Goal: Task Accomplishment & Management: Manage account settings

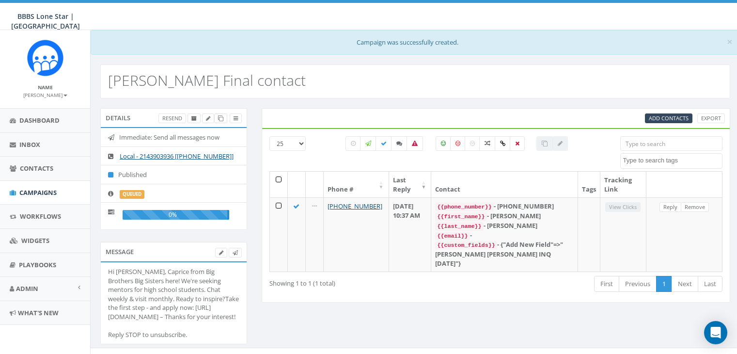
select select
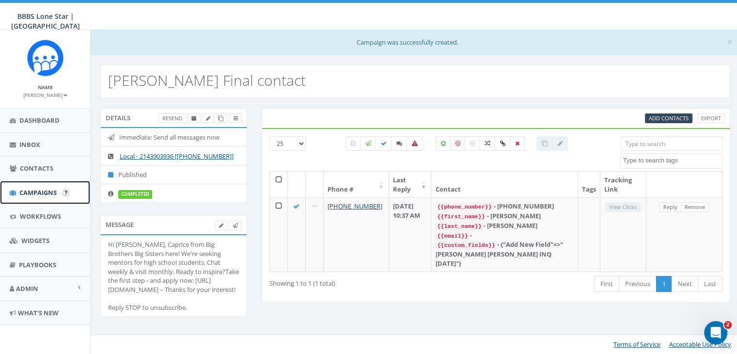
click at [40, 192] on span "Campaigns" at bounding box center [37, 192] width 37 height 9
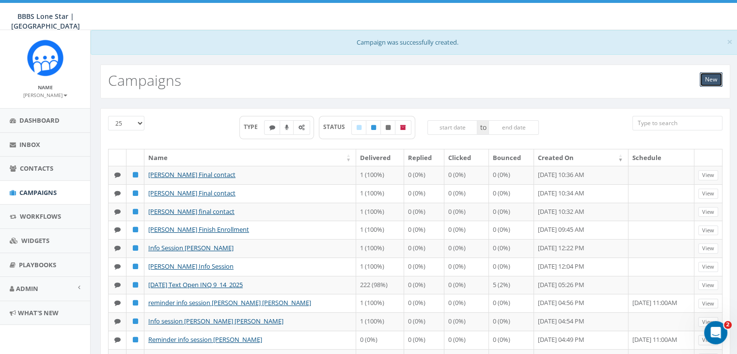
click at [713, 80] on link "New" at bounding box center [711, 79] width 23 height 15
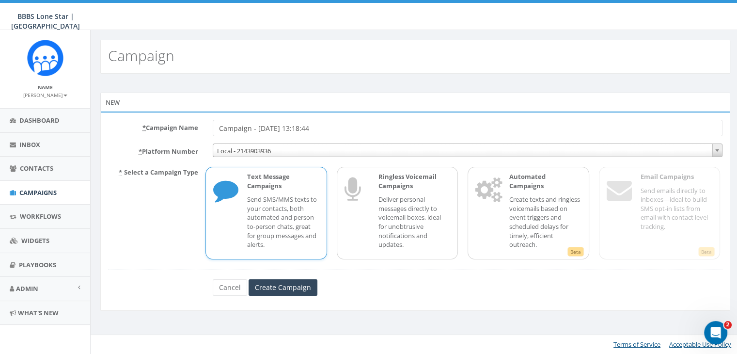
drag, startPoint x: 332, startPoint y: 129, endPoint x: 169, endPoint y: 123, distance: 163.4
click at [169, 123] on div "* Campaign Name Campaign - 09/16/2025, 13:18:44" at bounding box center [415, 128] width 629 height 16
type input "Info Session Kristi Hunsley"
click at [272, 210] on p "Send SMS/MMS texts to your contacts, both automated and person-to-person chats,…" at bounding box center [283, 222] width 72 height 54
click at [260, 282] on input "Create Campaign" at bounding box center [283, 287] width 69 height 16
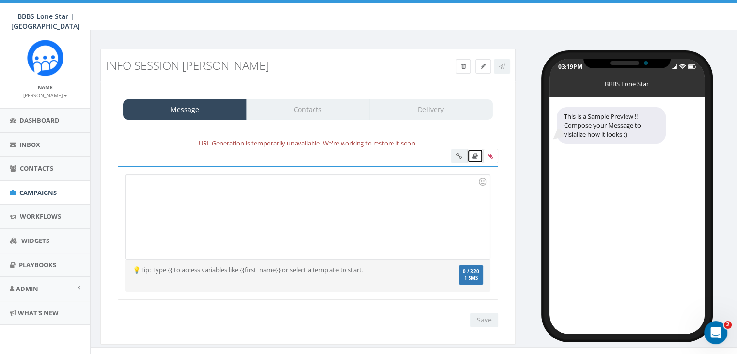
click at [473, 154] on icon at bounding box center [474, 156] width 5 height 6
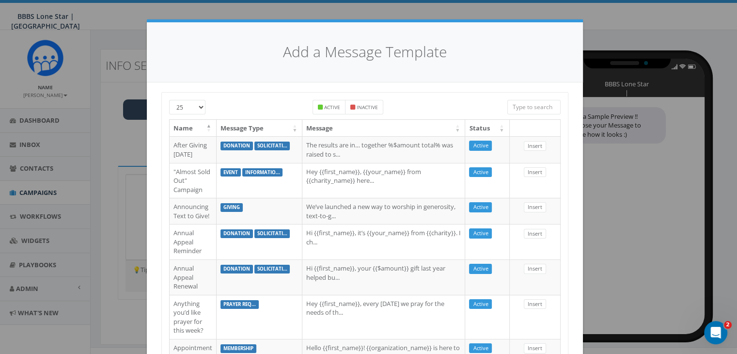
click at [524, 110] on input "search" at bounding box center [533, 107] width 53 height 15
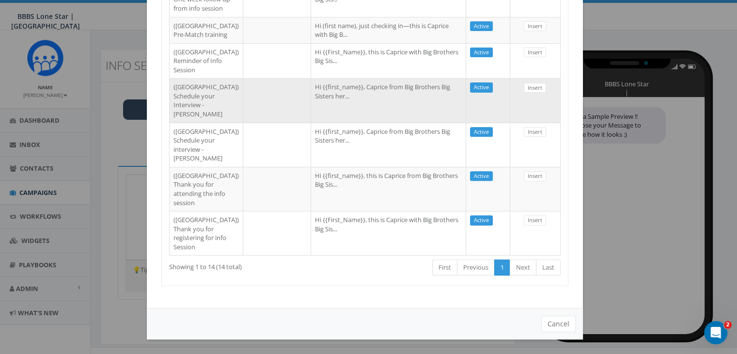
scroll to position [535, 0]
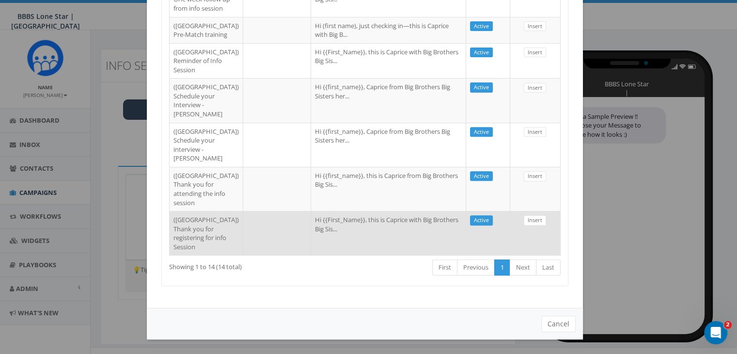
type input "Dallas"
click at [349, 235] on td "Hi {{First_Name}}, this is Caprice with Big Brothers Big Sis..." at bounding box center [388, 233] width 155 height 44
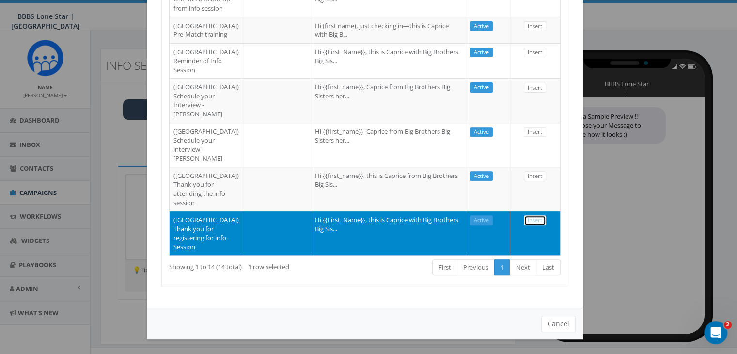
click at [524, 215] on link "Insert" at bounding box center [535, 220] width 22 height 10
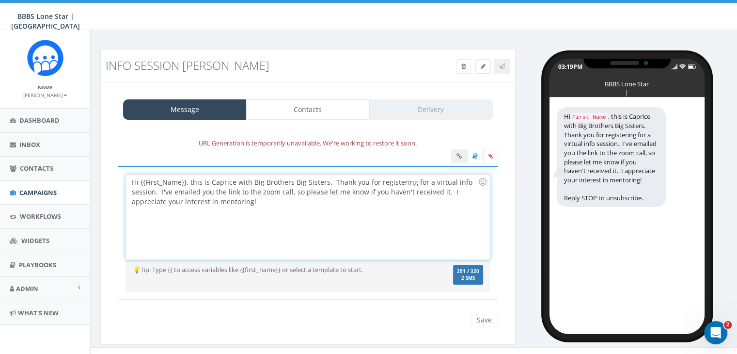
click at [186, 180] on div "Hi {{First_Name}}, this is Caprice with Big Brothers Big Sisters. Thank you for…" at bounding box center [307, 216] width 363 height 85
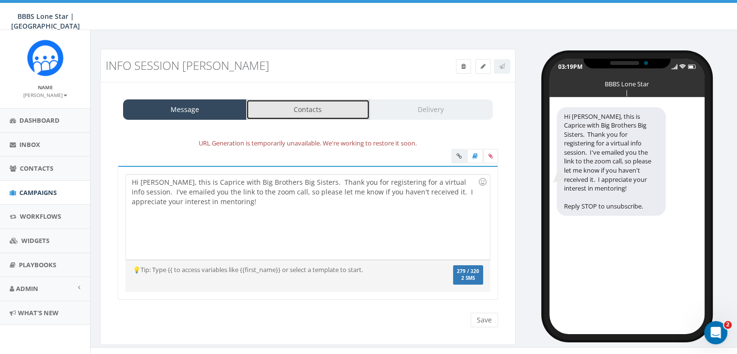
click at [339, 114] on link "Contacts" at bounding box center [308, 109] width 124 height 20
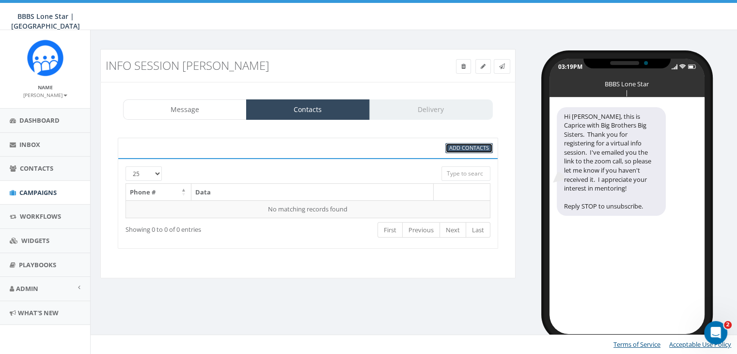
click at [475, 147] on span "Add Contacts" at bounding box center [469, 147] width 40 height 7
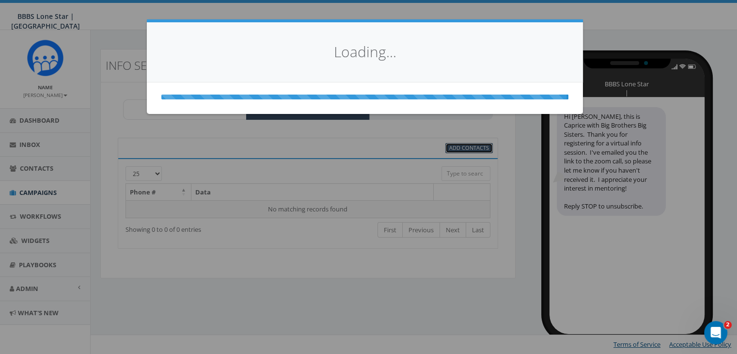
scroll to position [0, 0]
select select
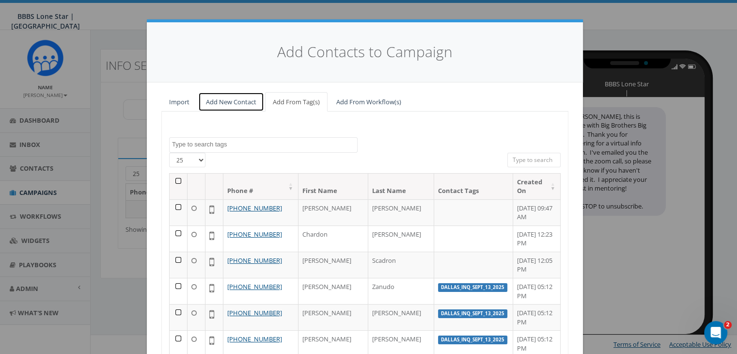
click at [241, 101] on link "Add New Contact" at bounding box center [231, 102] width 66 height 20
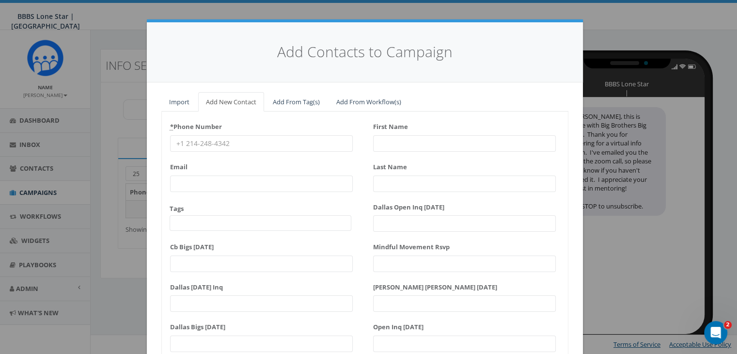
click at [216, 143] on input "* Phone Number" at bounding box center [261, 143] width 183 height 16
paste input "682-232-6367"
type input "682-232-6367"
click at [386, 140] on input "First Name" at bounding box center [464, 143] width 183 height 16
type input "K"
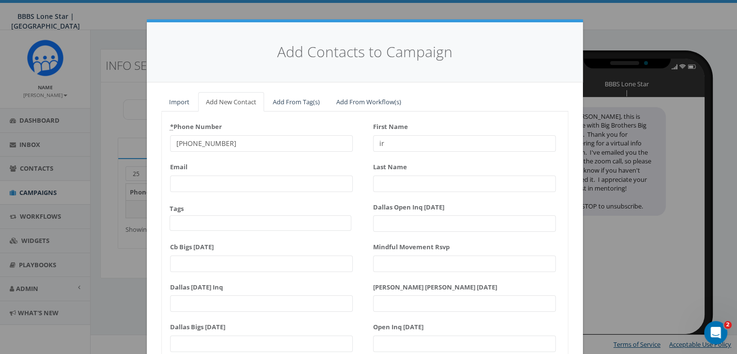
type input "i"
type input "Kirsti"
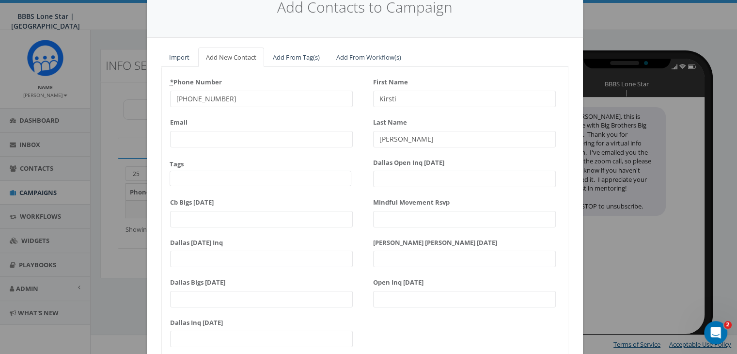
scroll to position [123, 0]
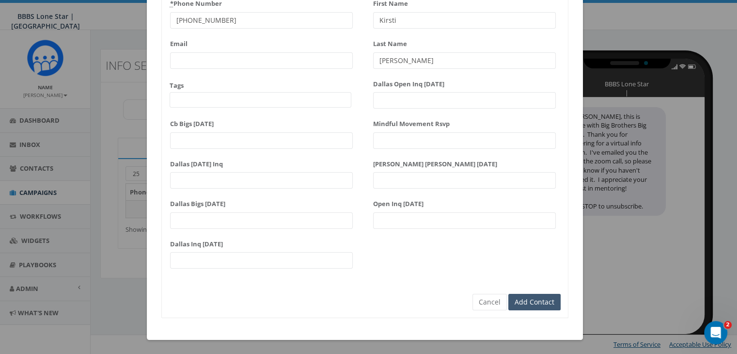
type input "Hunsley"
click at [541, 299] on input "Add Contact" at bounding box center [534, 302] width 52 height 16
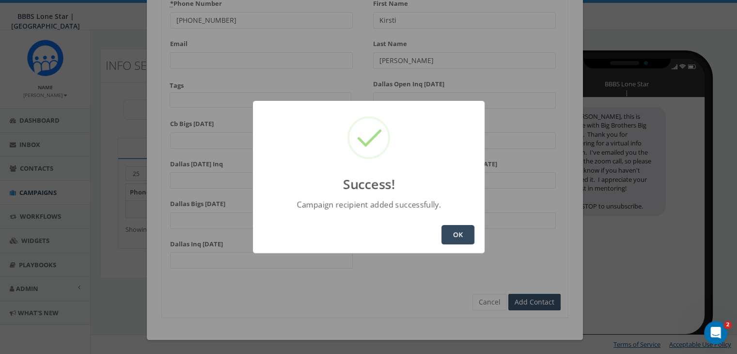
click at [456, 223] on div "OK" at bounding box center [369, 234] width 232 height 37
click at [456, 228] on button "OK" at bounding box center [457, 234] width 33 height 19
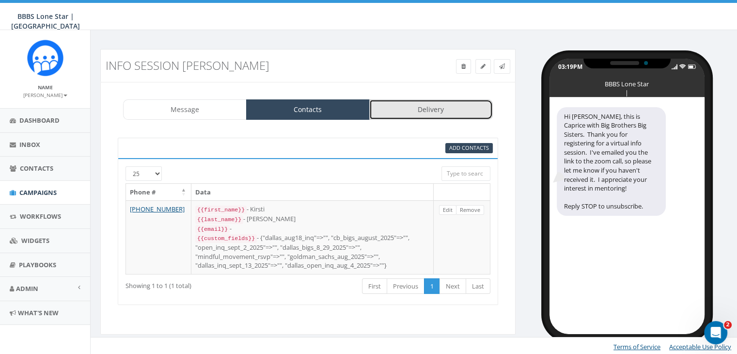
click at [452, 110] on link "Delivery" at bounding box center [431, 109] width 124 height 20
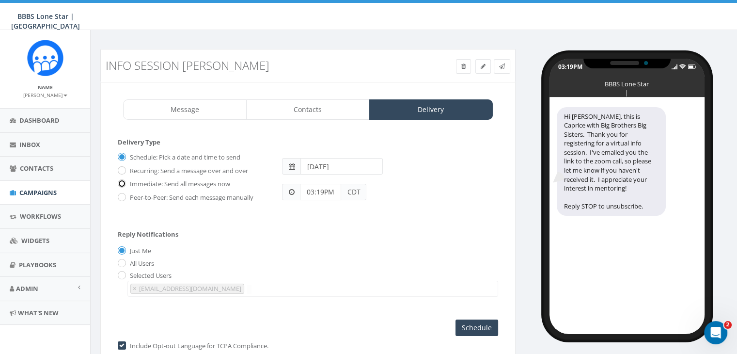
click at [121, 182] on input "Immediate: Send all messages now" at bounding box center [121, 184] width 6 height 6
radio input "true"
click at [477, 320] on input "Send Now" at bounding box center [476, 327] width 46 height 16
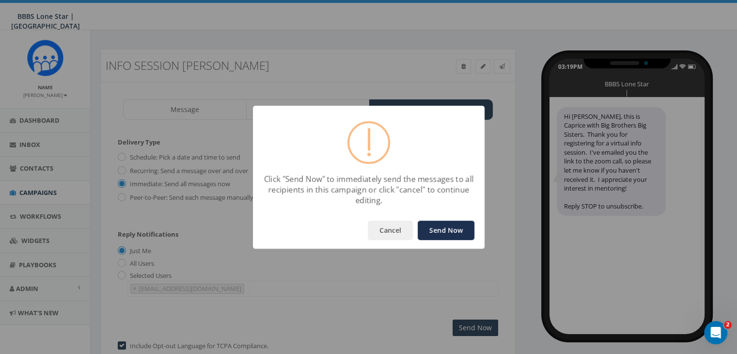
drag, startPoint x: 429, startPoint y: 217, endPoint x: 433, endPoint y: 228, distance: 11.8
click at [429, 217] on div "Cancel Send Now" at bounding box center [369, 230] width 232 height 37
click at [436, 232] on button "Send Now" at bounding box center [446, 229] width 57 height 19
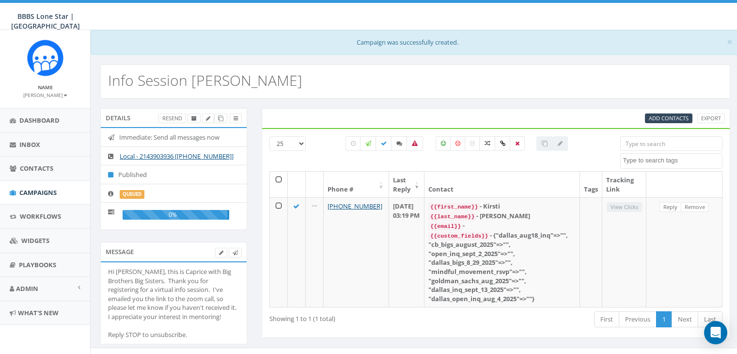
select select
click at [37, 191] on span "Campaigns" at bounding box center [37, 192] width 37 height 9
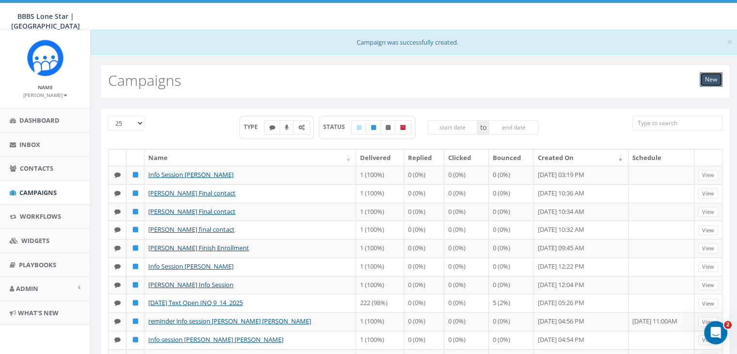
click at [706, 78] on link "New" at bounding box center [711, 79] width 23 height 15
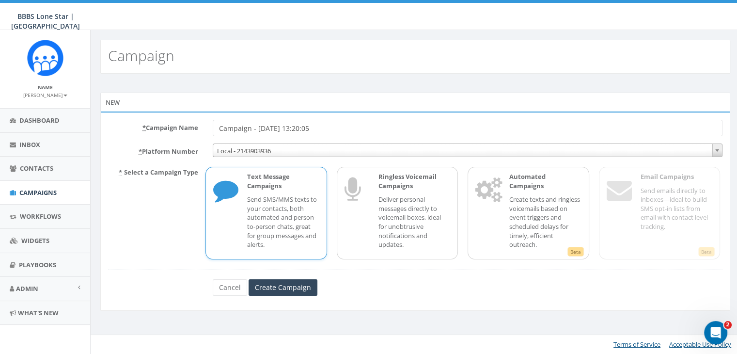
drag, startPoint x: 346, startPoint y: 125, endPoint x: 151, endPoint y: 125, distance: 194.8
click at [152, 126] on div "* Campaign Name Campaign - [DATE] 13:20:05" at bounding box center [415, 128] width 629 height 16
type input "Reminder Info Session [PERSON_NAME]"
click at [280, 281] on input "Create Campaign" at bounding box center [283, 287] width 69 height 16
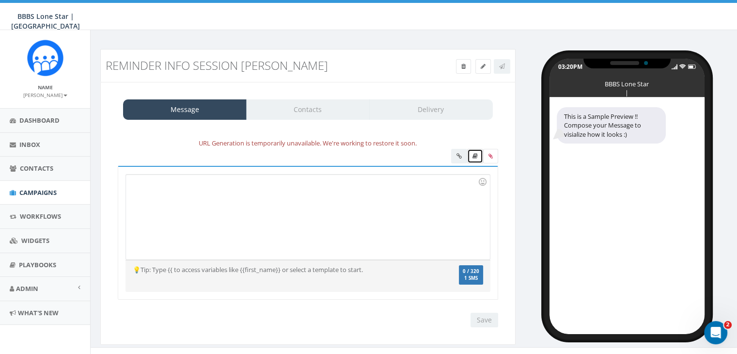
click at [476, 159] on link at bounding box center [475, 156] width 16 height 15
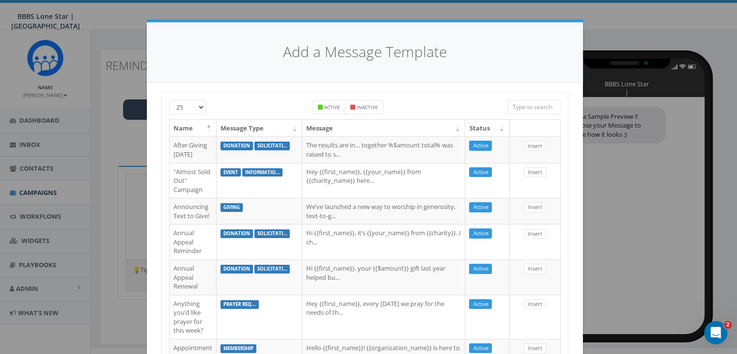
click at [522, 110] on input "search" at bounding box center [533, 107] width 53 height 15
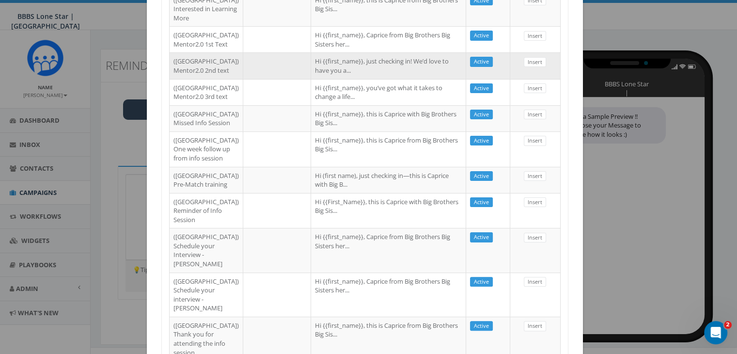
scroll to position [242, 0]
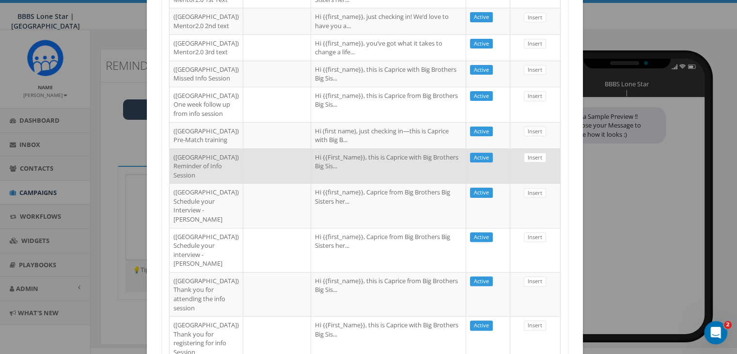
type input "dallas"
click at [380, 184] on td "Hi {{First_Name}}, this is Caprice with Big Brothers Big Sis..." at bounding box center [388, 165] width 155 height 35
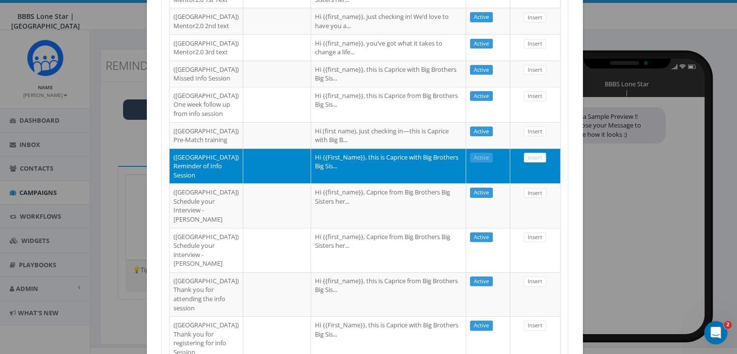
click at [533, 184] on td "Insert" at bounding box center [535, 165] width 50 height 35
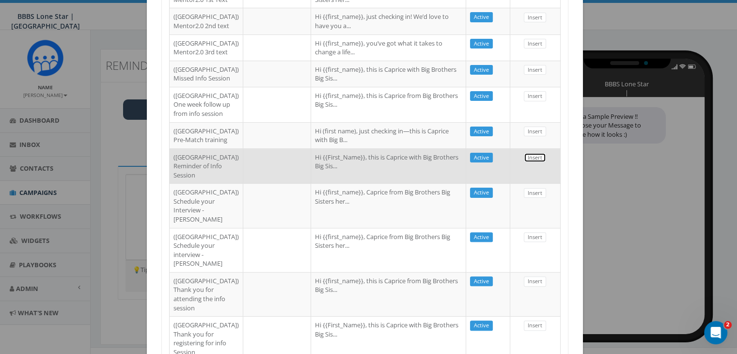
click at [531, 163] on link "Insert" at bounding box center [535, 158] width 22 height 10
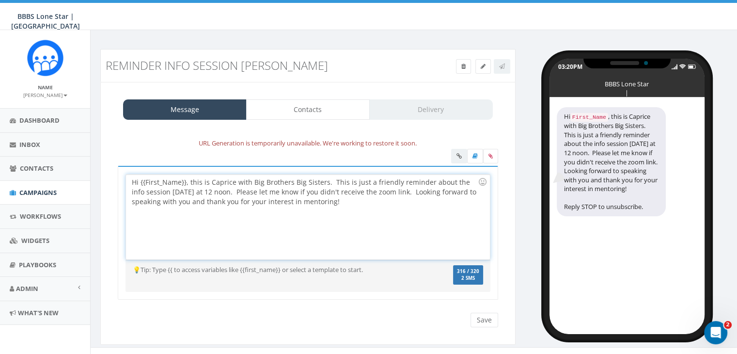
click at [185, 183] on div "Hi {{First_Name}}, this is Caprice with Big Brothers Big Sisters. This is just …" at bounding box center [307, 216] width 363 height 85
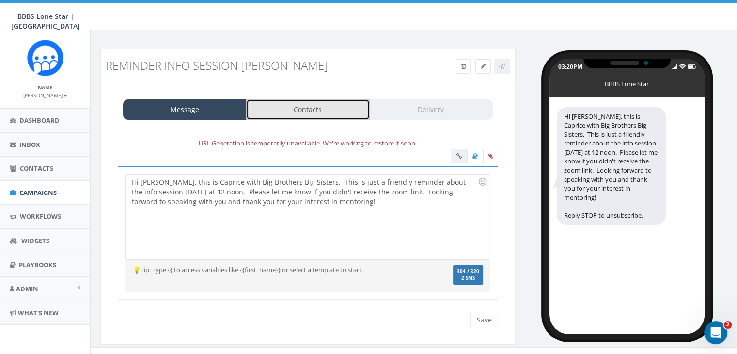
click at [342, 108] on link "Contacts" at bounding box center [308, 109] width 124 height 20
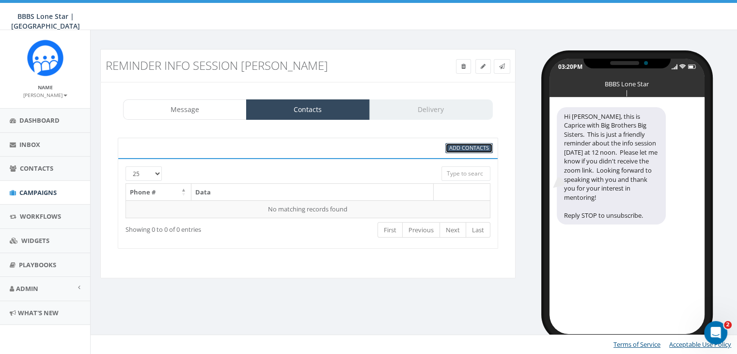
click at [455, 150] on span "Add Contacts" at bounding box center [469, 147] width 40 height 7
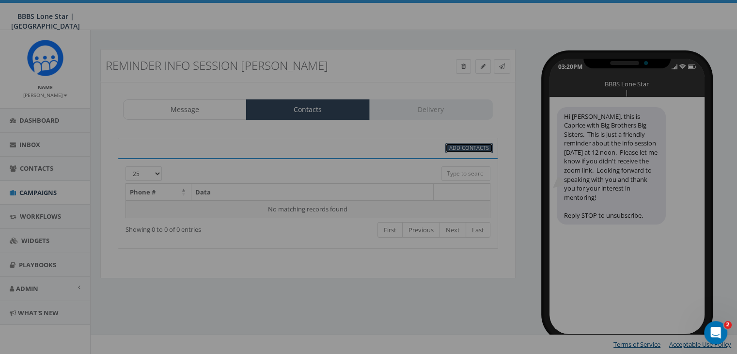
scroll to position [0, 0]
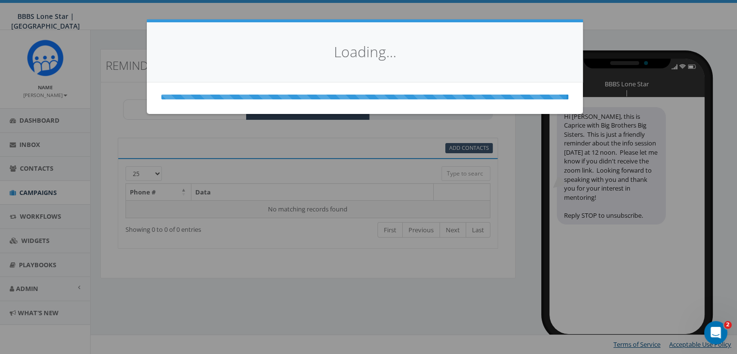
select select
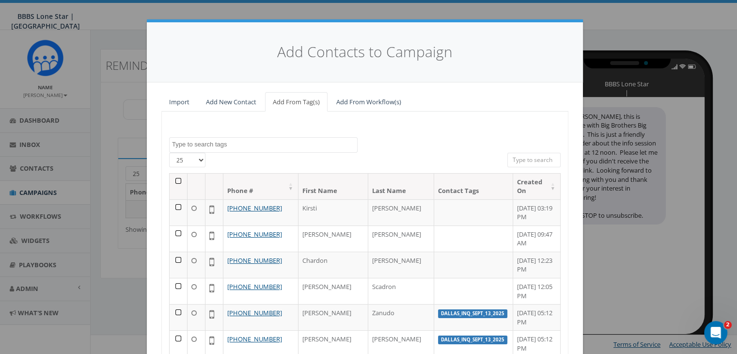
click at [521, 159] on input "search" at bounding box center [533, 160] width 53 height 15
paste input "682-232-6367"
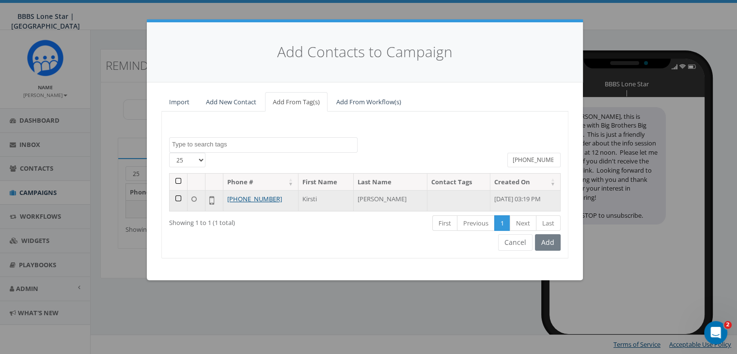
type input "682-232-6367"
click at [174, 196] on td at bounding box center [179, 200] width 18 height 21
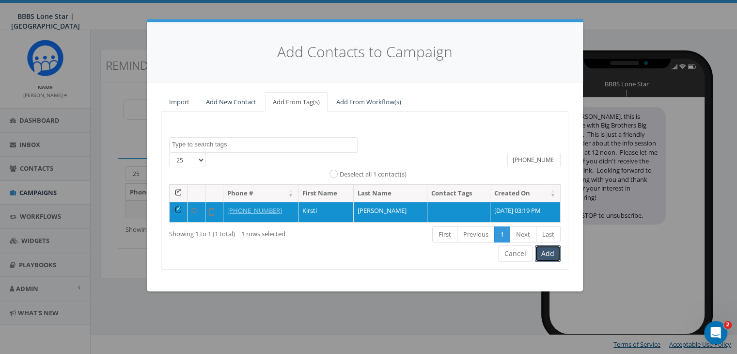
click at [546, 252] on button "Add" at bounding box center [548, 253] width 26 height 16
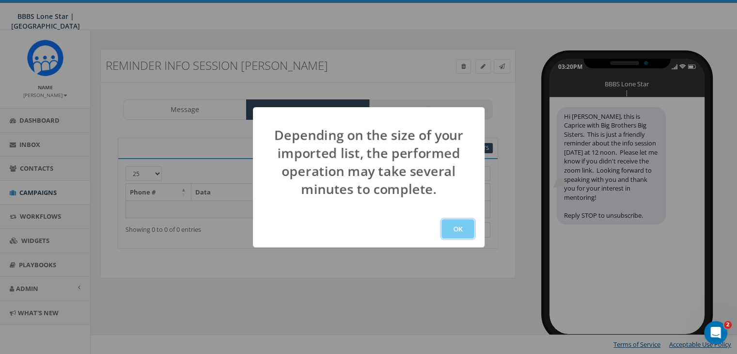
click at [453, 219] on button "OK" at bounding box center [457, 228] width 33 height 19
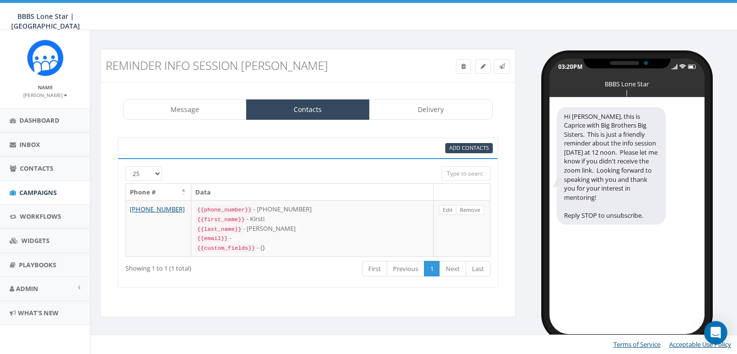
select select "1730"
click at [425, 111] on link "Delivery" at bounding box center [431, 109] width 124 height 20
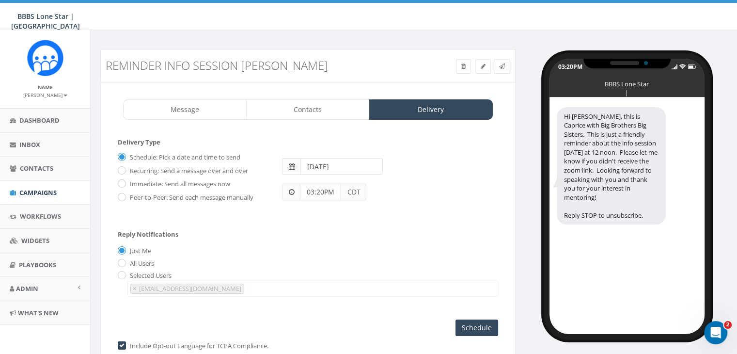
click at [355, 167] on input "[DATE]" at bounding box center [341, 166] width 82 height 16
click at [357, 256] on td "24" at bounding box center [353, 257] width 15 height 15
type input "[DATE]"
click at [287, 250] on div "Just Me" at bounding box center [308, 251] width 380 height 10
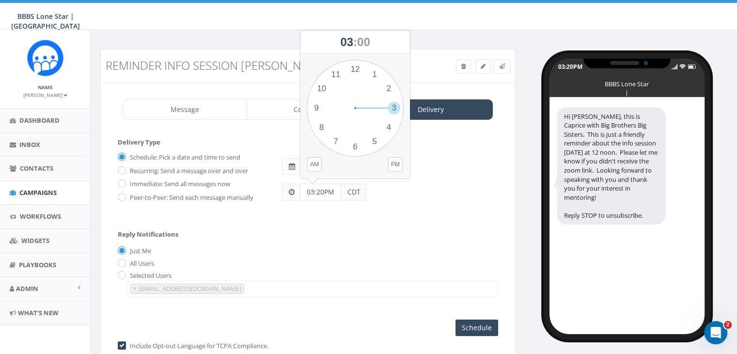
drag, startPoint x: 325, startPoint y: 192, endPoint x: 299, endPoint y: 189, distance: 26.3
click at [299, 189] on div "03:20PM CDT" at bounding box center [324, 192] width 84 height 16
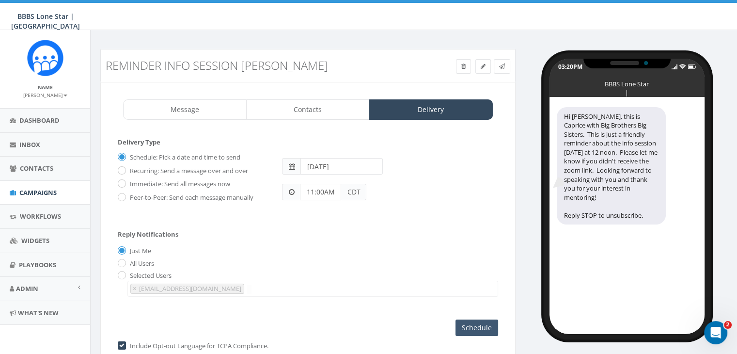
type input "11:00AM"
click at [471, 322] on input "Schedule" at bounding box center [477, 327] width 43 height 16
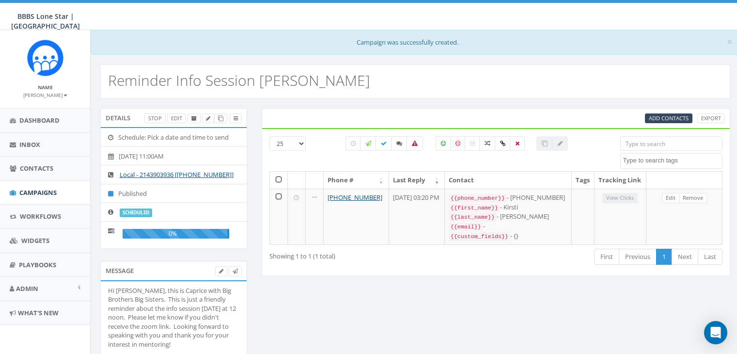
select select
click at [35, 189] on span "Campaigns" at bounding box center [37, 192] width 37 height 9
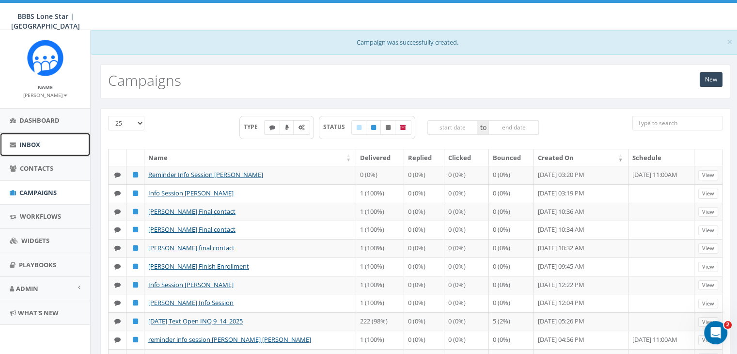
click at [25, 145] on span "Inbox" at bounding box center [29, 144] width 21 height 9
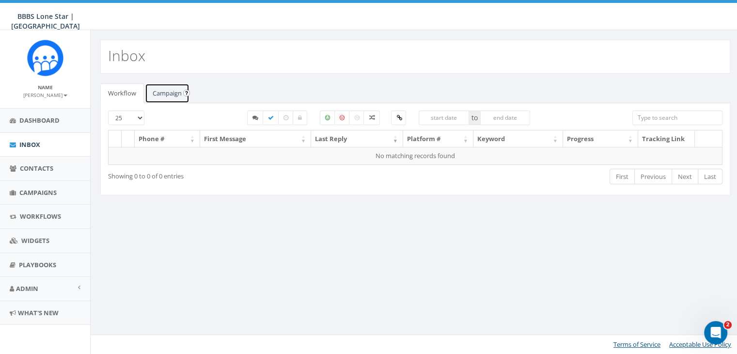
click at [171, 89] on link "Campaign" at bounding box center [167, 93] width 45 height 20
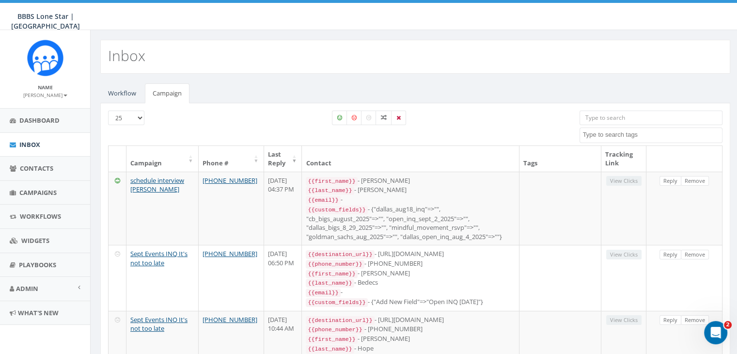
click at [35, 189] on span "Campaigns" at bounding box center [37, 192] width 37 height 9
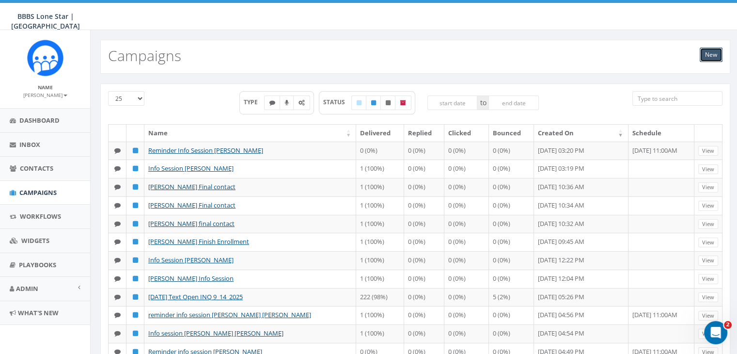
click at [707, 49] on link "New" at bounding box center [711, 54] width 23 height 15
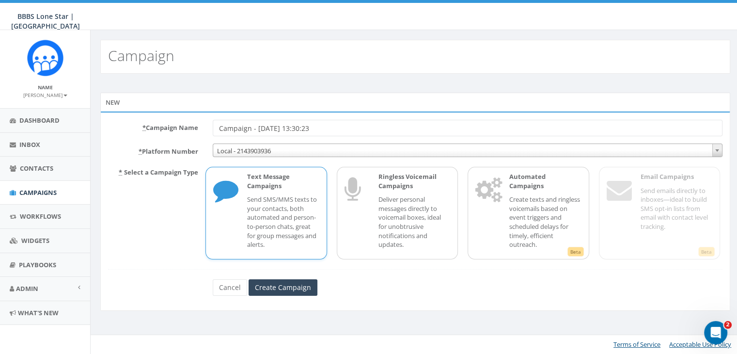
drag, startPoint x: 349, startPoint y: 130, endPoint x: 156, endPoint y: 125, distance: 193.4
click at [156, 125] on div "* Campaign Name Campaign - [DATE] 13:30:23" at bounding box center [415, 128] width 629 height 16
type input "Final [PERSON_NAME]"
click at [292, 293] on input "Create Campaign" at bounding box center [283, 287] width 69 height 16
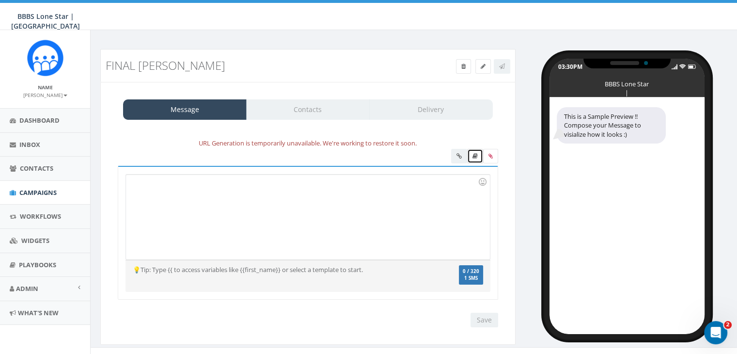
click at [476, 157] on icon at bounding box center [474, 156] width 5 height 6
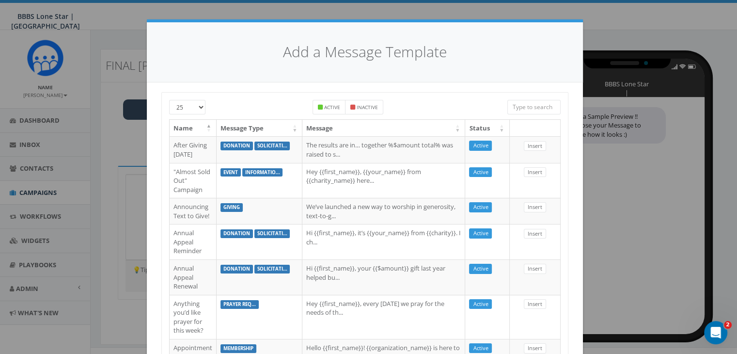
click at [516, 106] on input "search" at bounding box center [533, 107] width 53 height 15
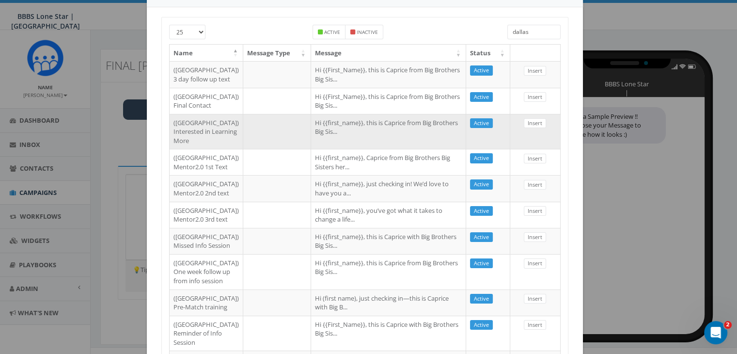
scroll to position [97, 0]
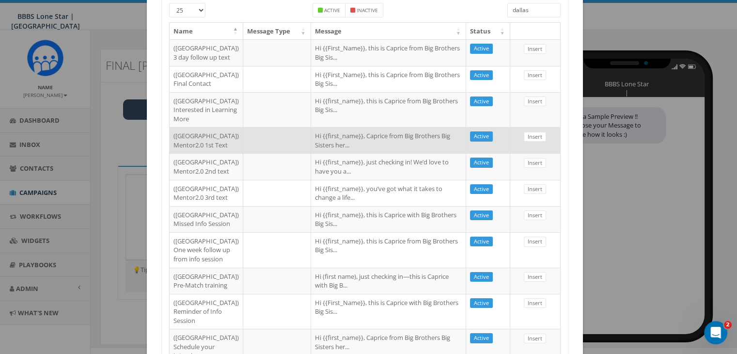
type input "dallas"
click at [352, 153] on td "Hi {{first_name}}, Caprice from Big Brothers Big Sisters her..." at bounding box center [388, 140] width 155 height 26
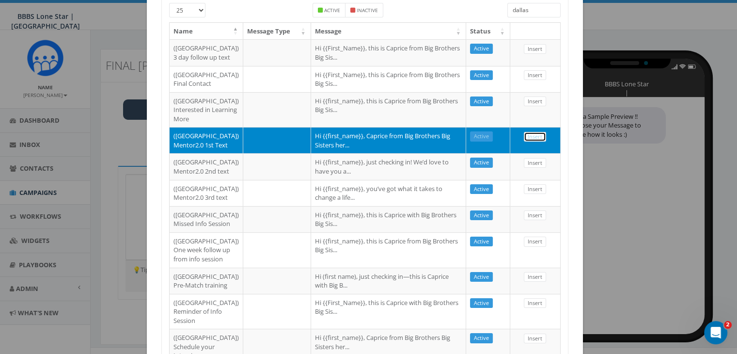
click at [525, 142] on link "Insert" at bounding box center [535, 137] width 22 height 10
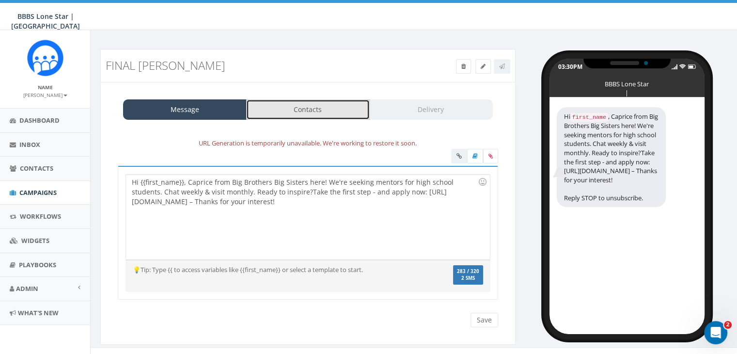
click at [351, 117] on link "Contacts" at bounding box center [308, 109] width 124 height 20
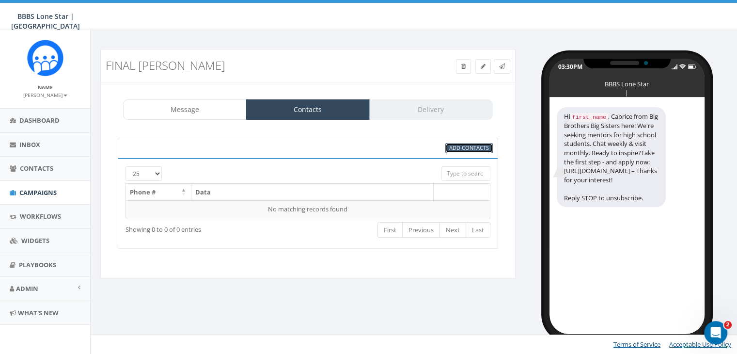
click at [460, 147] on span "Add Contacts" at bounding box center [469, 147] width 40 height 7
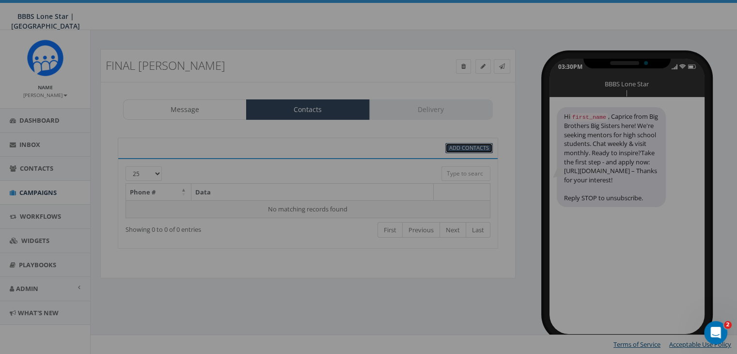
scroll to position [0, 0]
select select
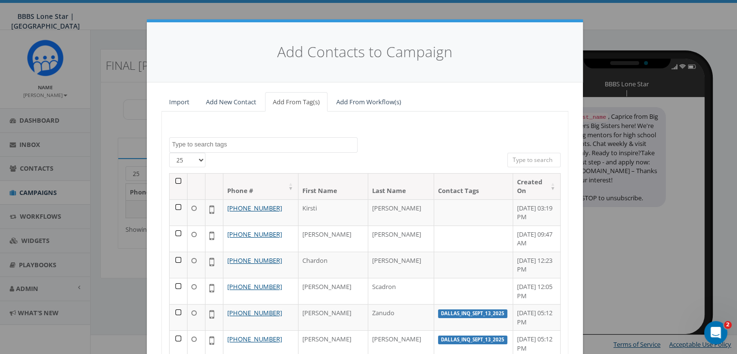
click at [528, 158] on input "search" at bounding box center [533, 160] width 53 height 15
paste input "(714) 398-9842"
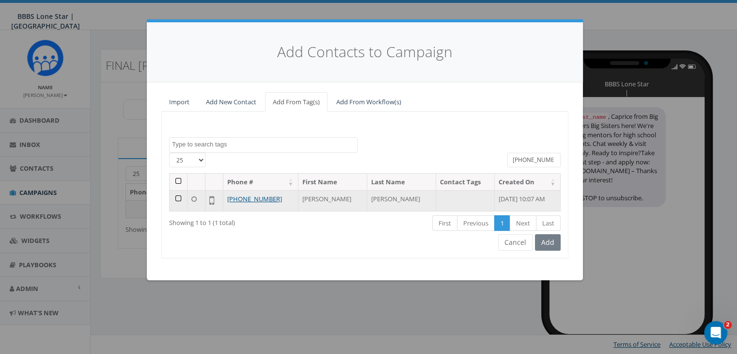
type input "(714) 398-9842"
click at [176, 197] on td at bounding box center [179, 200] width 18 height 21
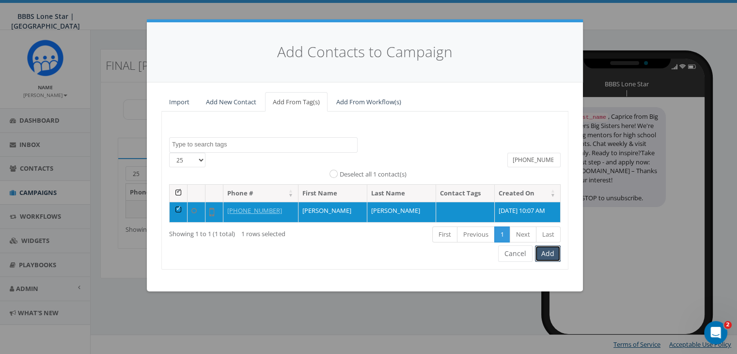
click at [553, 251] on button "Add" at bounding box center [548, 253] width 26 height 16
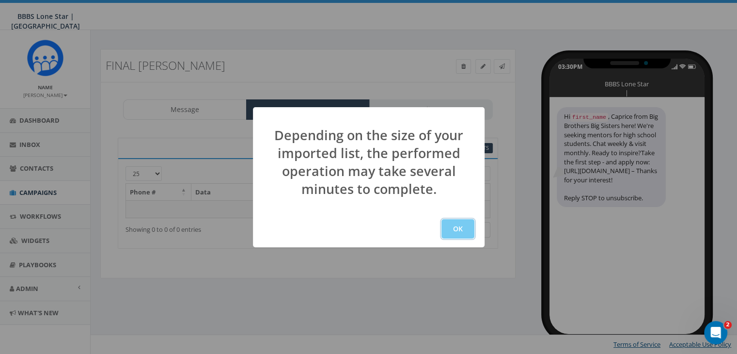
click at [458, 227] on button "OK" at bounding box center [457, 228] width 33 height 19
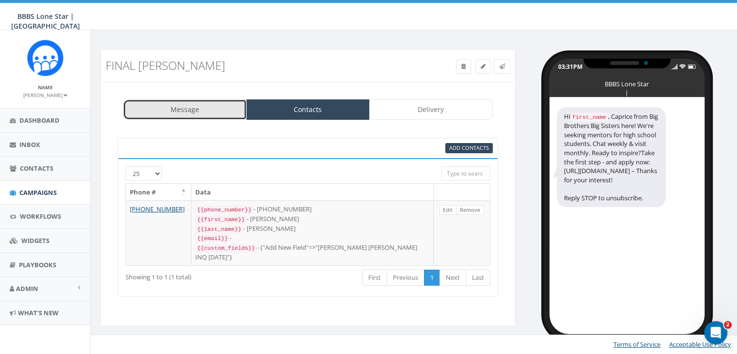
click at [178, 106] on link "Message" at bounding box center [185, 109] width 124 height 20
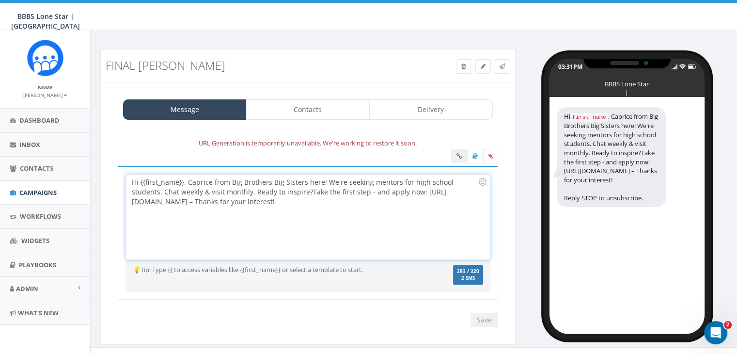
click at [183, 181] on div "Hi {{first_name}}, Caprice from Big Brothers Big Sisters here! We're seeking me…" at bounding box center [307, 216] width 363 height 85
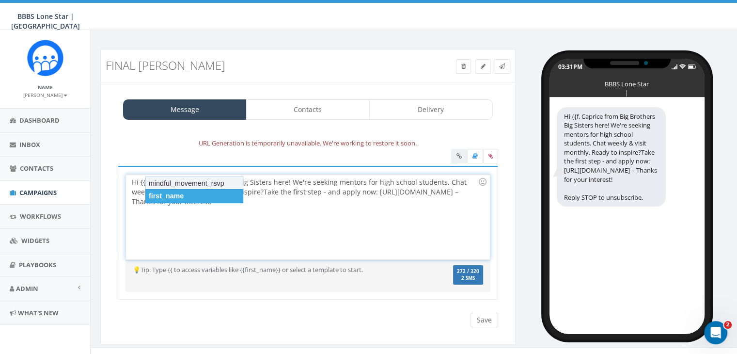
click at [182, 191] on div "first_name" at bounding box center [194, 196] width 98 height 14
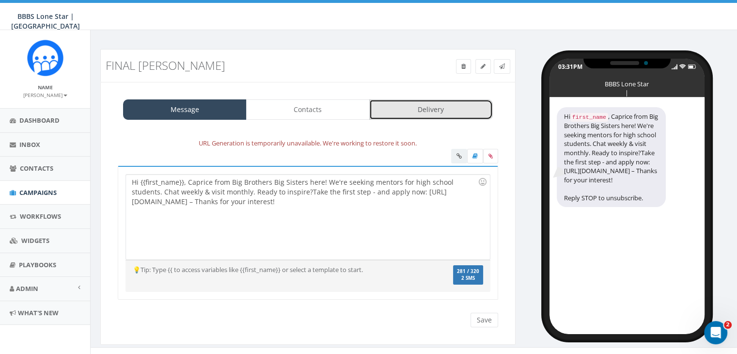
click at [407, 101] on link "Delivery" at bounding box center [431, 109] width 124 height 20
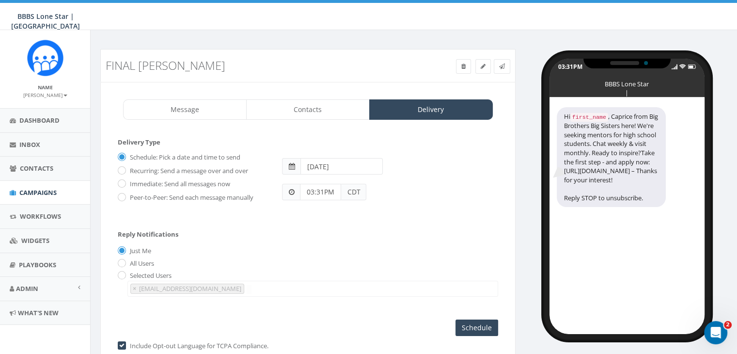
click at [127, 182] on label "Immediate: Send all messages now" at bounding box center [178, 184] width 103 height 10
click at [124, 182] on input "Immediate: Send all messages now" at bounding box center [121, 184] width 6 height 6
radio input "true"
click at [479, 326] on input "Send Now" at bounding box center [476, 327] width 46 height 16
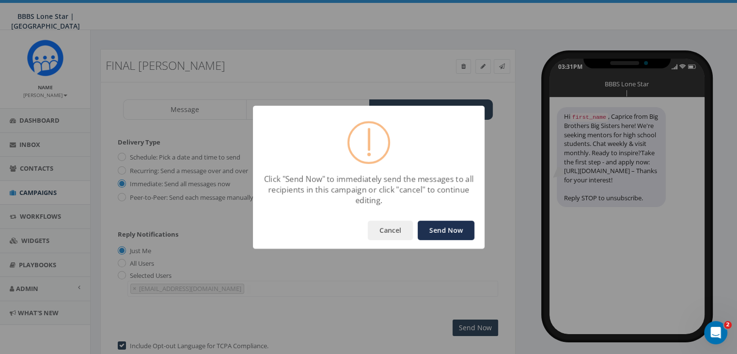
click at [450, 224] on button "Send Now" at bounding box center [446, 229] width 57 height 19
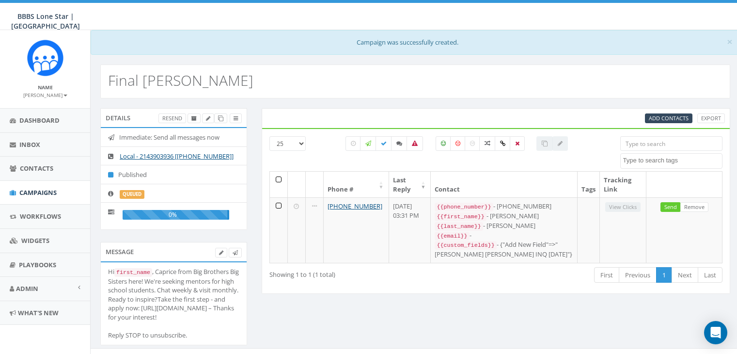
select select
click at [40, 188] on span "Campaigns" at bounding box center [37, 192] width 37 height 9
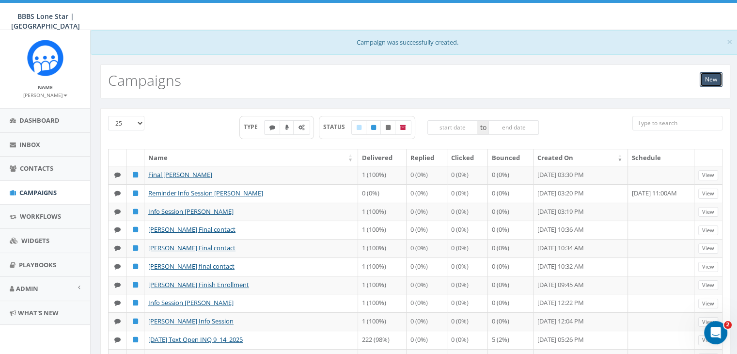
click at [715, 76] on link "New" at bounding box center [711, 79] width 23 height 15
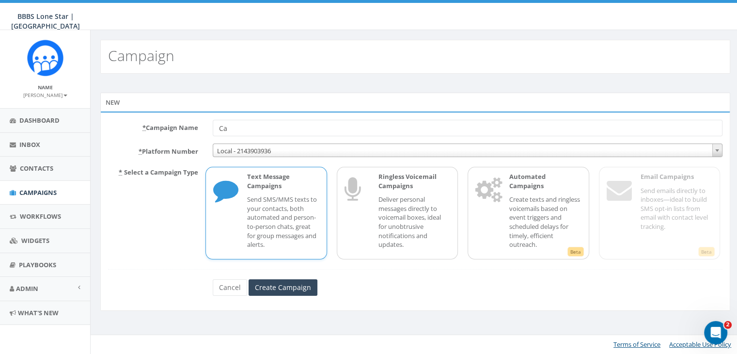
type input "C"
type input "Final [PERSON_NAME]"
click at [273, 283] on input "Create Campaign" at bounding box center [283, 287] width 69 height 16
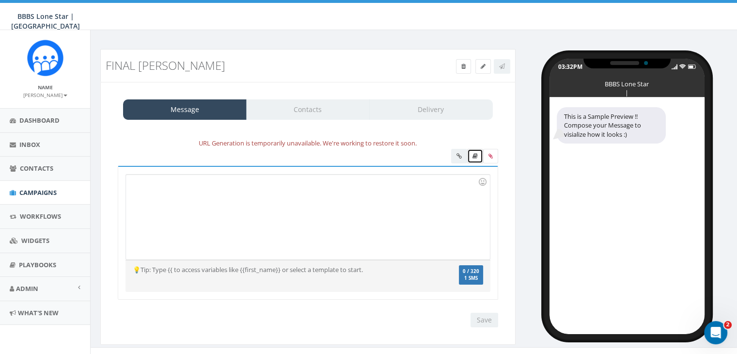
click at [478, 156] on link at bounding box center [475, 156] width 16 height 15
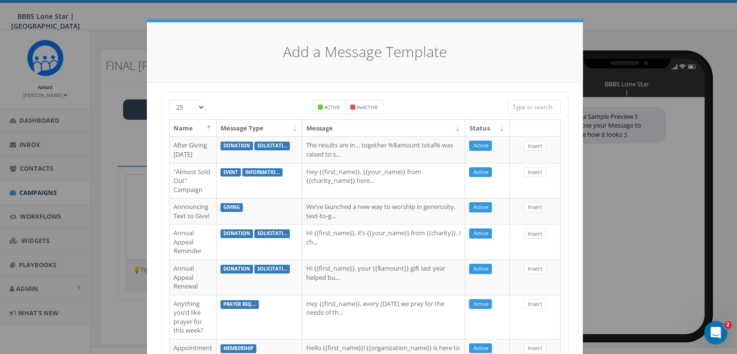
click at [521, 106] on input "search" at bounding box center [533, 107] width 53 height 15
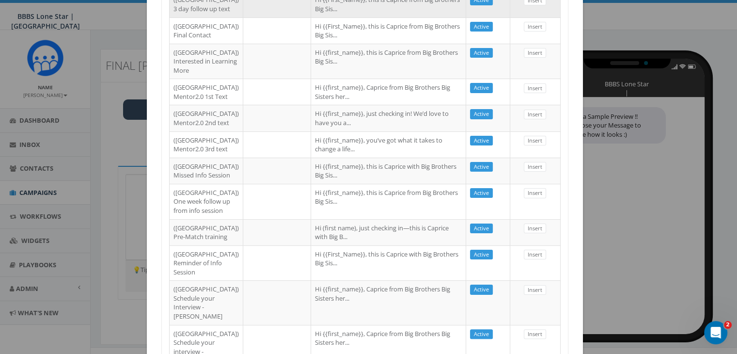
scroll to position [194, 0]
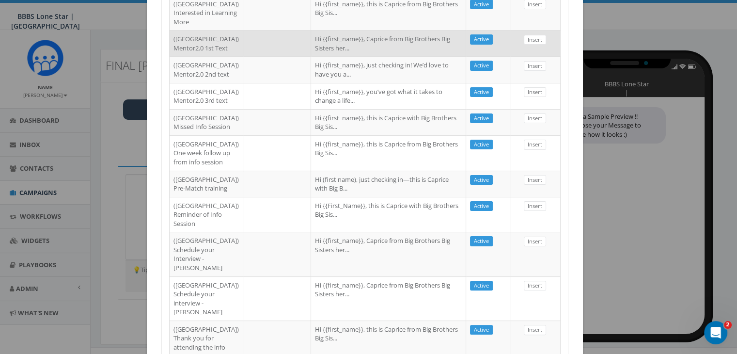
type input "dallas"
click at [325, 56] on td "Hi {{first_name}}, Caprice from Big Brothers Big Sisters her..." at bounding box center [388, 43] width 155 height 26
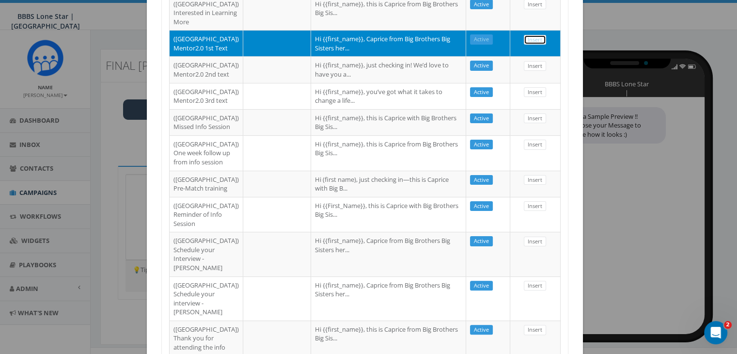
click at [532, 45] on link "Insert" at bounding box center [535, 40] width 22 height 10
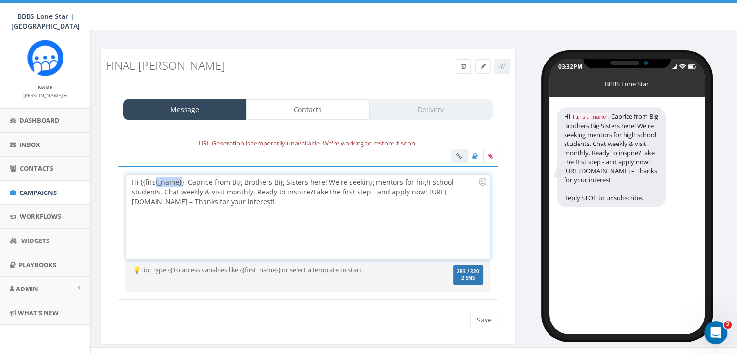
drag, startPoint x: 182, startPoint y: 179, endPoint x: 153, endPoint y: 180, distance: 29.1
click at [153, 180] on div "Hi {{first_name}}, Caprice from Big Brothers Big Sisters here! We're seeking me…" at bounding box center [307, 216] width 363 height 85
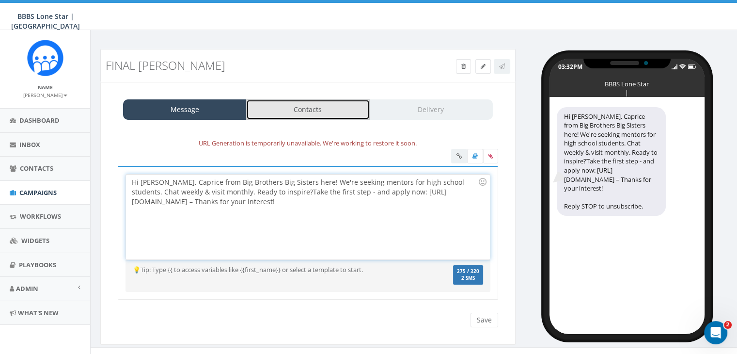
click at [351, 105] on link "Contacts" at bounding box center [308, 109] width 124 height 20
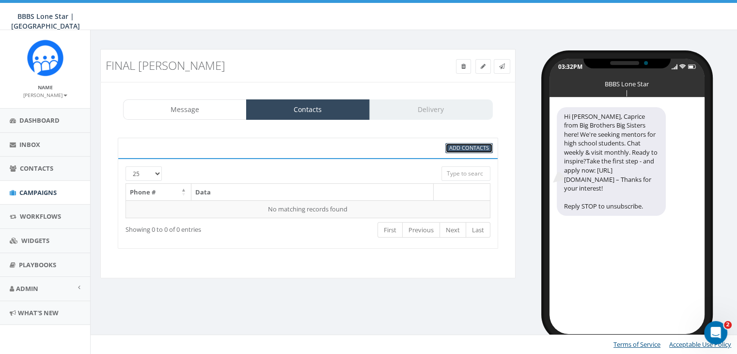
click at [479, 147] on span "Add Contacts" at bounding box center [469, 147] width 40 height 7
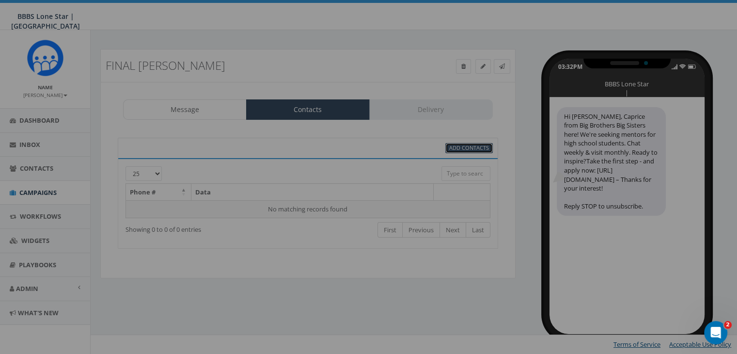
select select
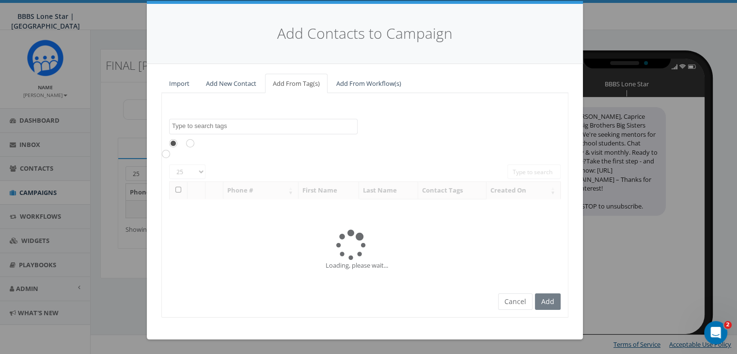
scroll to position [0, 0]
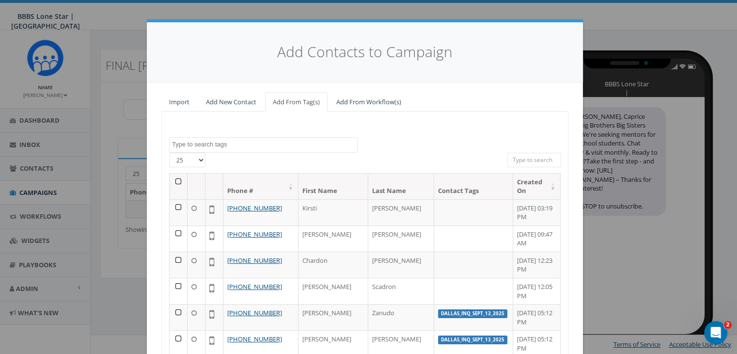
click at [536, 158] on input "search" at bounding box center [533, 160] width 53 height 15
paste input "[PHONE_NUMBER]"
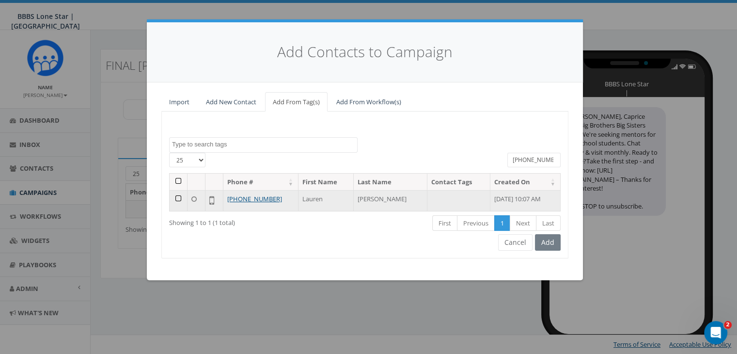
type input "(214) 907-4012"
click at [175, 197] on td at bounding box center [179, 200] width 18 height 21
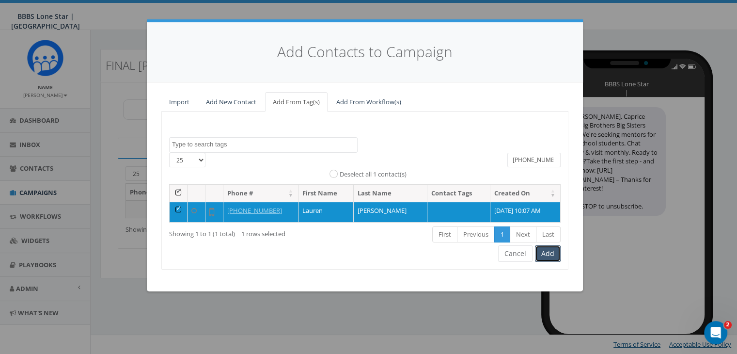
click at [551, 253] on button "Add" at bounding box center [548, 253] width 26 height 16
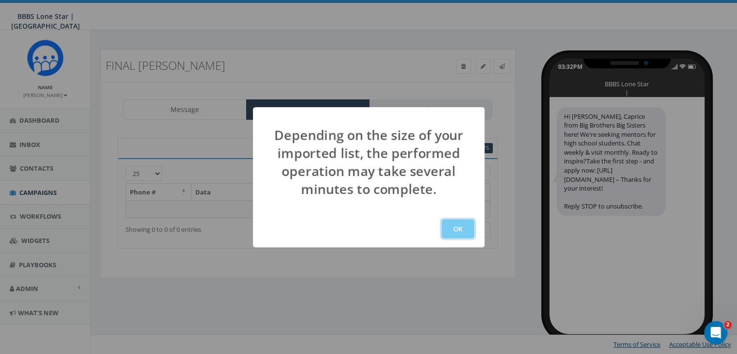
click at [459, 223] on button "OK" at bounding box center [457, 228] width 33 height 19
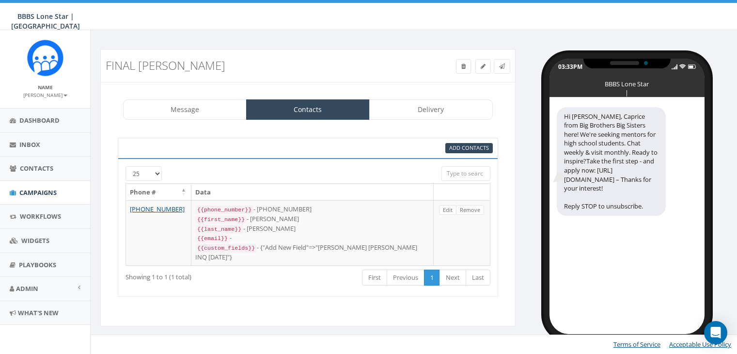
select select "1730"
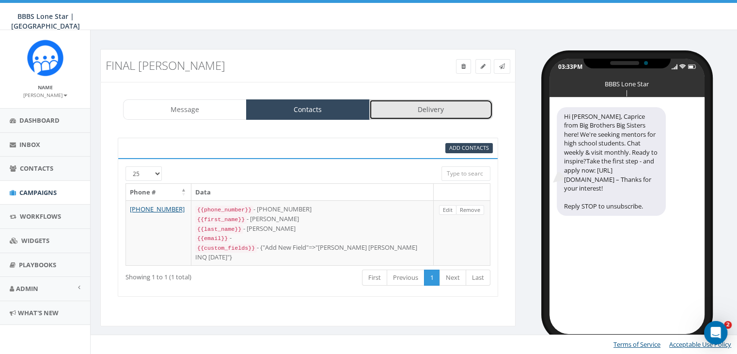
click at [440, 107] on link "Delivery" at bounding box center [431, 109] width 124 height 20
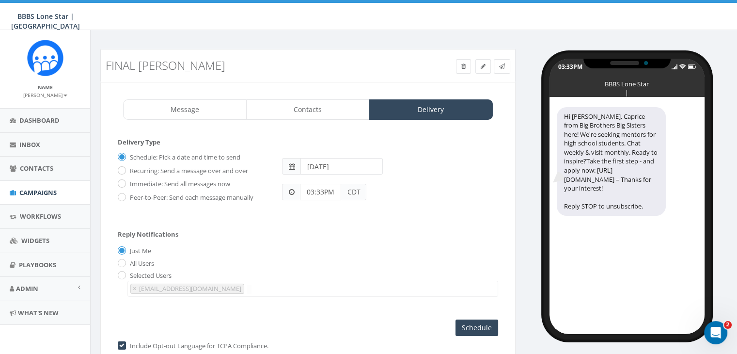
click at [127, 179] on label "Immediate: Send all messages now" at bounding box center [178, 184] width 103 height 10
click at [122, 181] on input "Immediate: Send all messages now" at bounding box center [121, 184] width 6 height 6
radio input "true"
click at [467, 321] on input "Send Now" at bounding box center [476, 327] width 46 height 16
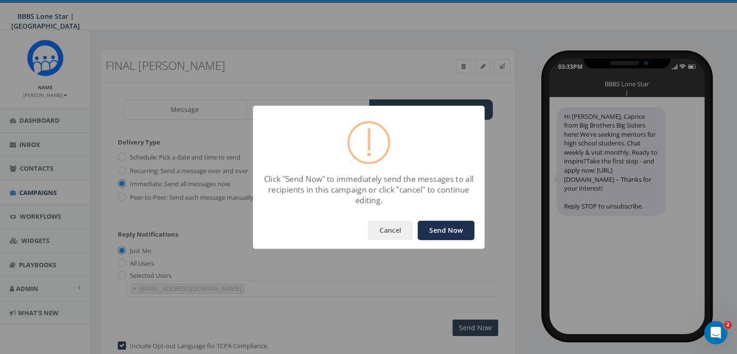
click at [453, 226] on button "Send Now" at bounding box center [446, 229] width 57 height 19
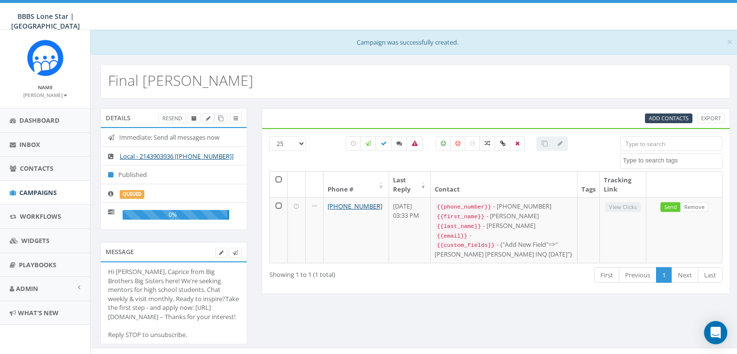
select select
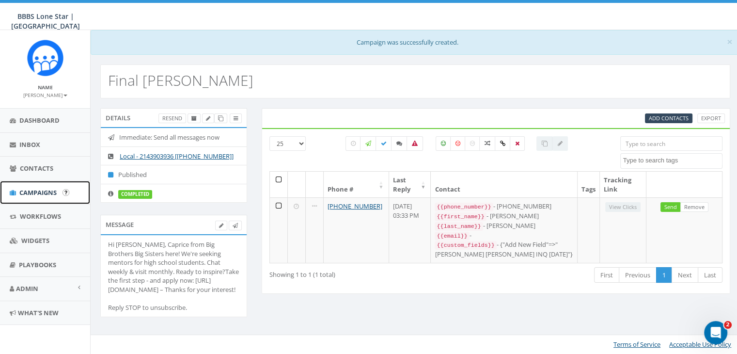
click at [50, 189] on span "Campaigns" at bounding box center [37, 192] width 37 height 9
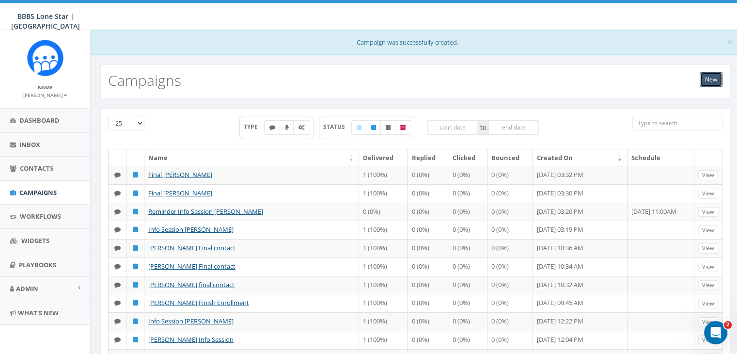
click at [708, 80] on link "New" at bounding box center [711, 79] width 23 height 15
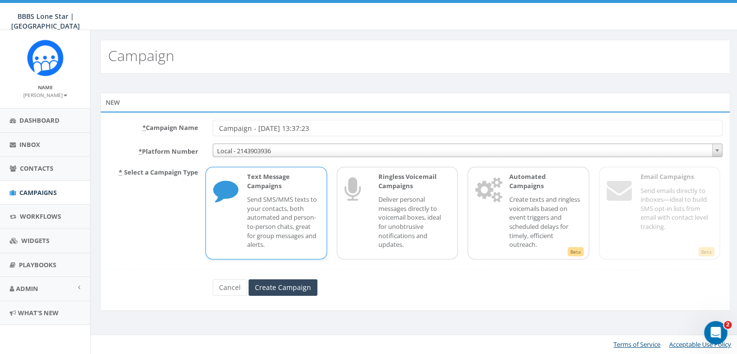
drag, startPoint x: 335, startPoint y: 130, endPoint x: 184, endPoint y: 130, distance: 151.7
click at [184, 130] on div "* Campaign Name Campaign - [DATE] 13:37:23" at bounding box center [415, 128] width 629 height 16
type input "Final [PERSON_NAME]"
click at [297, 286] on input "Create Campaign" at bounding box center [283, 287] width 69 height 16
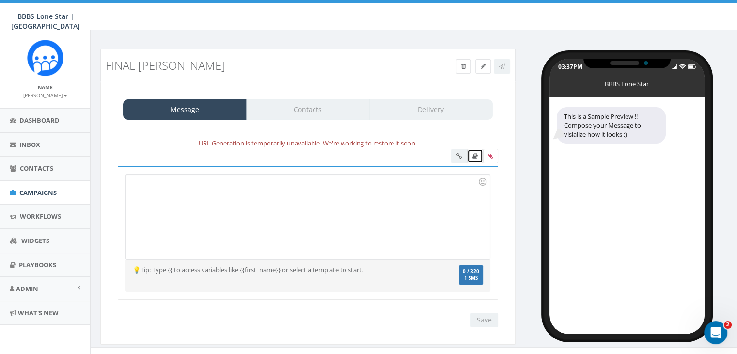
click at [477, 152] on link at bounding box center [475, 156] width 16 height 15
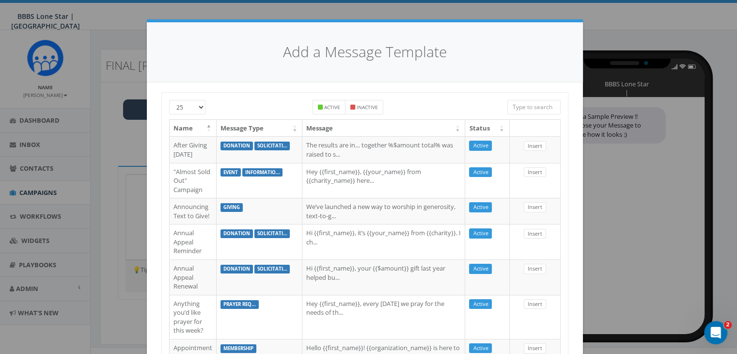
click at [525, 107] on input "search" at bounding box center [533, 107] width 53 height 15
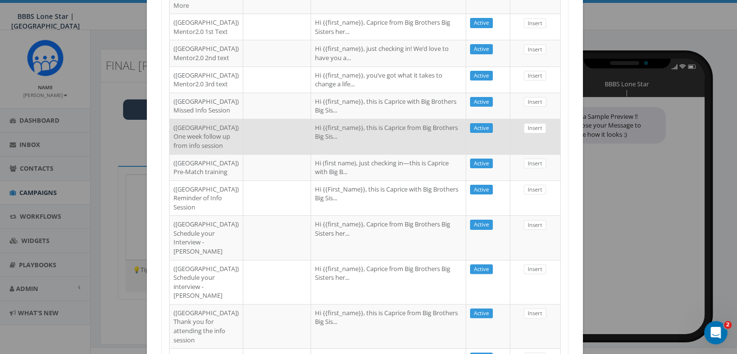
scroll to position [194, 0]
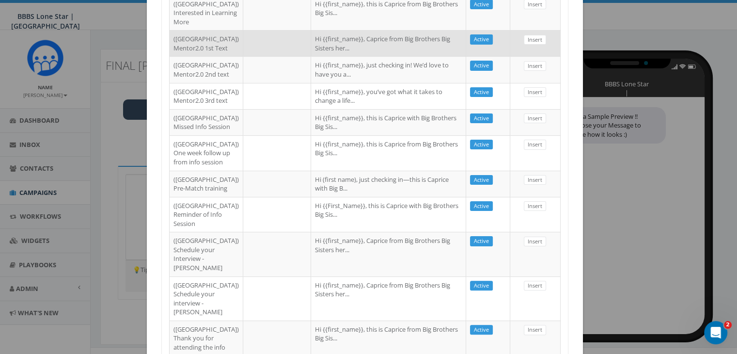
type input "dallas"
click at [327, 56] on td "Hi {{first_name}}, Caprice from Big Brothers Big Sisters her..." at bounding box center [388, 43] width 155 height 26
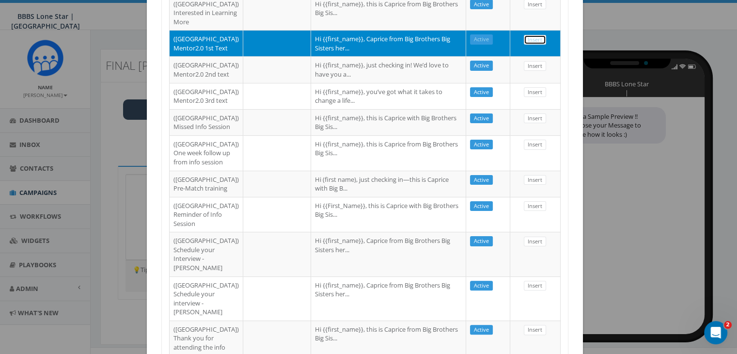
click at [527, 45] on link "Insert" at bounding box center [535, 40] width 22 height 10
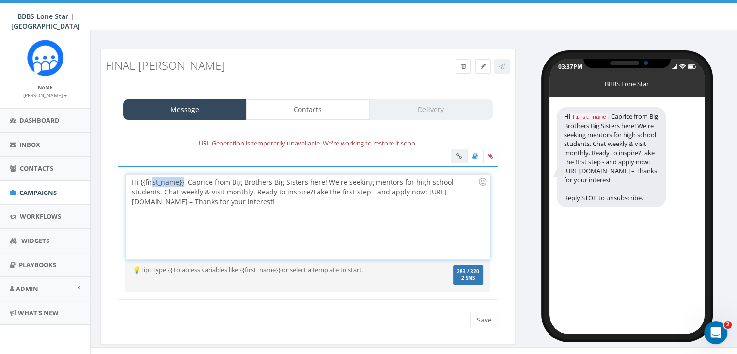
drag, startPoint x: 183, startPoint y: 179, endPoint x: 151, endPoint y: 180, distance: 31.5
click at [151, 180] on div "Hi {{first_name}}, Caprice from Big Brothers Big Sisters here! We're seeking me…" at bounding box center [307, 216] width 363 height 85
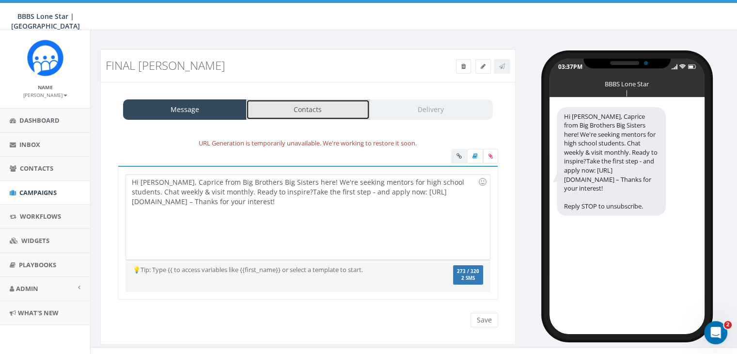
click at [345, 113] on link "Contacts" at bounding box center [308, 109] width 124 height 20
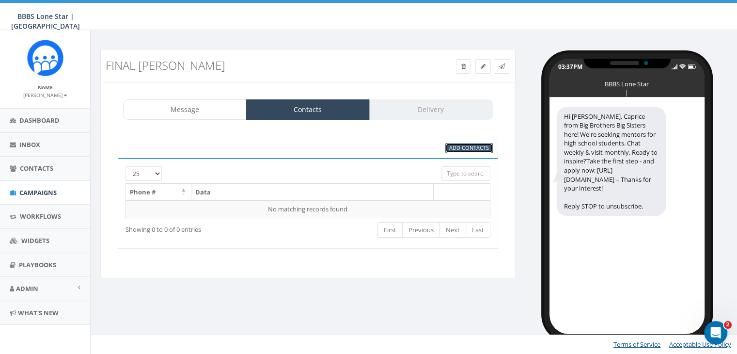
click at [478, 144] on span "Add Contacts" at bounding box center [469, 147] width 40 height 7
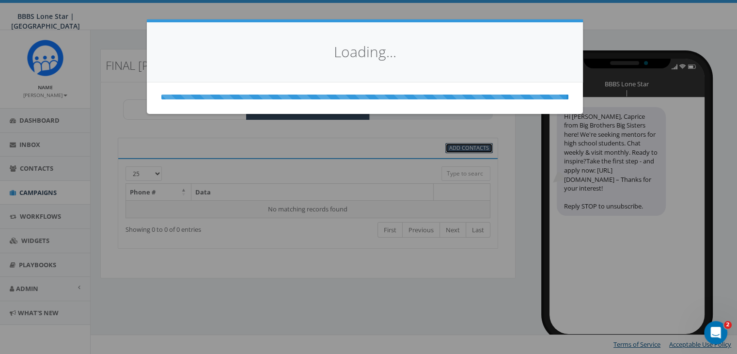
scroll to position [0, 0]
select select
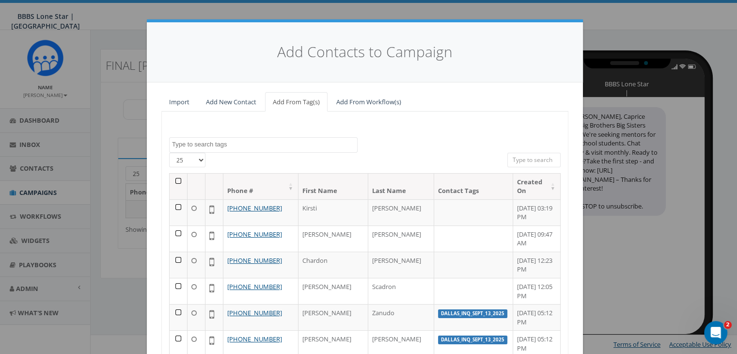
click at [525, 156] on input "search" at bounding box center [533, 160] width 53 height 15
paste input "(214) 477-3190"
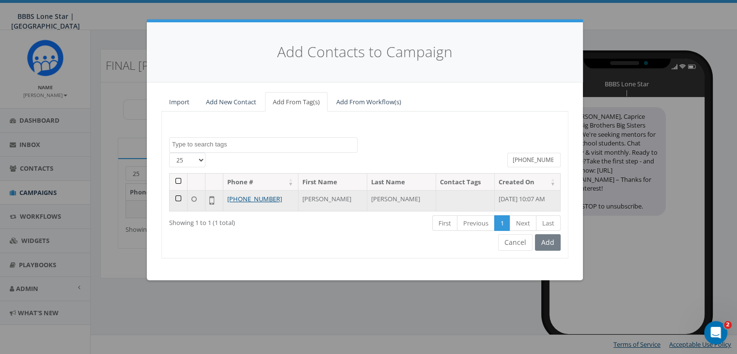
type input "(214) 477-3190"
click at [178, 197] on td at bounding box center [179, 200] width 18 height 21
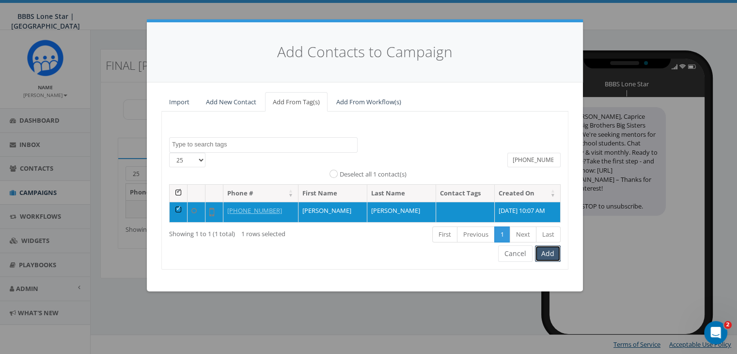
click at [550, 252] on button "Add" at bounding box center [548, 253] width 26 height 16
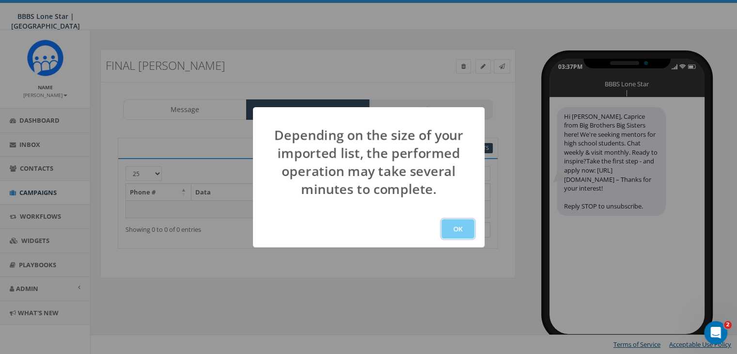
click at [457, 226] on button "OK" at bounding box center [457, 228] width 33 height 19
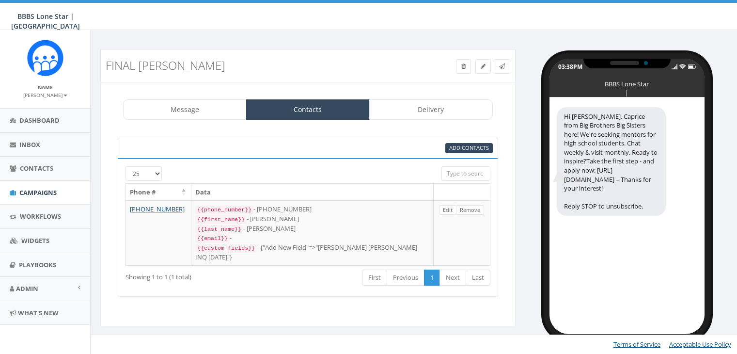
select select "1730"
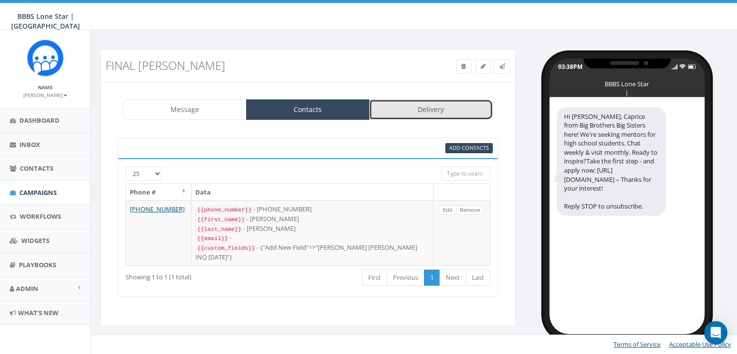
click at [402, 110] on link "Delivery" at bounding box center [431, 109] width 124 height 20
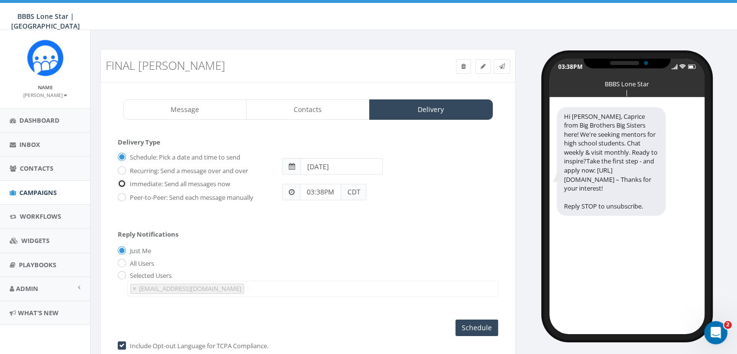
click at [121, 182] on input "Immediate: Send all messages now" at bounding box center [121, 184] width 6 height 6
radio input "true"
click at [487, 324] on input "Send Now" at bounding box center [476, 327] width 46 height 16
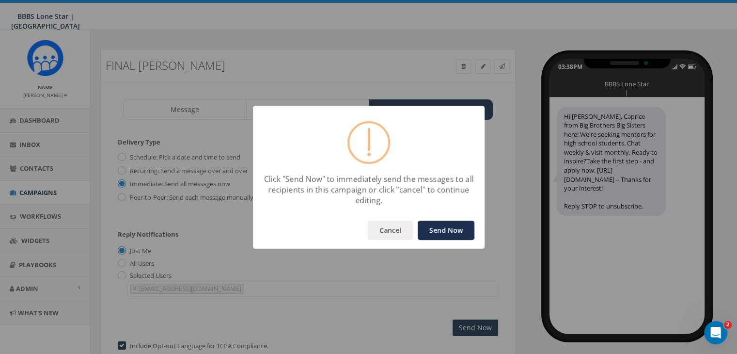
click at [435, 224] on button "Send Now" at bounding box center [446, 229] width 57 height 19
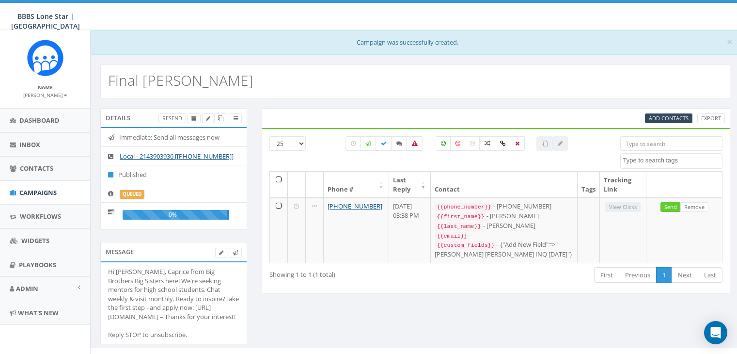
select select
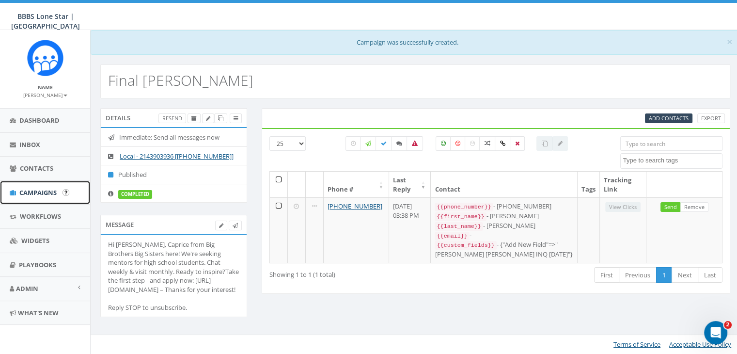
click at [42, 189] on span "Campaigns" at bounding box center [37, 192] width 37 height 9
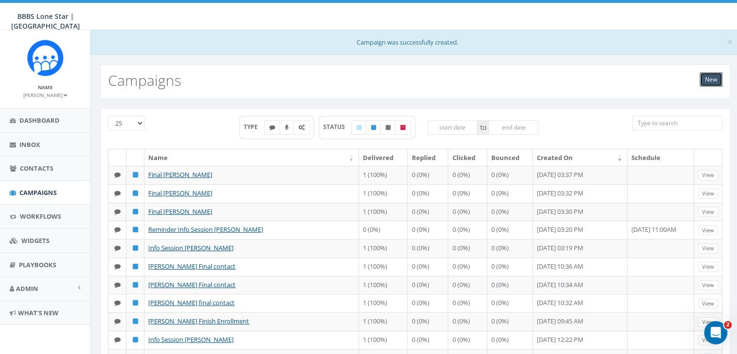
click at [706, 81] on link "New" at bounding box center [711, 79] width 23 height 15
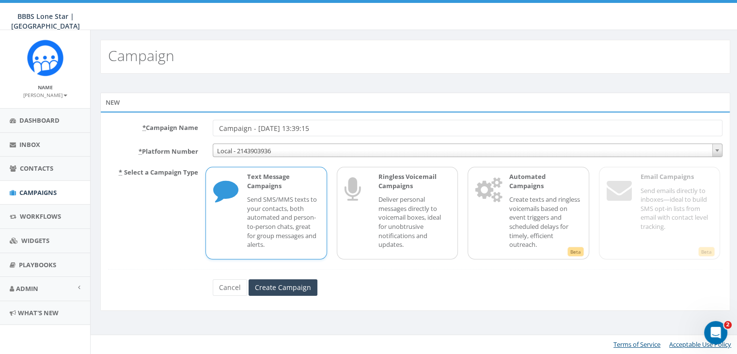
drag, startPoint x: 351, startPoint y: 125, endPoint x: 167, endPoint y: 126, distance: 184.2
click at [170, 126] on div "* Campaign Name Campaign - [DATE] 13:39:15" at bounding box center [415, 128] width 629 height 16
type input "Final [PERSON_NAME]"
click at [279, 292] on input "Create Campaign" at bounding box center [283, 287] width 69 height 16
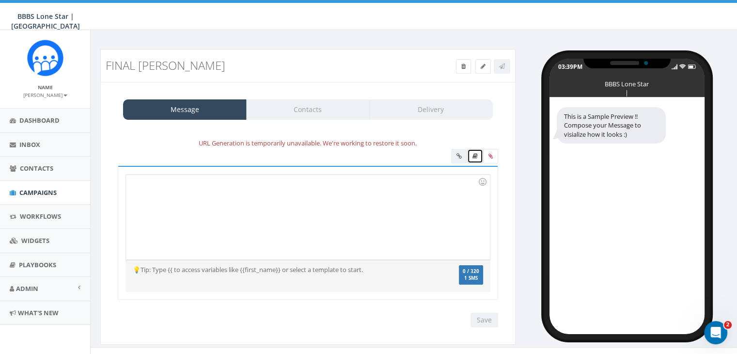
click at [470, 153] on link at bounding box center [475, 156] width 16 height 15
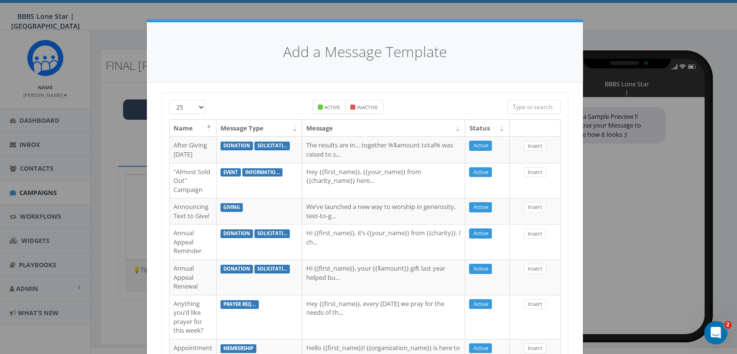
click at [531, 102] on input "search" at bounding box center [533, 107] width 53 height 15
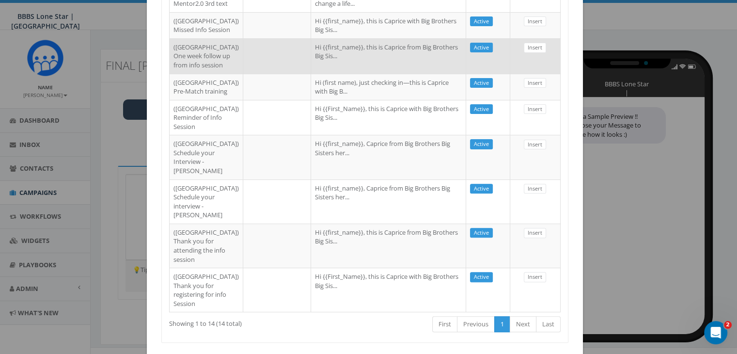
scroll to position [242, 0]
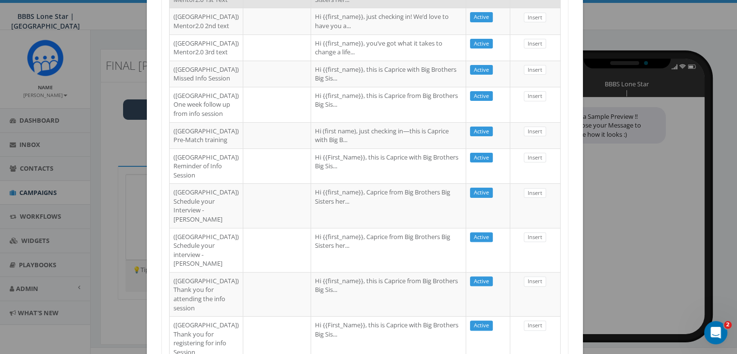
type input "dallas"
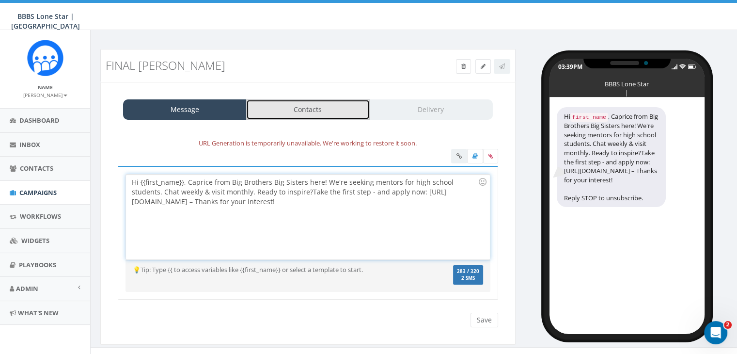
click at [322, 110] on link "Contacts" at bounding box center [308, 109] width 124 height 20
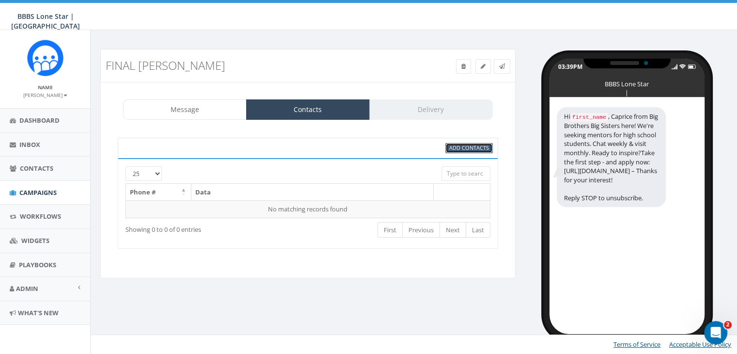
click at [477, 145] on span "Add Contacts" at bounding box center [469, 147] width 40 height 7
select select
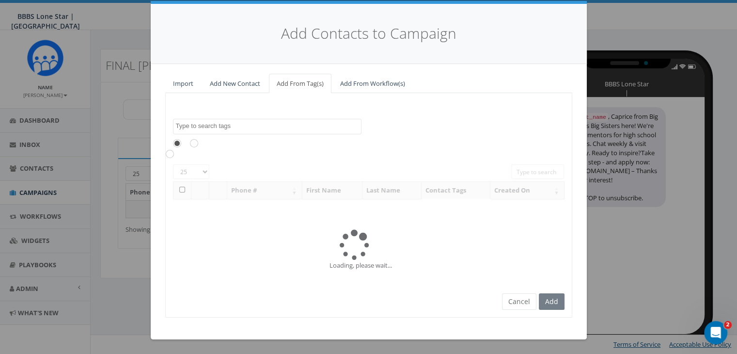
scroll to position [0, 0]
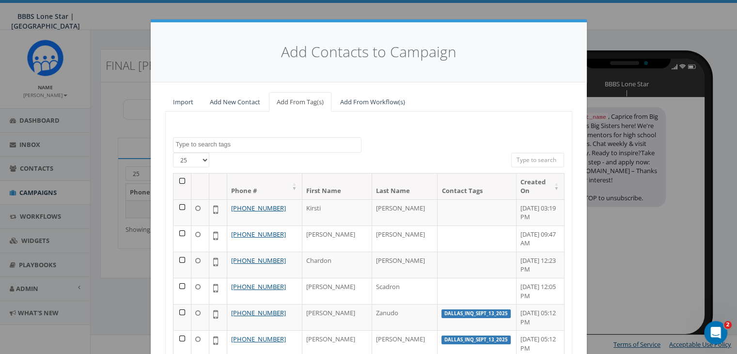
click at [512, 157] on input "search" at bounding box center [537, 160] width 53 height 15
paste input "(917) 402-6321"
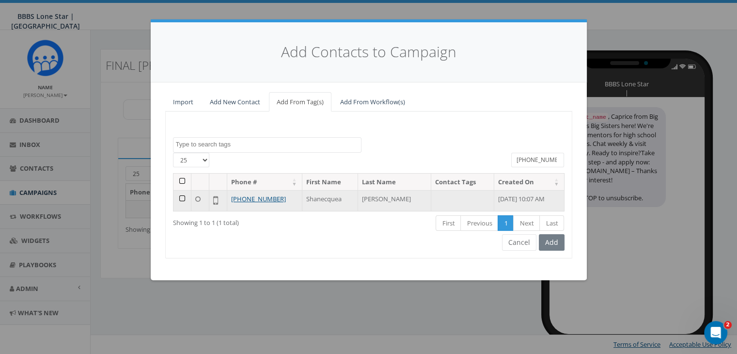
type input "(917) 402-6321"
click at [182, 198] on td at bounding box center [182, 200] width 18 height 21
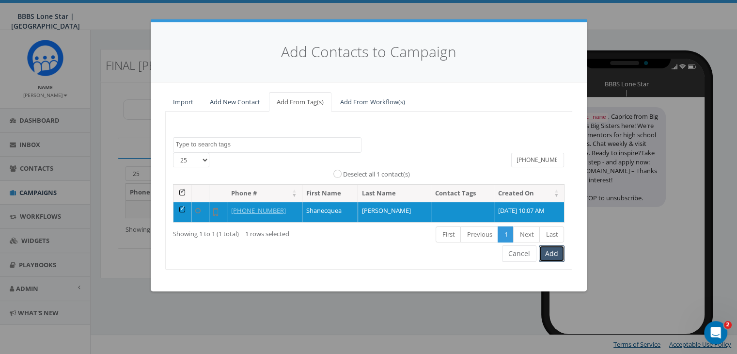
click at [547, 249] on button "Add" at bounding box center [552, 253] width 26 height 16
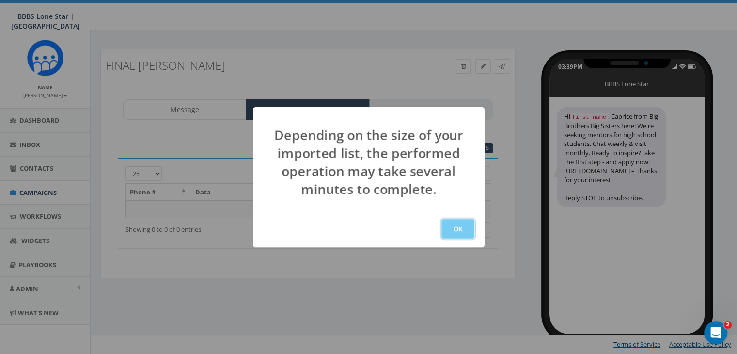
click at [457, 228] on button "OK" at bounding box center [457, 228] width 33 height 19
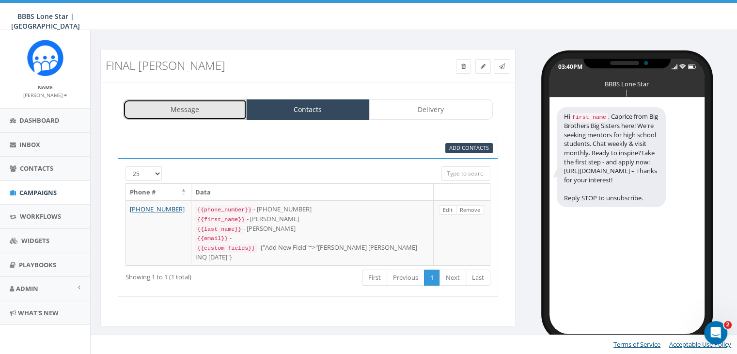
click at [174, 107] on link "Message" at bounding box center [185, 109] width 124 height 20
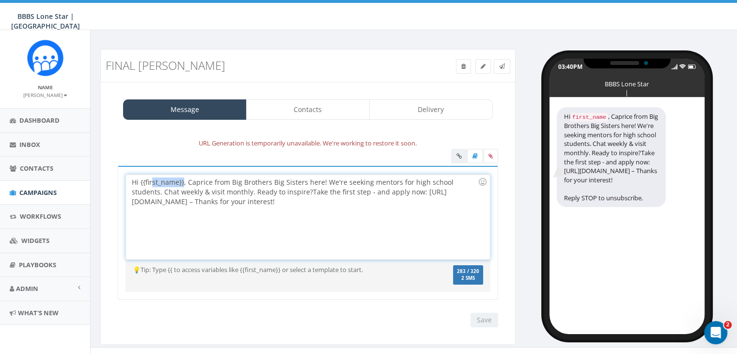
drag, startPoint x: 182, startPoint y: 183, endPoint x: 152, endPoint y: 184, distance: 30.1
click at [152, 184] on div "Hi {{first_name}}, Caprice from Big Brothers Big Sisters here! We're seeking me…" at bounding box center [307, 216] width 363 height 85
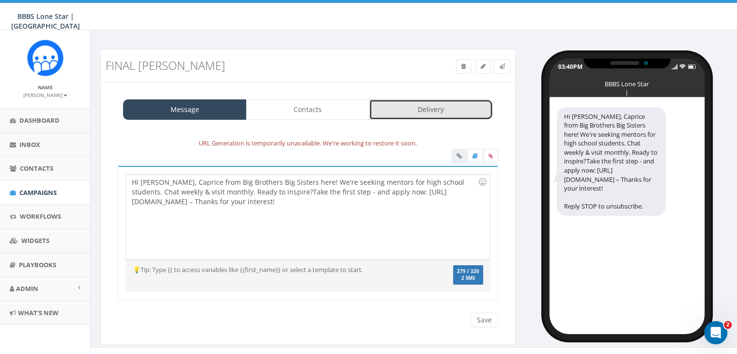
click at [473, 108] on link "Delivery" at bounding box center [431, 109] width 124 height 20
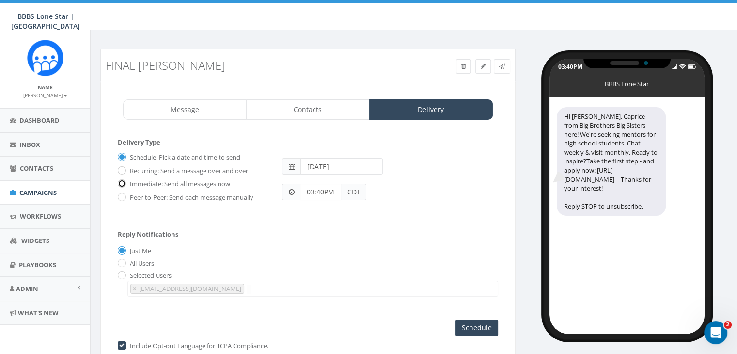
click at [121, 182] on input "Immediate: Send all messages now" at bounding box center [121, 184] width 6 height 6
radio input "true"
click at [461, 326] on input "Send Now" at bounding box center [476, 327] width 46 height 16
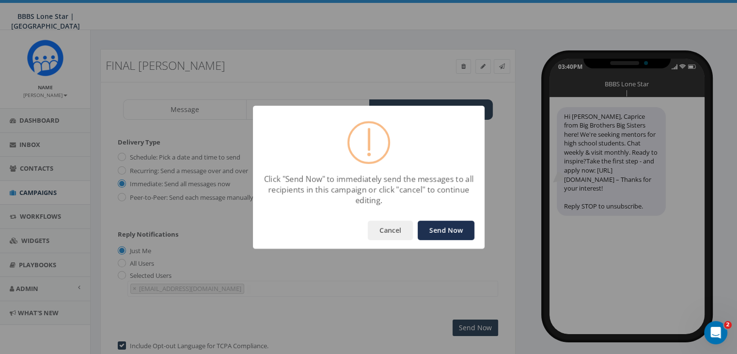
click at [425, 223] on button "Send Now" at bounding box center [446, 229] width 57 height 19
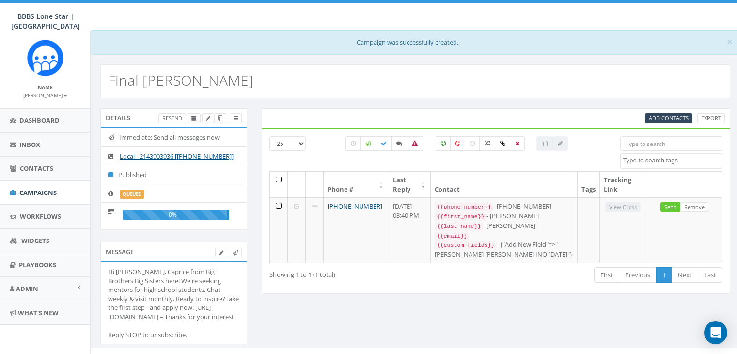
select select
click at [47, 186] on link "Campaigns" at bounding box center [45, 193] width 90 height 24
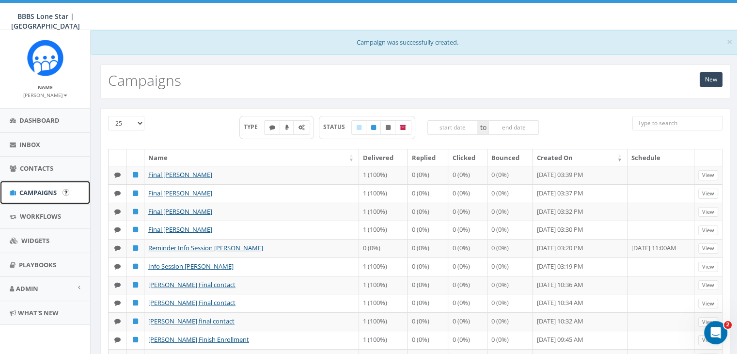
click at [42, 191] on span "Campaigns" at bounding box center [37, 192] width 37 height 9
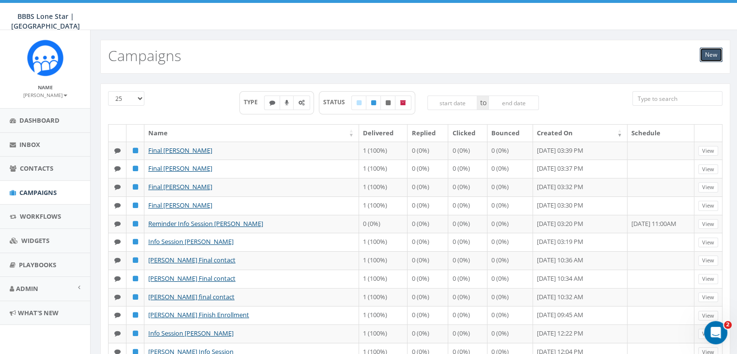
click at [711, 56] on link "New" at bounding box center [711, 54] width 23 height 15
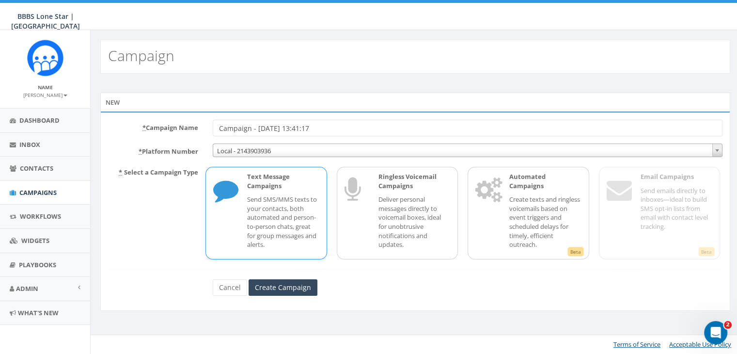
drag, startPoint x: 342, startPoint y: 128, endPoint x: 170, endPoint y: 123, distance: 172.6
click at [170, 123] on div "* Campaign Name Campaign - [DATE] 13:41:17" at bounding box center [415, 128] width 629 height 16
type input "M20 [PERSON_NAME]"
click at [265, 281] on input "Create Campaign" at bounding box center [283, 287] width 69 height 16
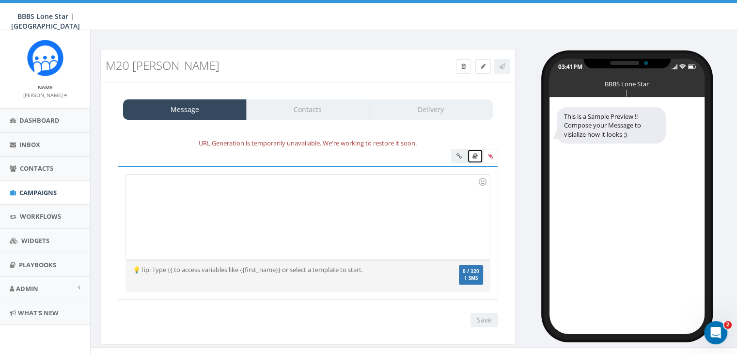
click at [472, 153] on link at bounding box center [475, 156] width 16 height 15
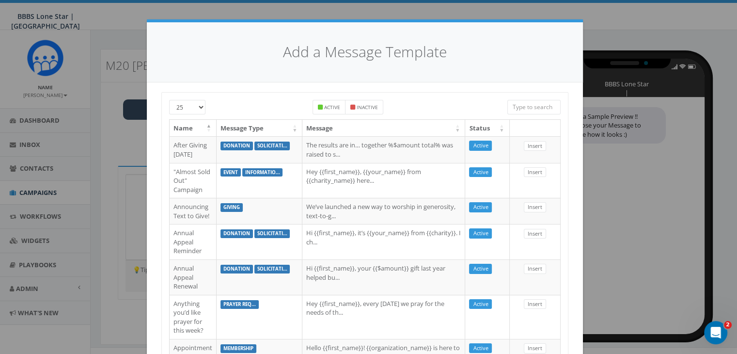
click at [525, 107] on input "search" at bounding box center [533, 107] width 53 height 15
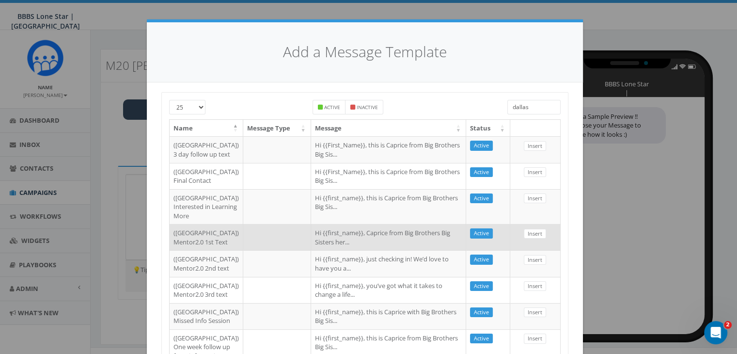
type input "dallas"
click at [311, 250] on td "Hi {{first_name}}, Caprice from Big Brothers Big Sisters her..." at bounding box center [388, 237] width 155 height 26
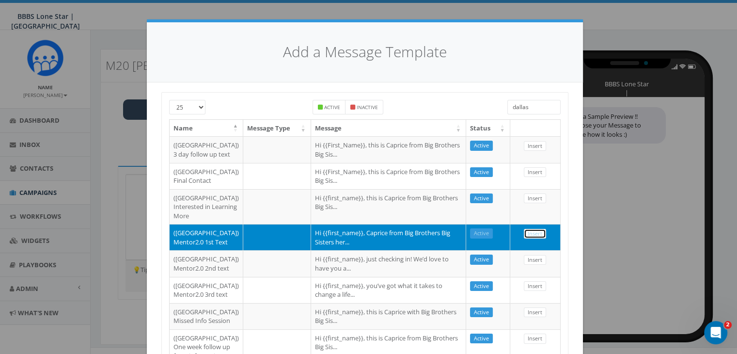
click at [532, 239] on link "Insert" at bounding box center [535, 234] width 22 height 10
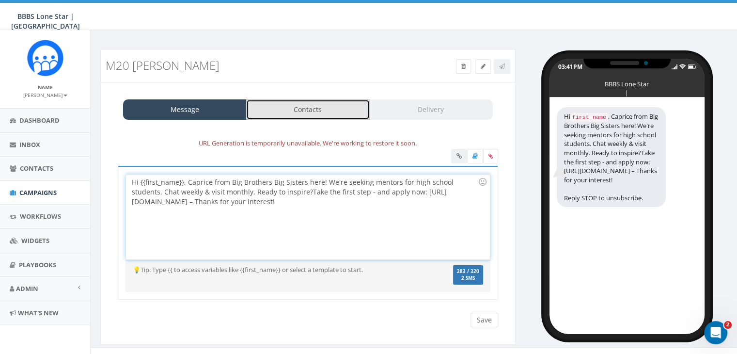
click at [341, 113] on link "Contacts" at bounding box center [308, 109] width 124 height 20
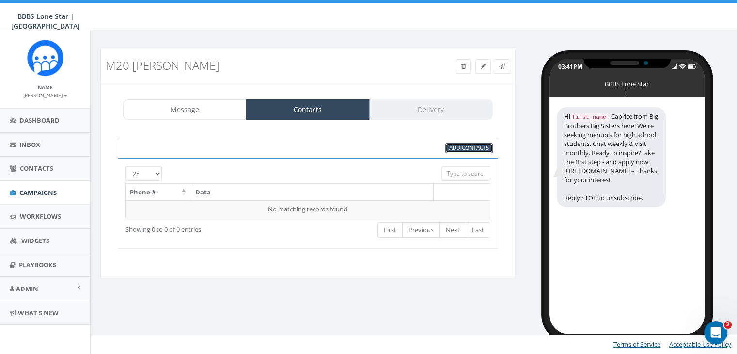
click at [454, 144] on span "Add Contacts" at bounding box center [469, 147] width 40 height 7
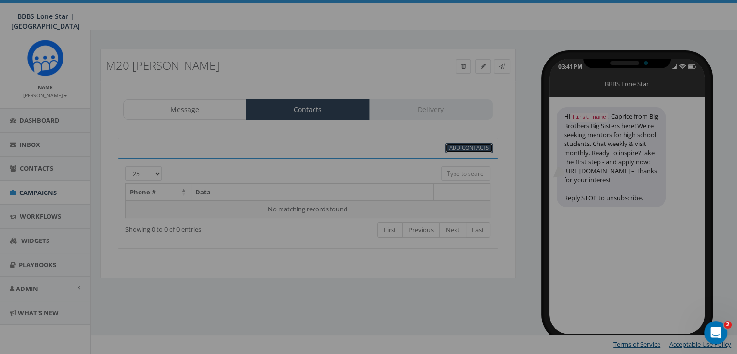
select select
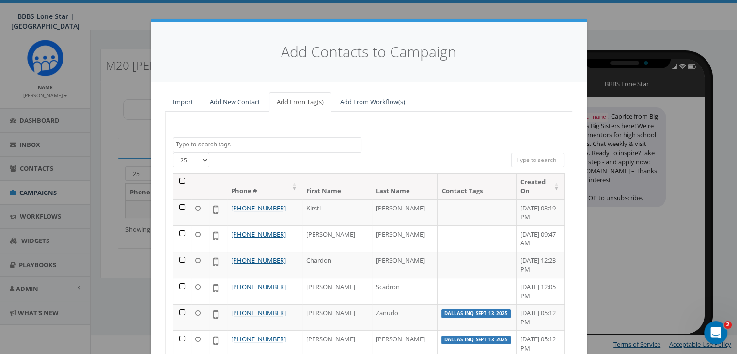
click at [518, 155] on input "search" at bounding box center [537, 160] width 53 height 15
paste input "(940) 595-3608"
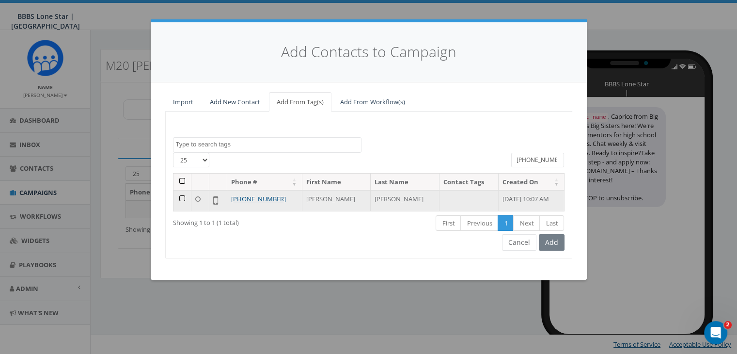
type input "(940) 595-3608"
click at [180, 198] on td at bounding box center [182, 200] width 18 height 21
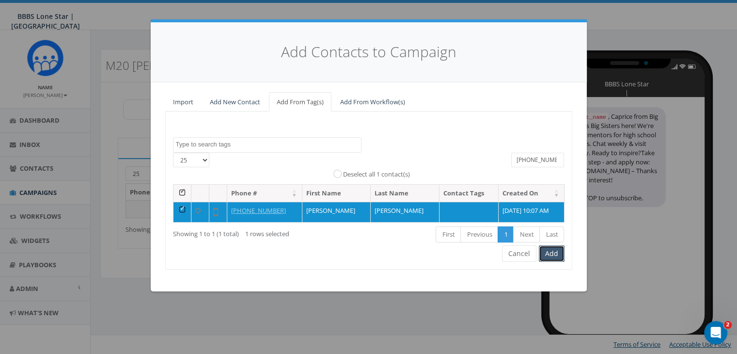
click at [558, 251] on button "Add" at bounding box center [552, 253] width 26 height 16
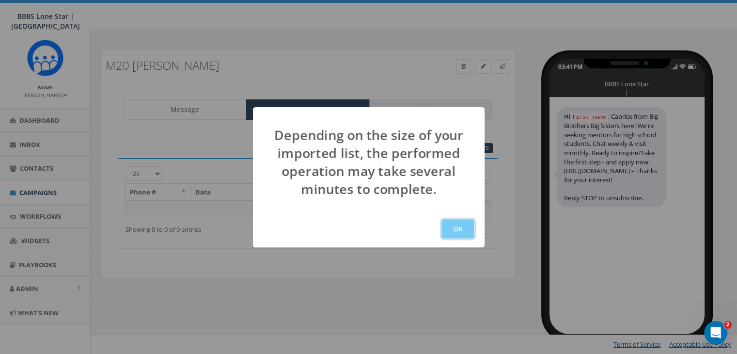
click at [448, 226] on button "OK" at bounding box center [457, 228] width 33 height 19
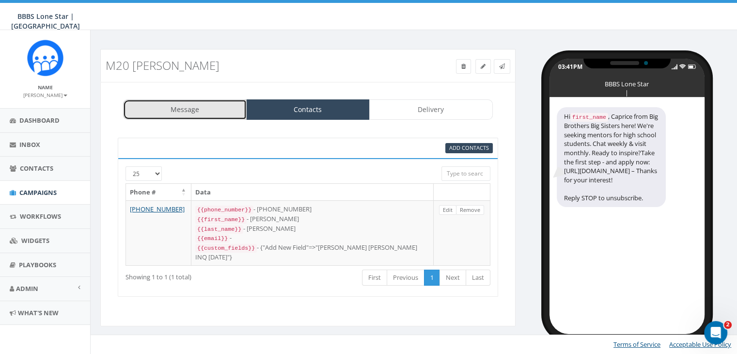
click at [190, 106] on link "Message" at bounding box center [185, 109] width 124 height 20
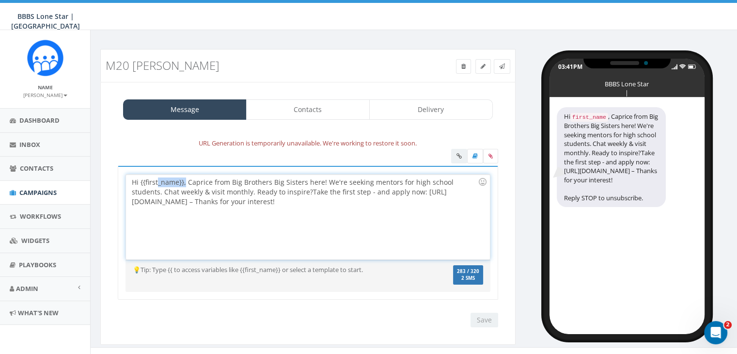
drag, startPoint x: 185, startPoint y: 180, endPoint x: 156, endPoint y: 182, distance: 29.1
click at [156, 182] on div "Hi {{first_name}}, Caprice from Big Brothers Big Sisters here! We're seeking me…" at bounding box center [307, 216] width 363 height 85
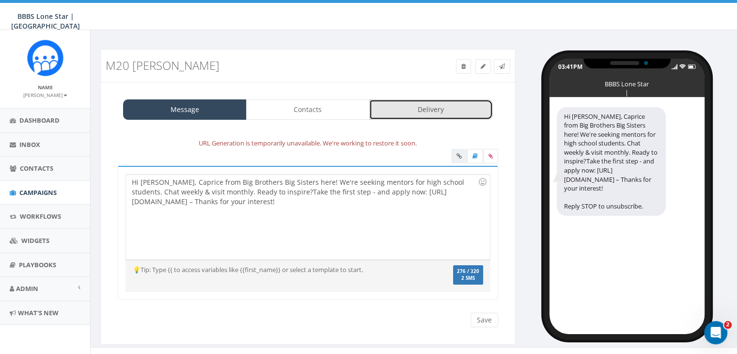
click at [391, 109] on link "Delivery" at bounding box center [431, 109] width 124 height 20
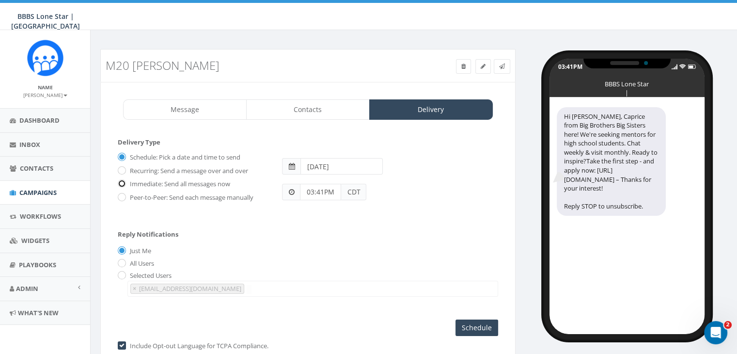
click at [120, 181] on input "Immediate: Send all messages now" at bounding box center [121, 184] width 6 height 6
radio input "true"
click at [470, 322] on input "Send Now" at bounding box center [476, 327] width 46 height 16
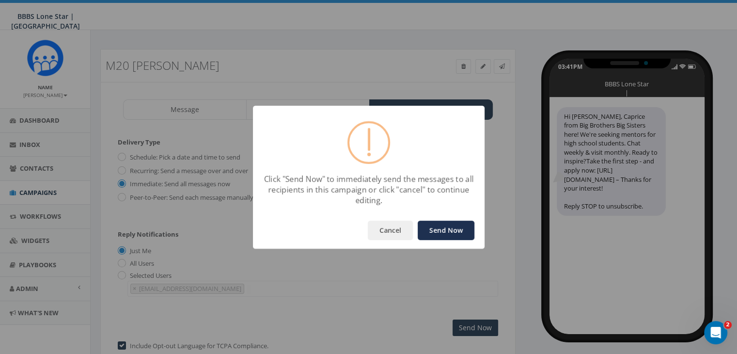
click at [451, 224] on button "Send Now" at bounding box center [446, 229] width 57 height 19
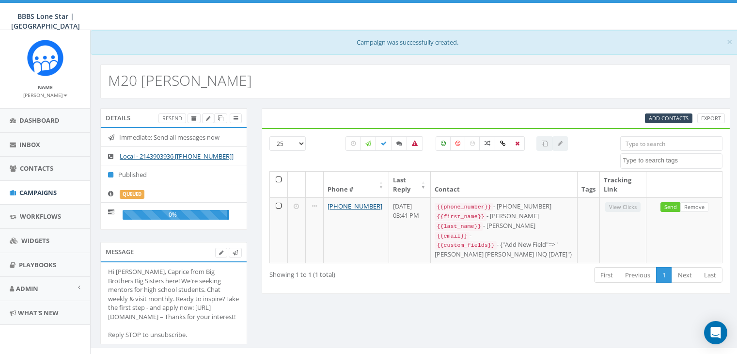
select select
click at [50, 189] on span "Campaigns" at bounding box center [37, 192] width 37 height 9
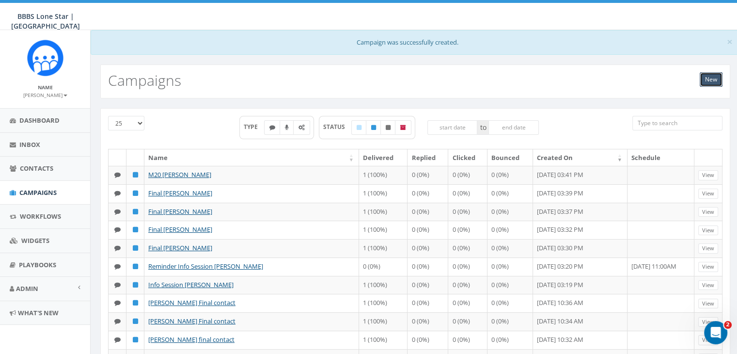
click at [706, 74] on link "New" at bounding box center [711, 79] width 23 height 15
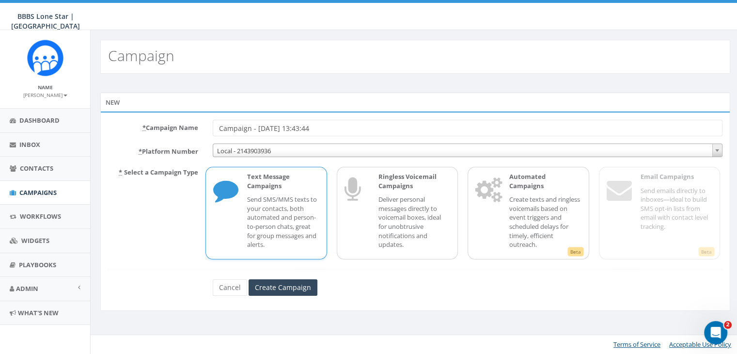
drag, startPoint x: 312, startPoint y: 126, endPoint x: 170, endPoint y: 121, distance: 142.1
click at [173, 121] on div "* Campaign Name Campaign - [DATE] 13:43:44" at bounding box center [415, 128] width 629 height 16
type input "[PERSON_NAME] M20"
click at [284, 283] on input "Create Campaign" at bounding box center [283, 287] width 69 height 16
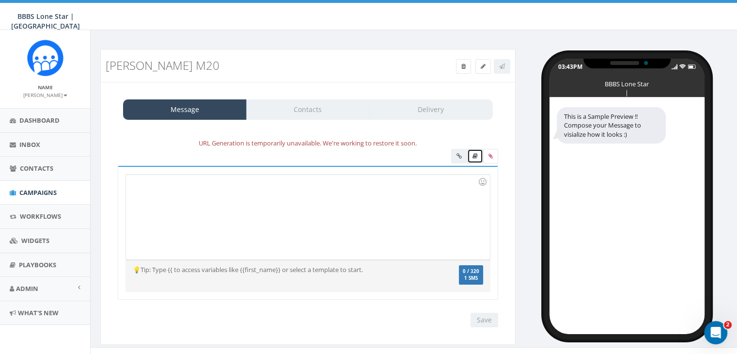
click at [475, 156] on icon at bounding box center [474, 156] width 5 height 6
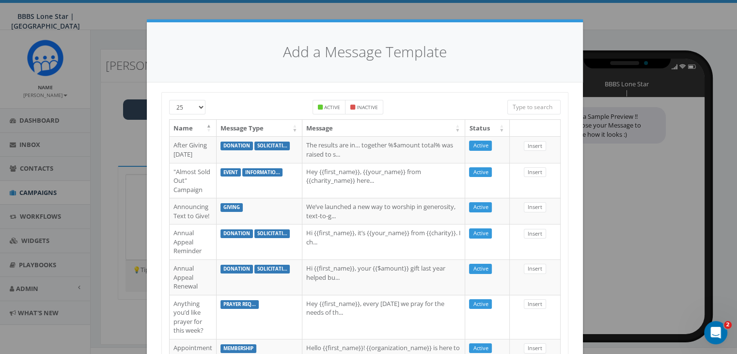
click at [517, 103] on input "search" at bounding box center [533, 107] width 53 height 15
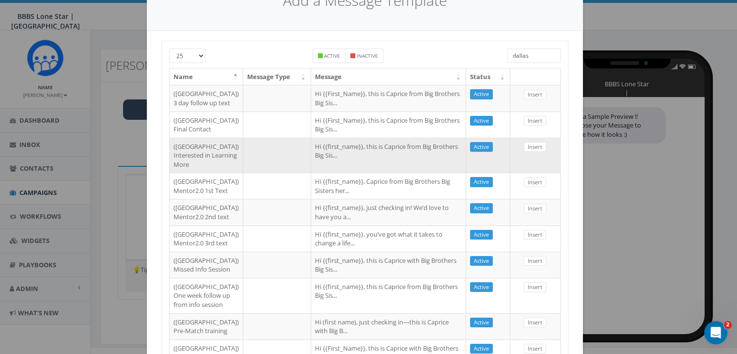
scroll to position [97, 0]
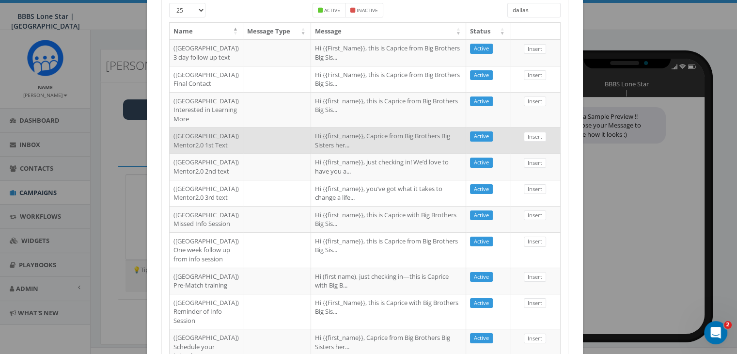
type input "dallas"
click at [370, 153] on td "Hi {{first_name}}, Caprice from Big Brothers Big Sisters her..." at bounding box center [388, 140] width 155 height 26
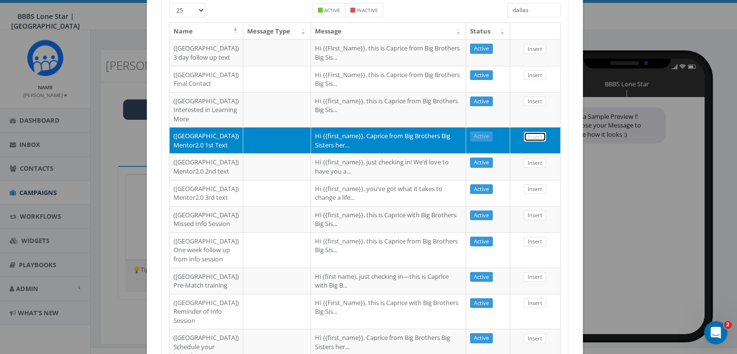
click at [529, 142] on link "Insert" at bounding box center [535, 137] width 22 height 10
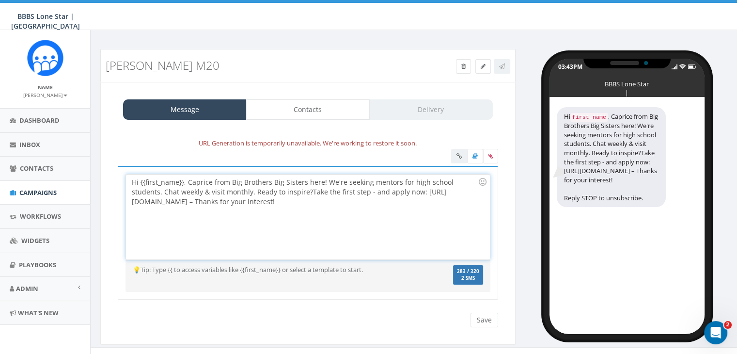
drag, startPoint x: 183, startPoint y: 180, endPoint x: 200, endPoint y: 198, distance: 24.3
click at [185, 182] on div "Hi {{first_name}}, Caprice from Big Brothers Big Sisters here! We're seeking me…" at bounding box center [307, 216] width 363 height 85
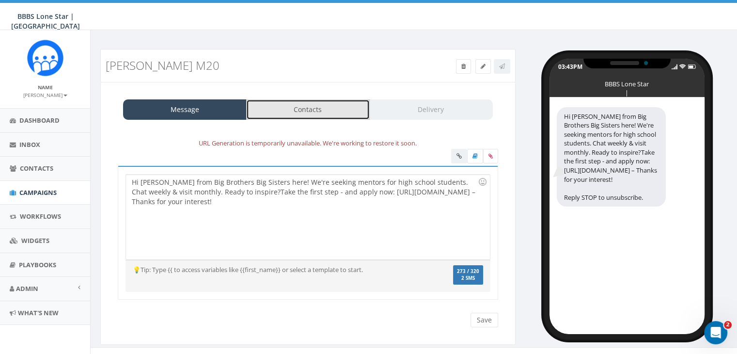
click at [319, 109] on link "Contacts" at bounding box center [308, 109] width 124 height 20
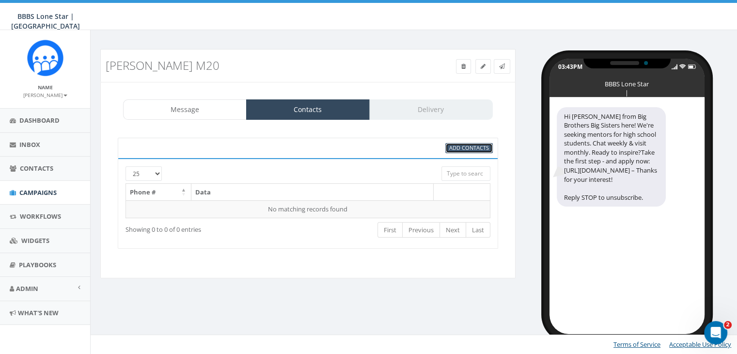
click at [466, 148] on span "Add Contacts" at bounding box center [469, 147] width 40 height 7
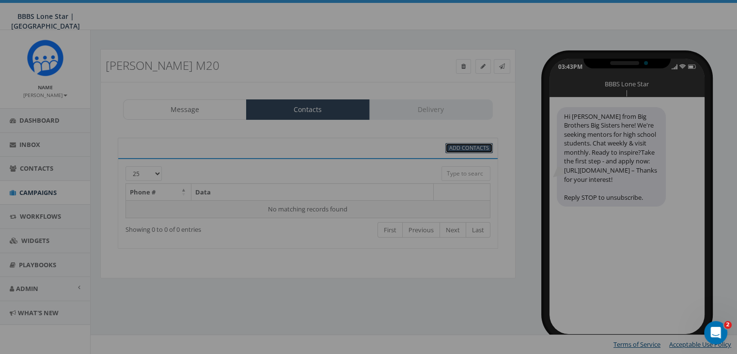
select select
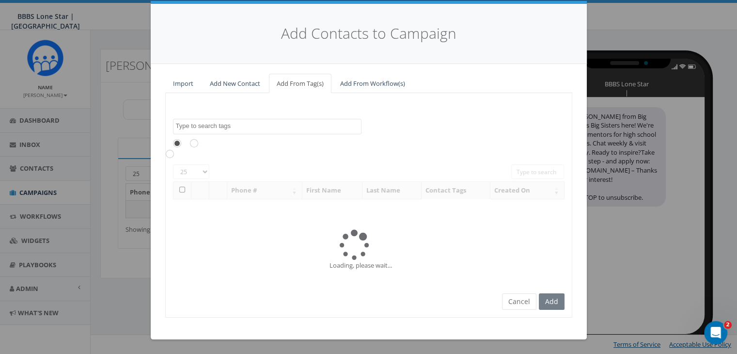
scroll to position [0, 0]
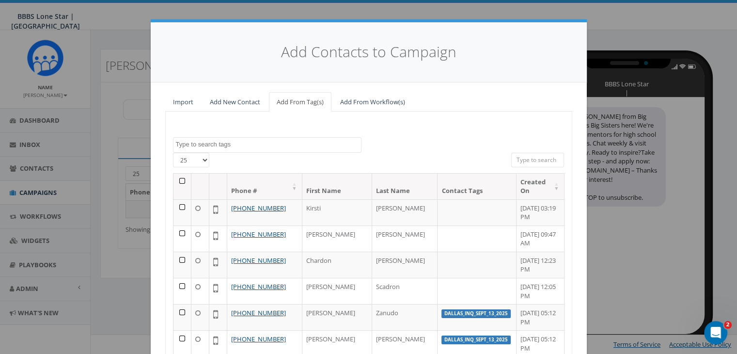
click at [525, 157] on input "search" at bounding box center [537, 160] width 53 height 15
paste input "571-422-7802"
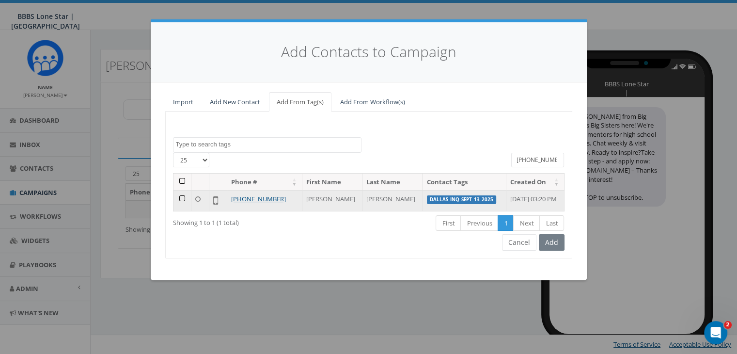
type input "571-422-7802"
click at [180, 195] on td at bounding box center [182, 200] width 18 height 21
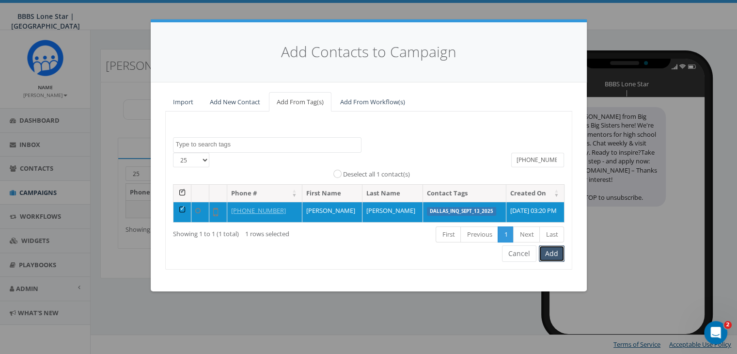
click at [557, 251] on button "Add" at bounding box center [552, 253] width 26 height 16
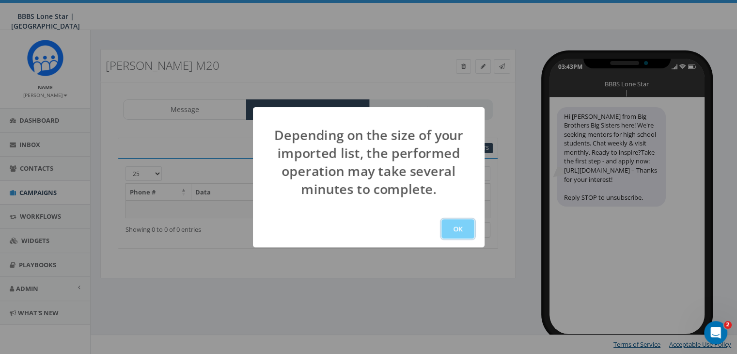
click at [460, 225] on button "OK" at bounding box center [457, 228] width 33 height 19
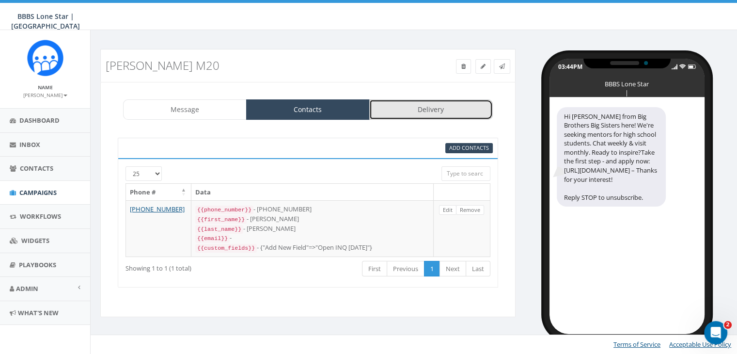
click at [420, 109] on link "Delivery" at bounding box center [431, 109] width 124 height 20
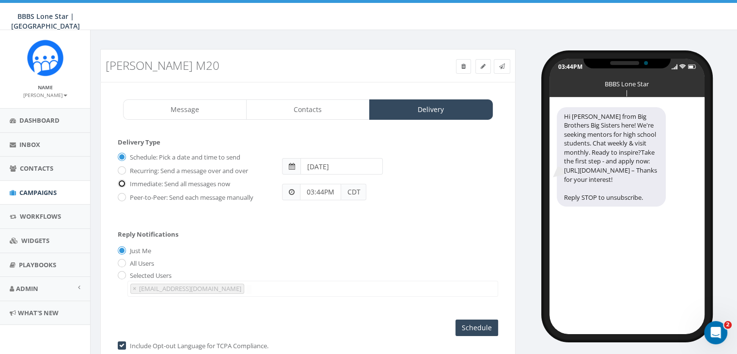
click at [120, 181] on input "Immediate: Send all messages now" at bounding box center [121, 184] width 6 height 6
radio input "true"
click at [489, 324] on input "Send Now" at bounding box center [476, 327] width 46 height 16
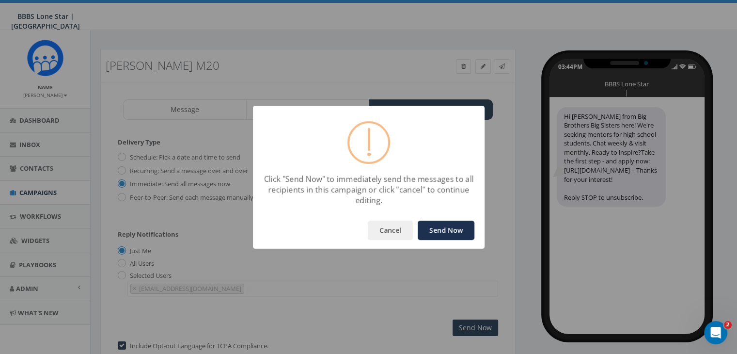
click at [450, 227] on button "Send Now" at bounding box center [446, 229] width 57 height 19
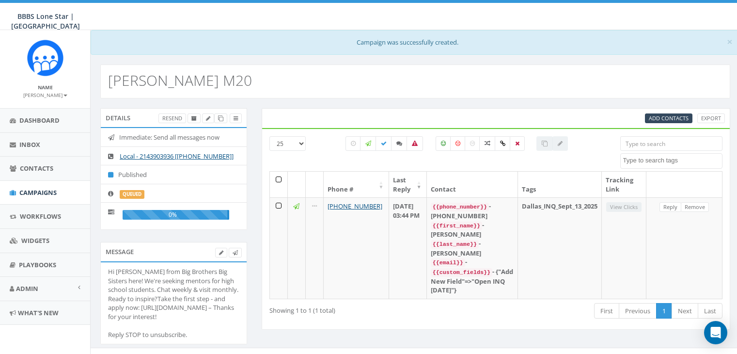
select select
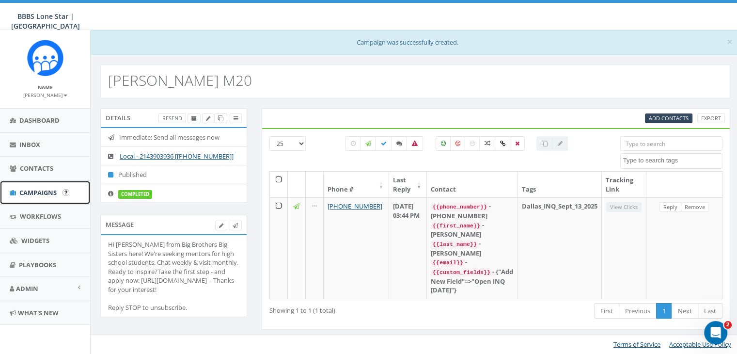
click at [47, 187] on link "Campaigns" at bounding box center [45, 193] width 90 height 24
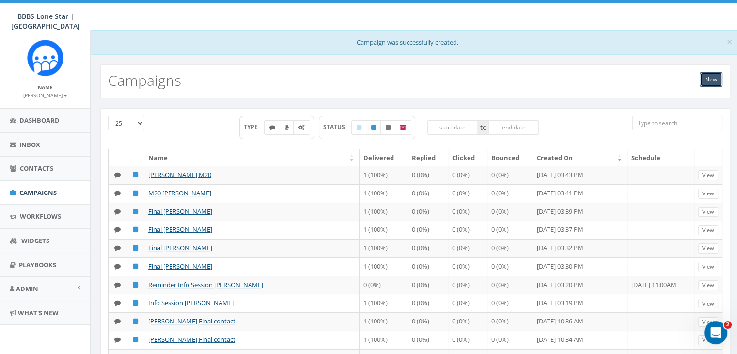
click at [706, 76] on link "New" at bounding box center [711, 79] width 23 height 15
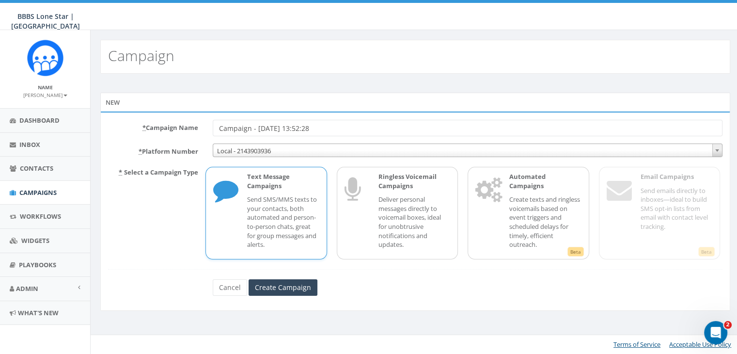
drag, startPoint x: 336, startPoint y: 130, endPoint x: 166, endPoint y: 130, distance: 170.1
click at [167, 130] on div "* Campaign Name Campaign - [DATE] 13:52:28" at bounding box center [415, 128] width 629 height 16
type input "[PERSON_NAME] M20"
click at [286, 284] on input "Create Campaign" at bounding box center [283, 287] width 69 height 16
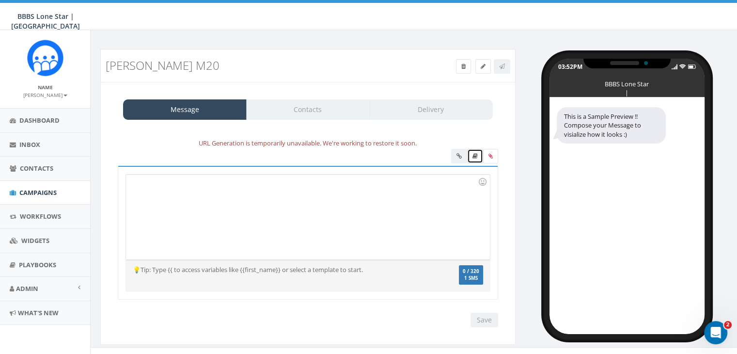
click at [475, 156] on icon at bounding box center [474, 156] width 5 height 6
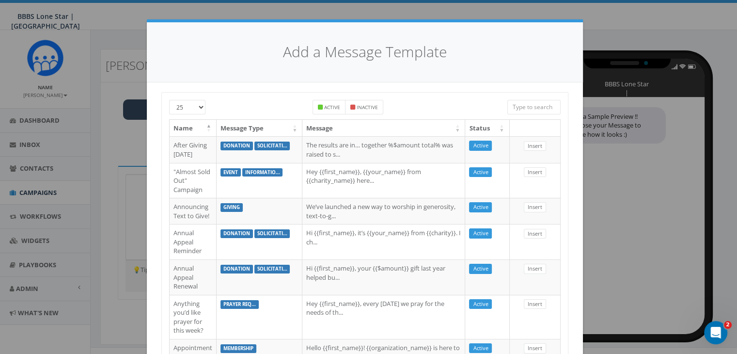
click at [530, 105] on input "search" at bounding box center [533, 107] width 53 height 15
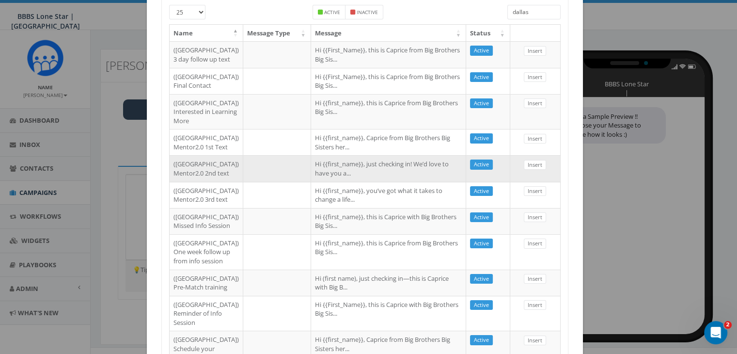
scroll to position [97, 0]
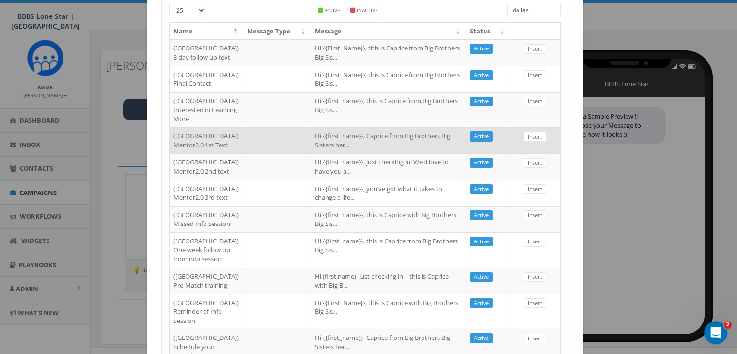
type input "dallas"
click at [331, 153] on td "Hi {{first_name}}, Caprice from Big Brothers Big Sisters her..." at bounding box center [388, 140] width 155 height 26
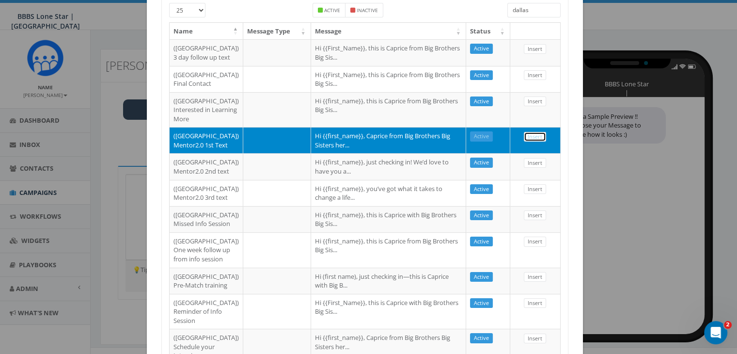
click at [524, 142] on link "Insert" at bounding box center [535, 137] width 22 height 10
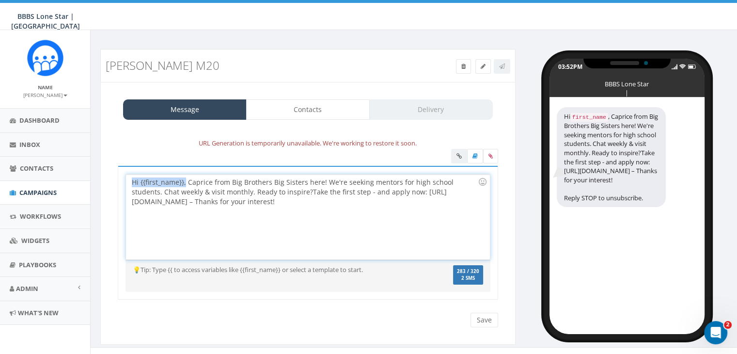
drag, startPoint x: 184, startPoint y: 183, endPoint x: 128, endPoint y: 181, distance: 55.7
click at [128, 181] on div "Hi {{first_name}}, Caprice from Big Brothers Big Sisters here! We're seeking me…" at bounding box center [307, 216] width 363 height 85
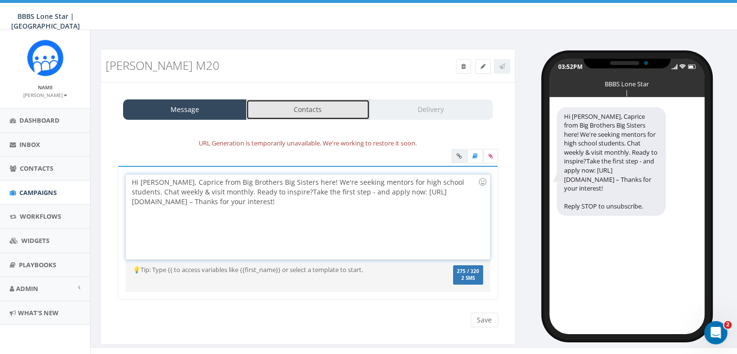
click at [296, 106] on link "Contacts" at bounding box center [308, 109] width 124 height 20
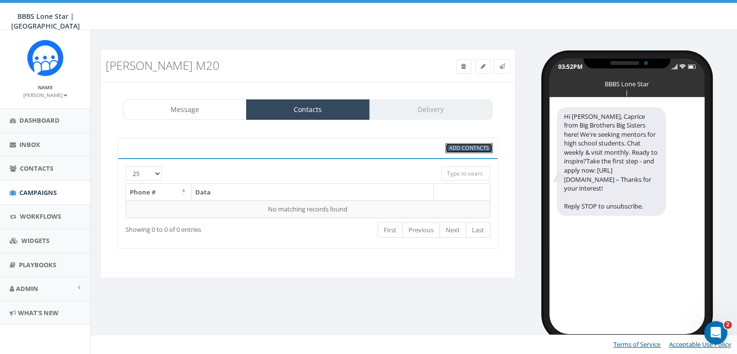
click at [468, 145] on span "Add Contacts" at bounding box center [469, 147] width 40 height 7
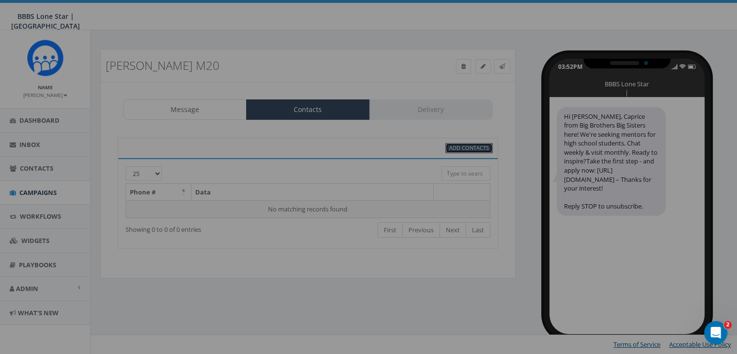
scroll to position [0, 0]
select select
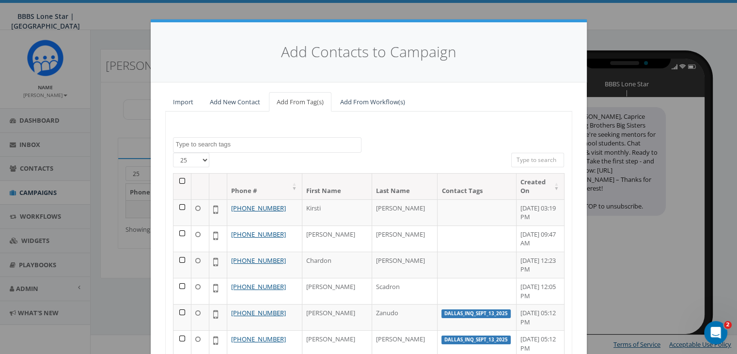
click at [516, 154] on input "search" at bounding box center [537, 160] width 53 height 15
paste input "(214) 505-0871"
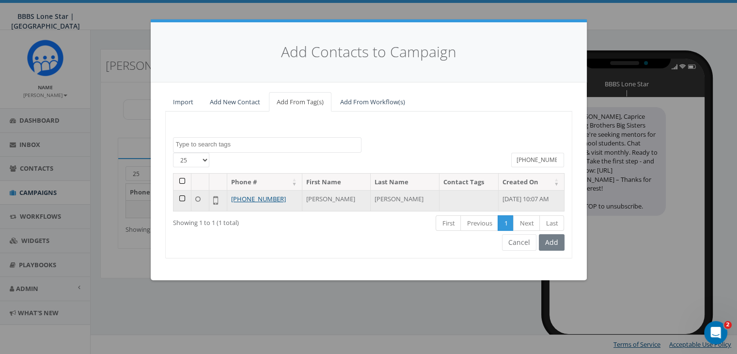
type input "(214) 505-0871"
click at [182, 198] on td at bounding box center [182, 200] width 18 height 21
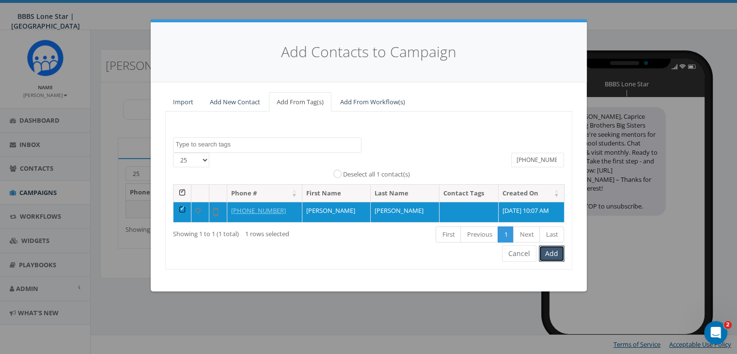
click at [549, 254] on button "Add" at bounding box center [552, 253] width 26 height 16
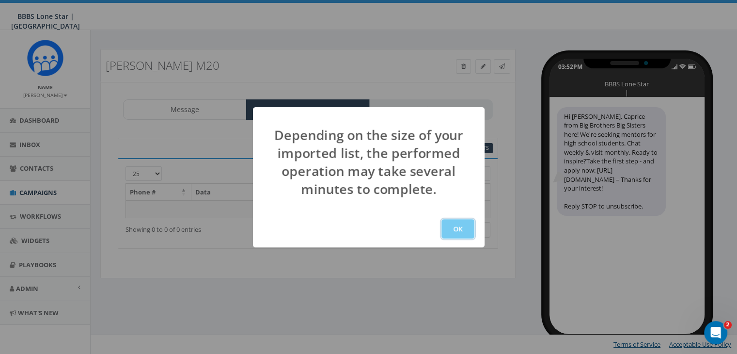
click at [462, 226] on button "OK" at bounding box center [457, 228] width 33 height 19
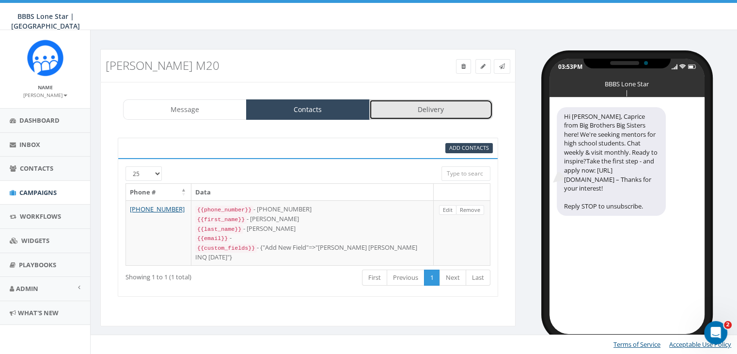
click at [408, 112] on link "Delivery" at bounding box center [431, 109] width 124 height 20
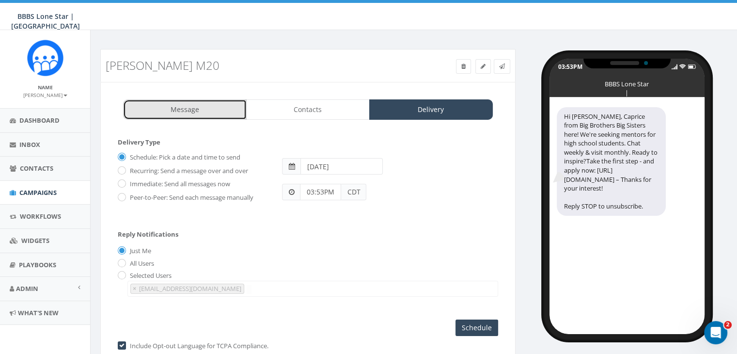
click at [184, 114] on link "Message" at bounding box center [185, 109] width 124 height 20
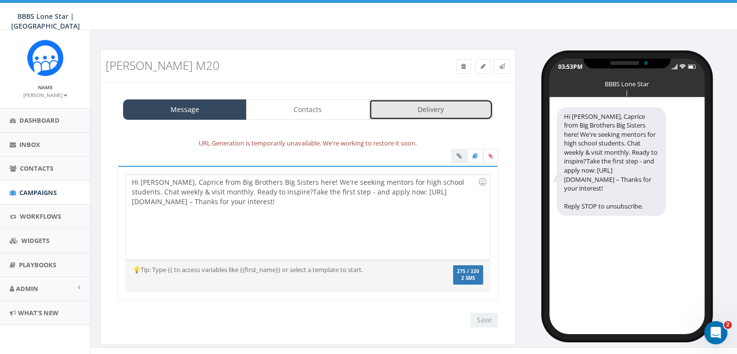
click at [414, 106] on link "Delivery" at bounding box center [431, 109] width 124 height 20
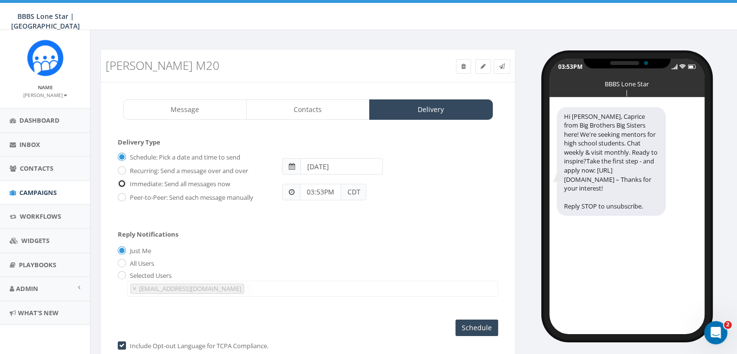
click at [123, 184] on input "Immediate: Send all messages now" at bounding box center [121, 184] width 6 height 6
radio input "true"
click at [483, 327] on input "Send Now" at bounding box center [476, 327] width 46 height 16
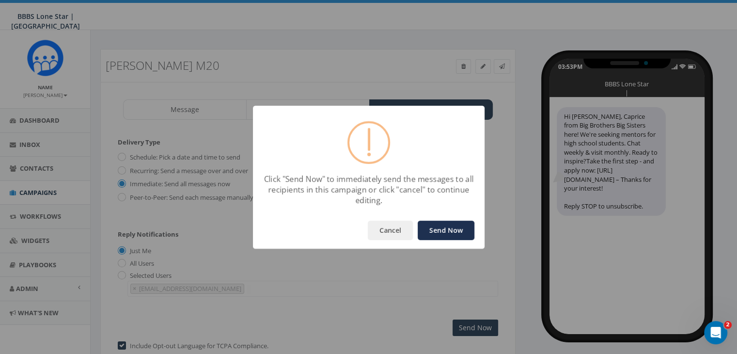
click at [442, 233] on button "Send Now" at bounding box center [446, 229] width 57 height 19
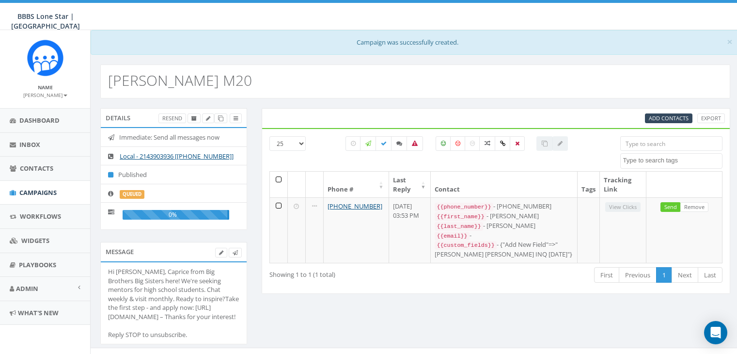
select select
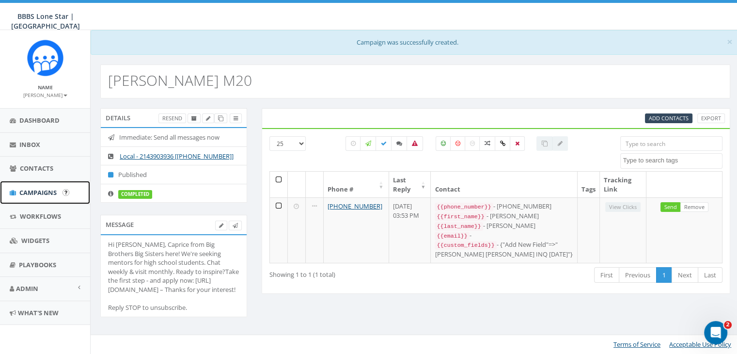
click at [37, 190] on span "Campaigns" at bounding box center [37, 192] width 37 height 9
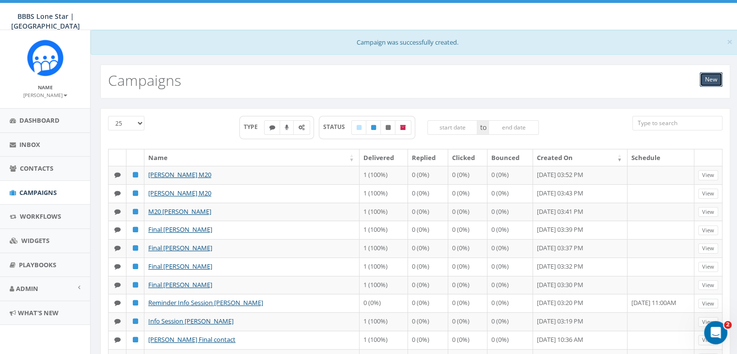
click at [705, 77] on link "New" at bounding box center [711, 79] width 23 height 15
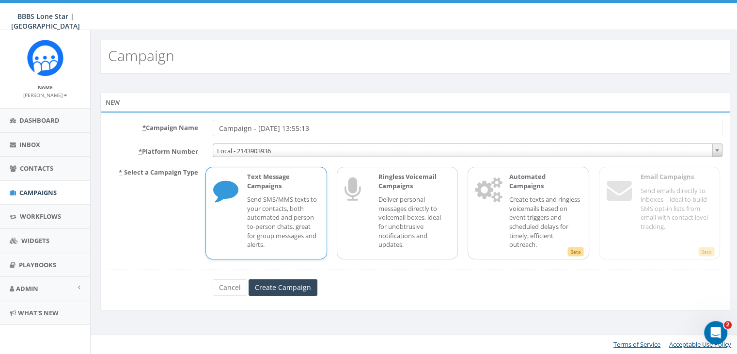
drag, startPoint x: 325, startPoint y: 128, endPoint x: 186, endPoint y: 129, distance: 139.6
click at [186, 129] on div "* Campaign Name Campaign - [DATE] 13:55:13" at bounding box center [415, 128] width 629 height 16
type input "[PERSON_NAME] final contact"
click at [255, 282] on input "Create Campaign" at bounding box center [283, 287] width 69 height 16
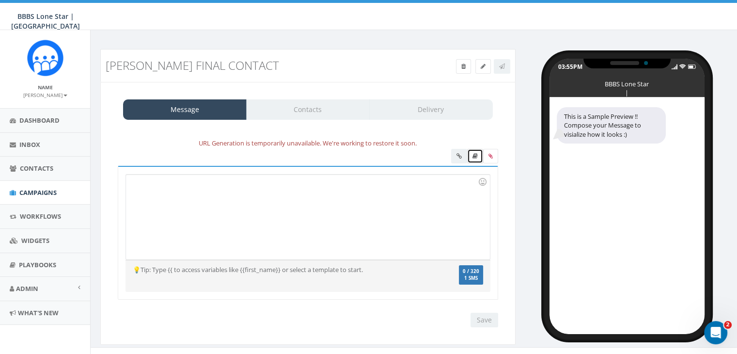
click at [476, 156] on icon at bounding box center [474, 156] width 5 height 6
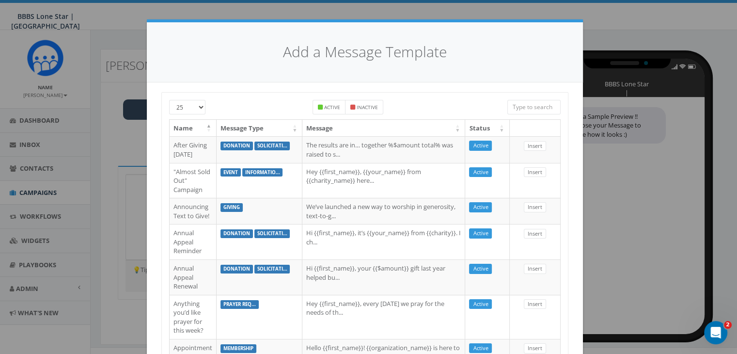
click at [515, 105] on input "search" at bounding box center [533, 107] width 53 height 15
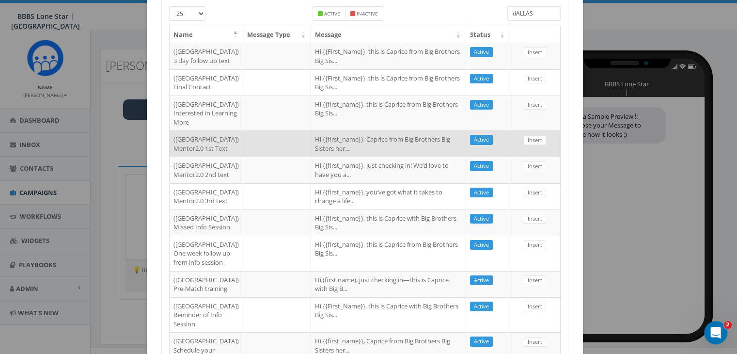
scroll to position [97, 0]
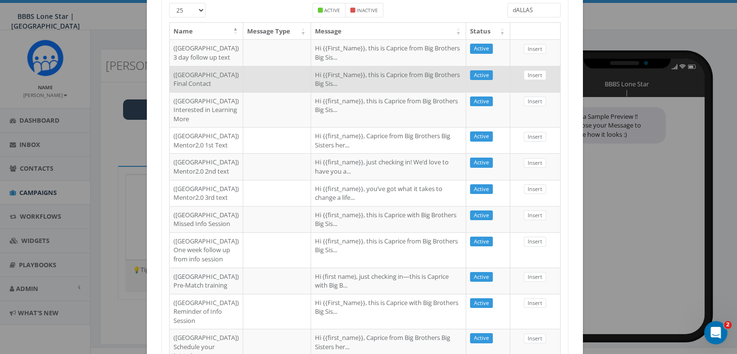
type input "dALLAS"
click at [311, 92] on td "Hi {{First_Name}}, this is Caprice from Big Brothers Big Sis..." at bounding box center [388, 79] width 155 height 26
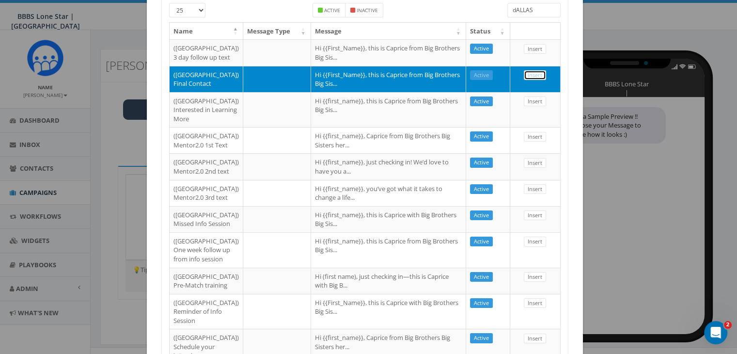
click at [525, 80] on link "Insert" at bounding box center [535, 75] width 22 height 10
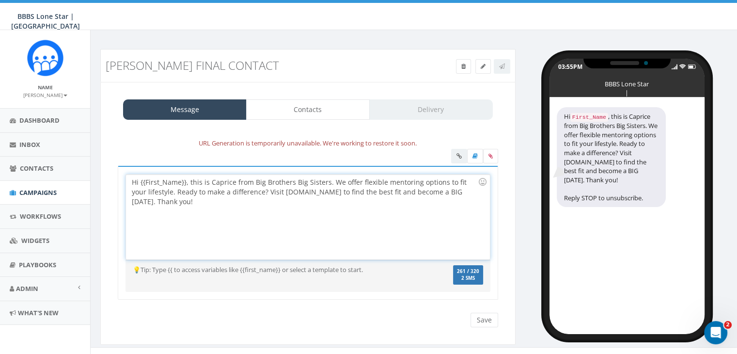
click at [186, 182] on div "Hi {{First_Name}}, this is Caprice from Big Brothers Big Sisters. We offer flex…" at bounding box center [307, 216] width 363 height 85
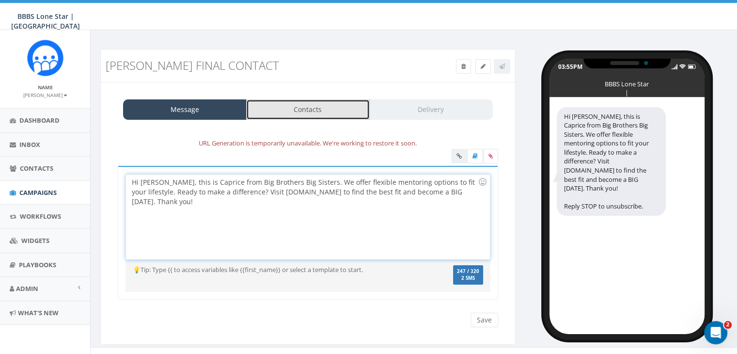
click at [323, 108] on link "Contacts" at bounding box center [308, 109] width 124 height 20
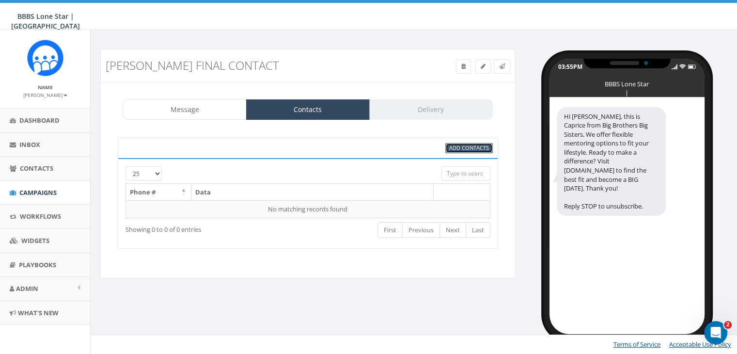
click at [464, 146] on span "Add Contacts" at bounding box center [469, 147] width 40 height 7
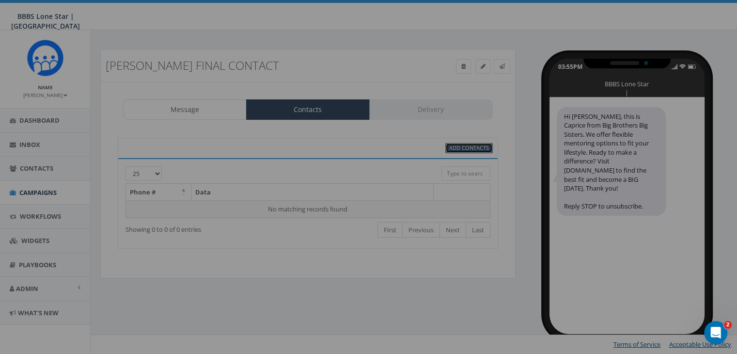
scroll to position [0, 0]
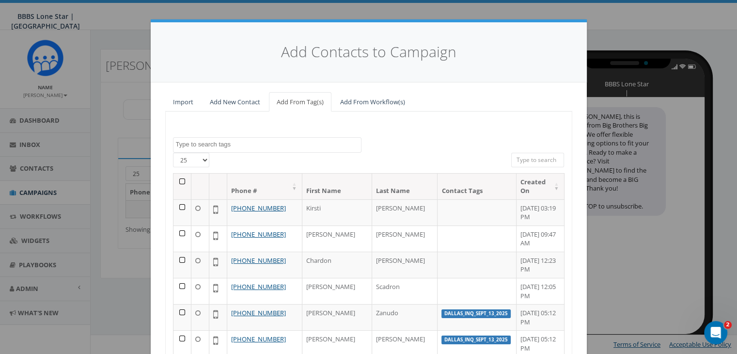
click at [539, 159] on input "search" at bounding box center [537, 160] width 53 height 15
paste input "425-949-2106"
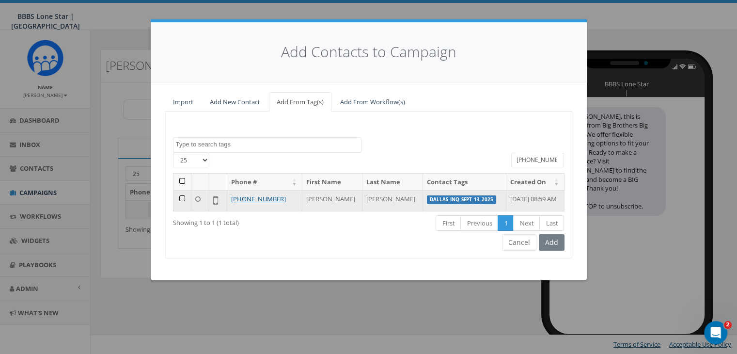
type input "425-949-2106"
click at [180, 197] on td at bounding box center [182, 200] width 18 height 21
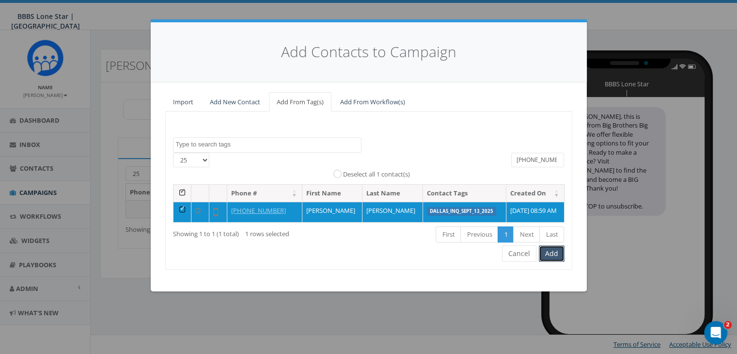
click at [552, 254] on button "Add" at bounding box center [552, 253] width 26 height 16
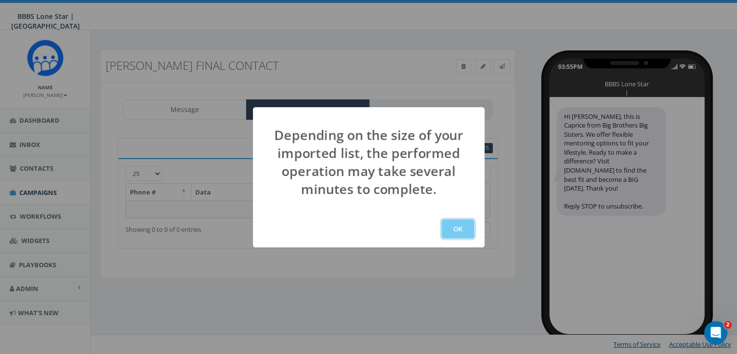
click at [459, 219] on button "OK" at bounding box center [457, 228] width 33 height 19
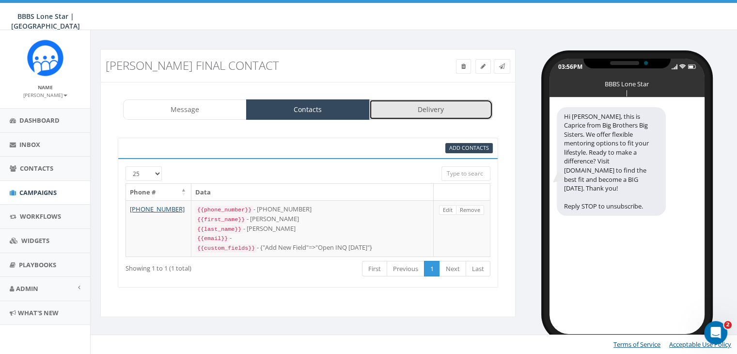
click at [425, 112] on link "Delivery" at bounding box center [431, 109] width 124 height 20
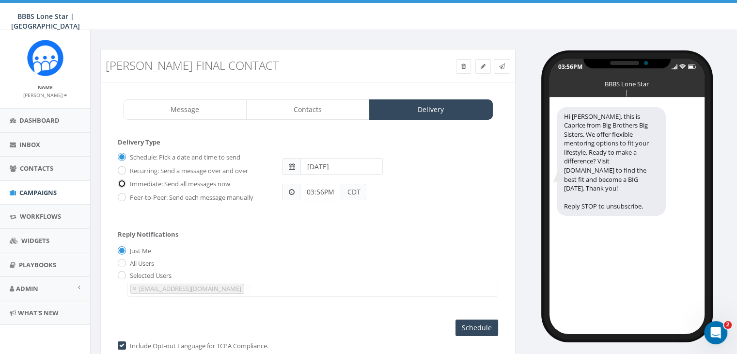
click at [121, 183] on input "Immediate: Send all messages now" at bounding box center [121, 184] width 6 height 6
radio input "true"
click at [459, 324] on input "Send Now" at bounding box center [476, 327] width 46 height 16
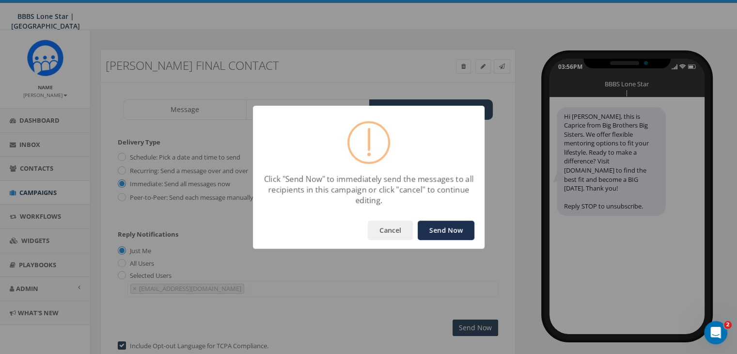
click at [459, 228] on button "Send Now" at bounding box center [446, 229] width 57 height 19
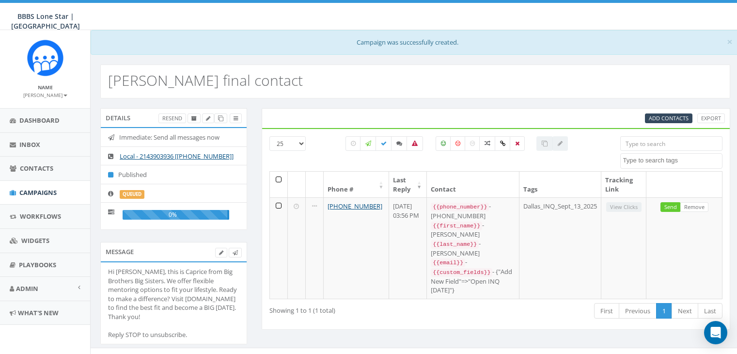
select select
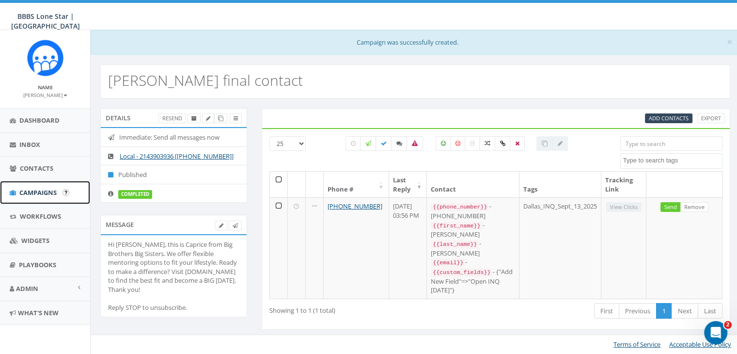
click at [45, 190] on span "Campaigns" at bounding box center [37, 192] width 37 height 9
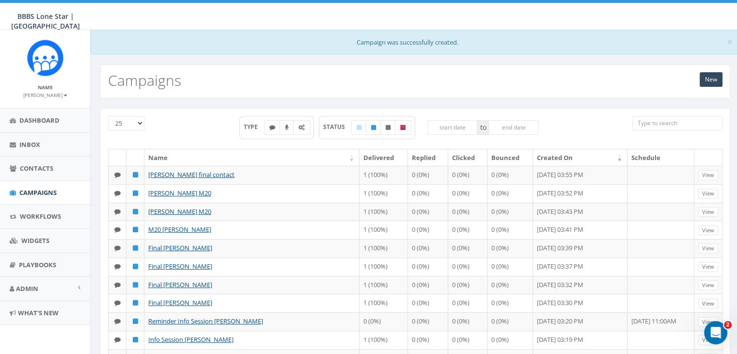
click at [698, 79] on div "New Campaigns" at bounding box center [415, 81] width 630 height 34
click at [706, 79] on link "New" at bounding box center [711, 79] width 23 height 15
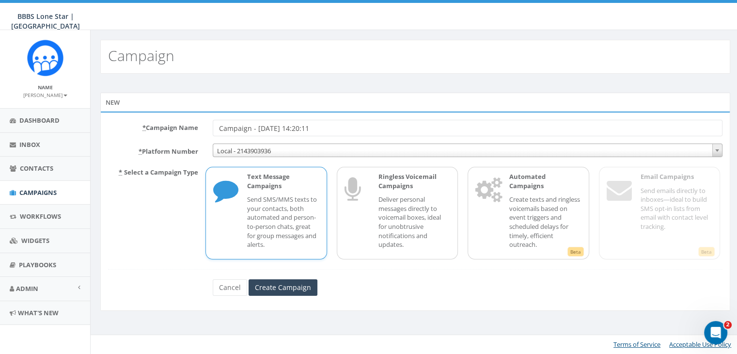
drag, startPoint x: 327, startPoint y: 132, endPoint x: 212, endPoint y: 127, distance: 115.0
click at [212, 127] on div "Campaign - [DATE] 14:20:11" at bounding box center [467, 128] width 524 height 16
type input "[PERSON_NAME] M20"
click at [244, 216] on div "Text Message Campaigns Send SMS/MMS texts to your contacts, both automated and …" at bounding box center [277, 213] width 81 height 82
click at [287, 286] on input "Create Campaign" at bounding box center [283, 287] width 69 height 16
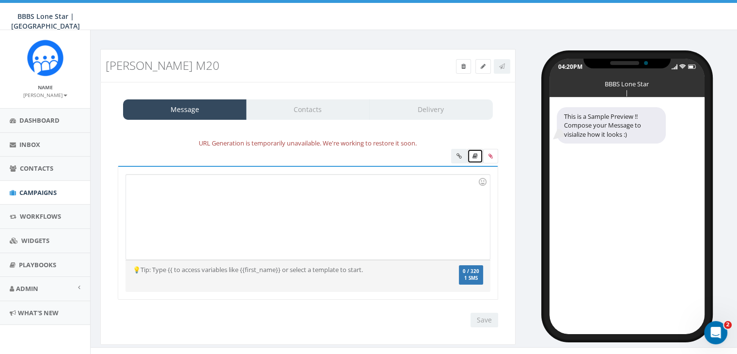
click at [474, 160] on link at bounding box center [475, 156] width 16 height 15
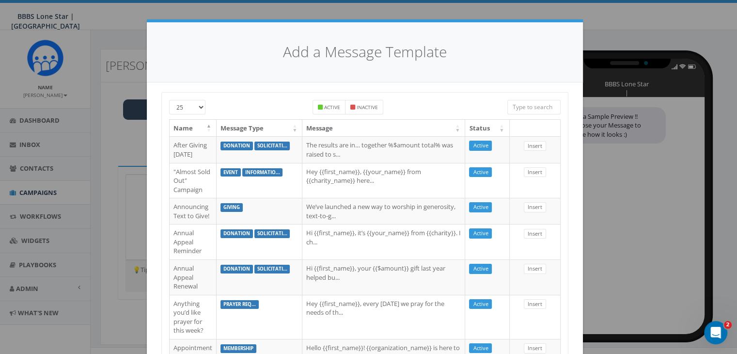
click at [525, 109] on input "search" at bounding box center [533, 107] width 53 height 15
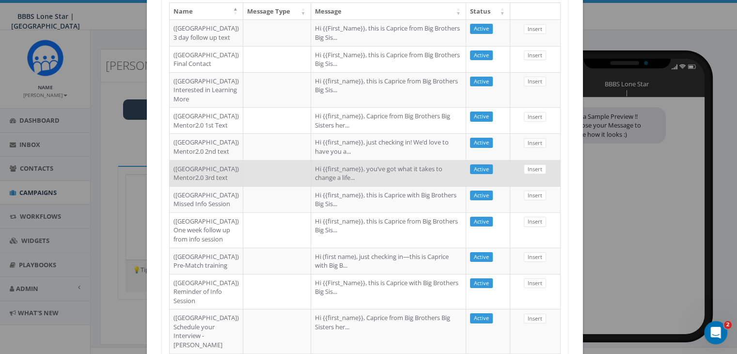
scroll to position [194, 0]
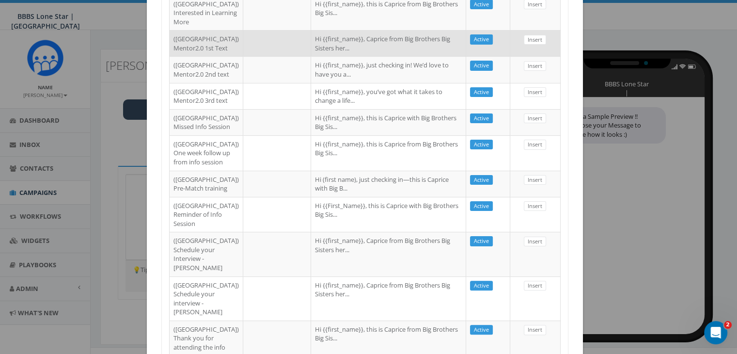
type input "dallas"
click at [326, 56] on td "Hi {{first_name}}, Caprice from Big Brothers Big Sisters her..." at bounding box center [388, 43] width 155 height 26
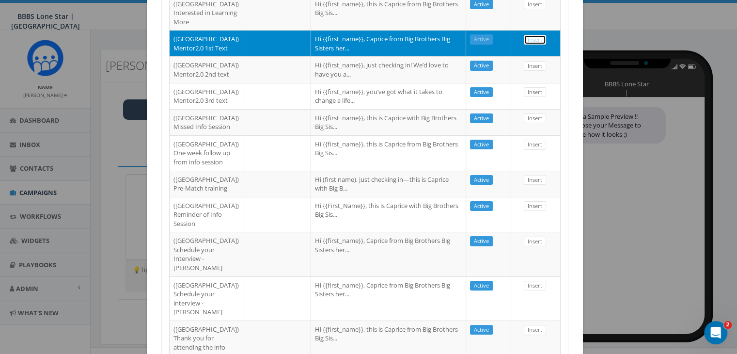
click at [531, 45] on link "Insert" at bounding box center [535, 40] width 22 height 10
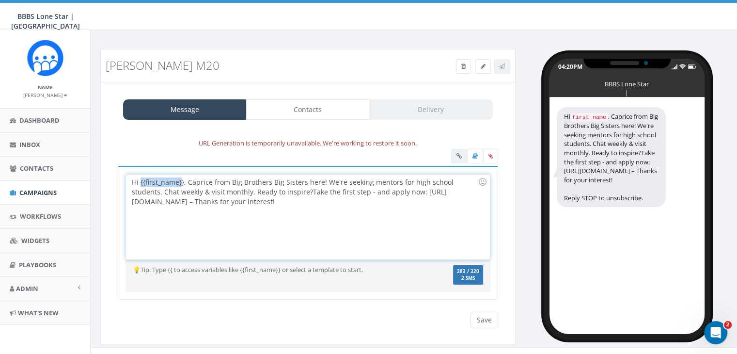
drag, startPoint x: 182, startPoint y: 180, endPoint x: 139, endPoint y: 178, distance: 43.2
click at [139, 178] on div "Hi {{first_name}}, Caprice from Big Brothers Big Sisters here! We're seeking me…" at bounding box center [307, 216] width 363 height 85
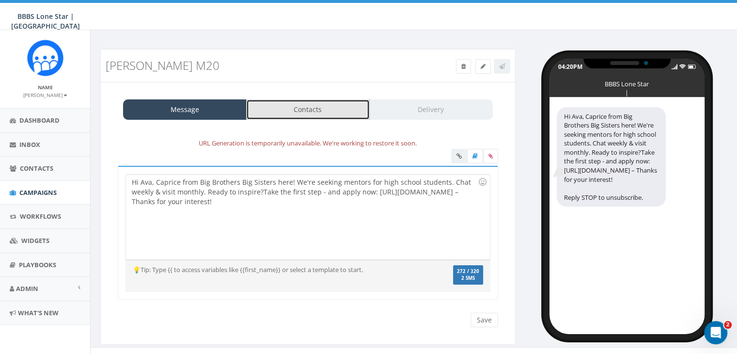
click at [323, 114] on link "Contacts" at bounding box center [308, 109] width 124 height 20
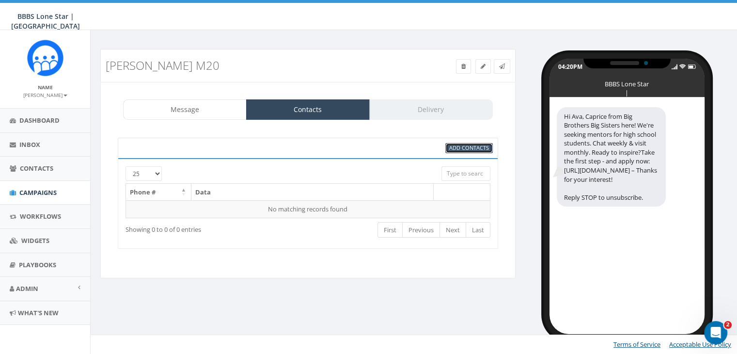
click at [475, 147] on span "Add Contacts" at bounding box center [469, 147] width 40 height 7
select select
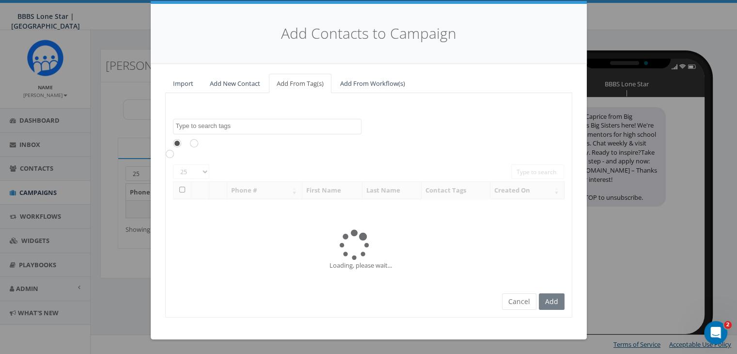
scroll to position [0, 0]
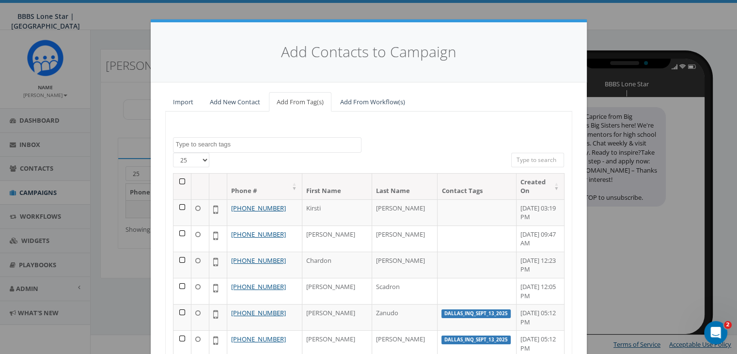
click at [528, 157] on input "search" at bounding box center [537, 160] width 53 height 15
paste input "(214) 931-1537"
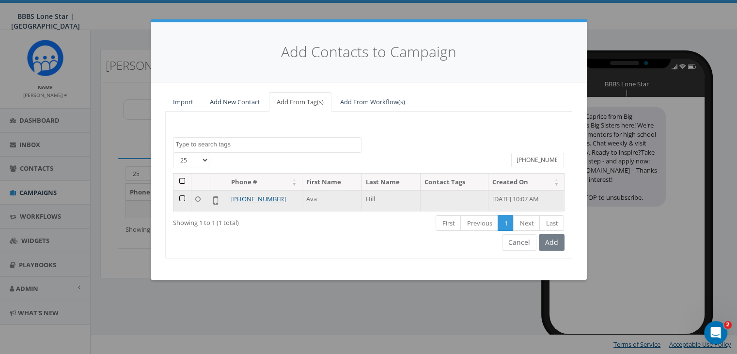
type input "(214) 931-1537"
click at [182, 197] on td at bounding box center [182, 200] width 18 height 21
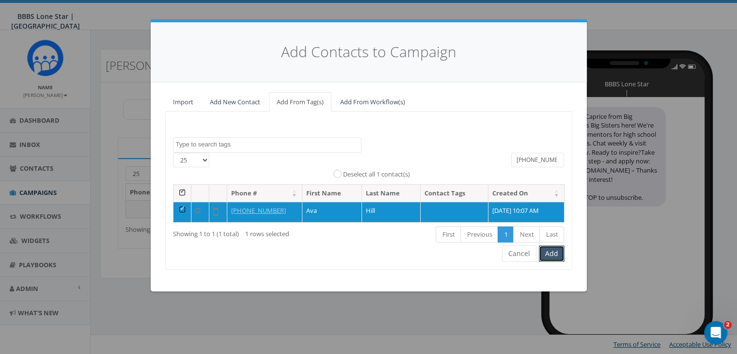
click at [546, 251] on button "Add" at bounding box center [552, 253] width 26 height 16
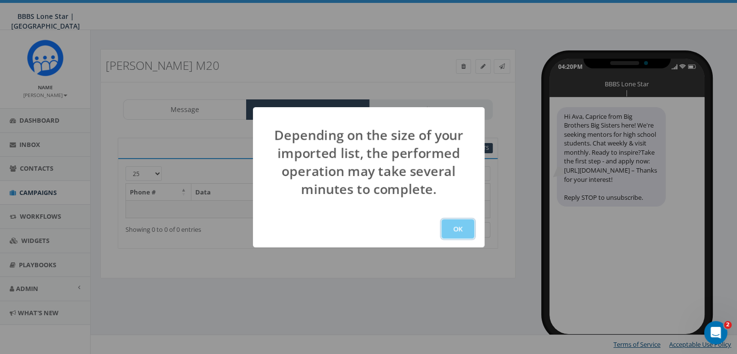
click at [459, 233] on button "OK" at bounding box center [457, 228] width 33 height 19
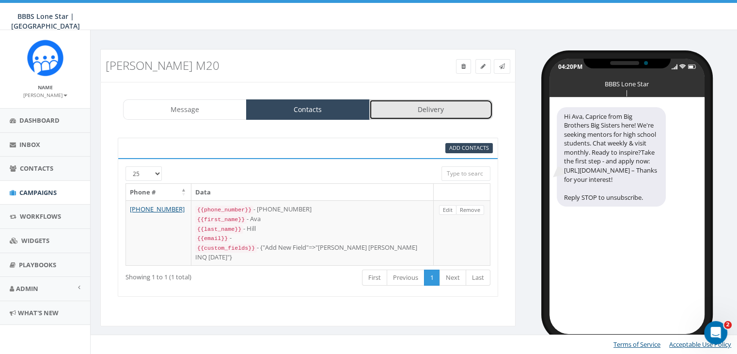
click at [432, 107] on link "Delivery" at bounding box center [431, 109] width 124 height 20
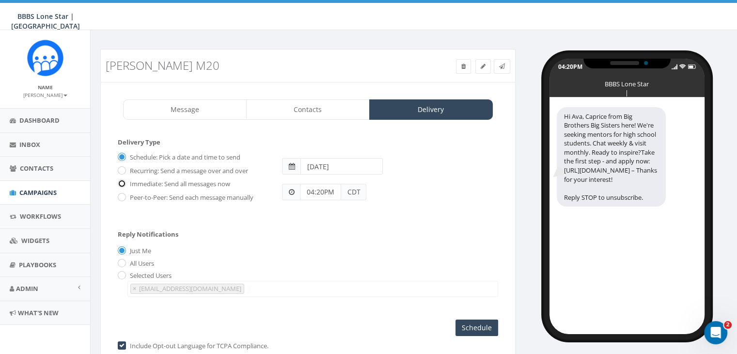
click at [120, 181] on input "Immediate: Send all messages now" at bounding box center [121, 184] width 6 height 6
radio input "true"
click at [481, 322] on input "Send Now" at bounding box center [476, 327] width 46 height 16
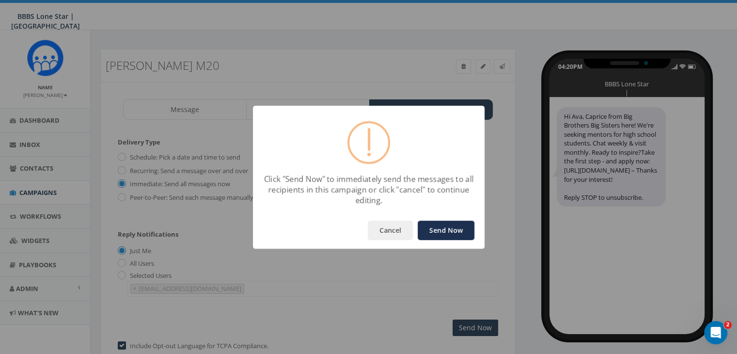
click at [442, 221] on button "Send Now" at bounding box center [446, 229] width 57 height 19
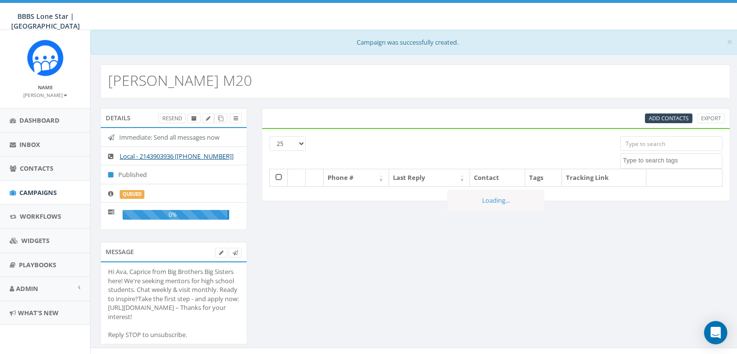
select select
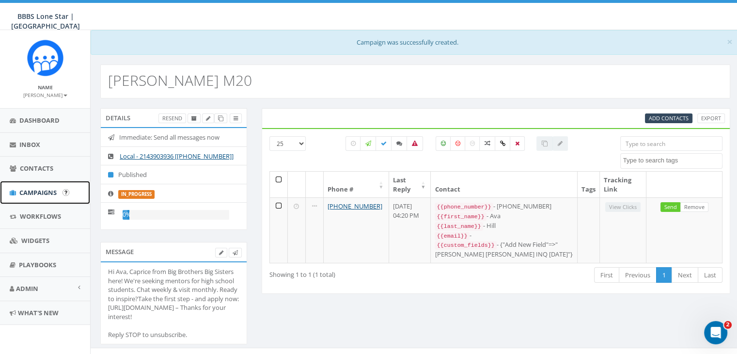
click at [31, 187] on link "Campaigns" at bounding box center [45, 193] width 90 height 24
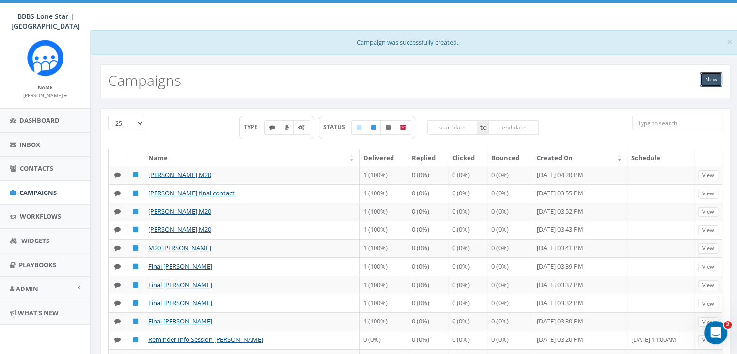
click at [713, 78] on link "New" at bounding box center [711, 79] width 23 height 15
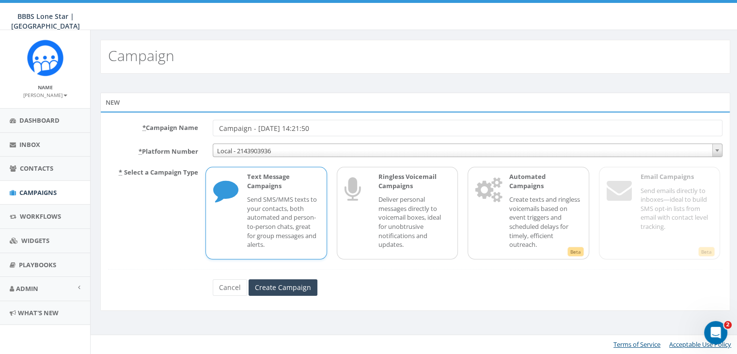
drag, startPoint x: 327, startPoint y: 130, endPoint x: 190, endPoint y: 128, distance: 136.2
click at [190, 128] on div "* Campaign Name Campaign - [DATE] 14:21:50" at bounding box center [415, 128] width 629 height 16
type input "B"
click at [311, 208] on p "Send SMS/MMS texts to your contacts, both automated and person-to-person chats,…" at bounding box center [283, 222] width 72 height 54
click at [299, 130] on input "[PERSON_NAME]" at bounding box center [468, 128] width 510 height 16
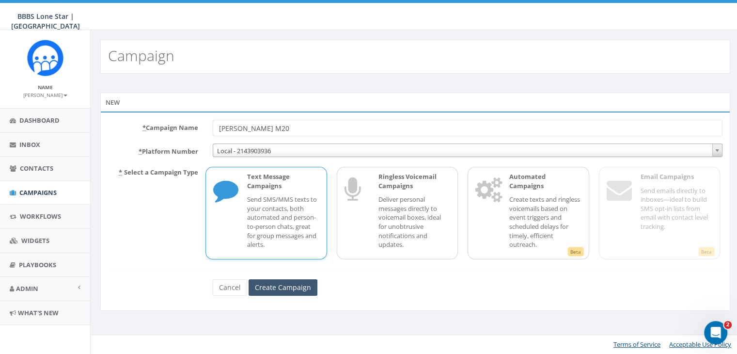
type input "[PERSON_NAME] M20"
click at [264, 283] on input "Create Campaign" at bounding box center [283, 287] width 69 height 16
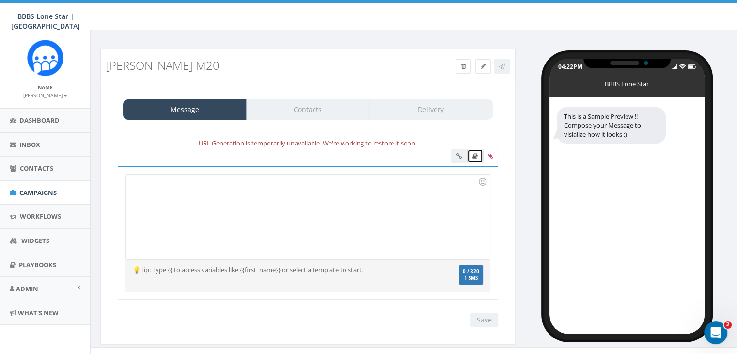
click at [474, 156] on icon at bounding box center [474, 156] width 5 height 6
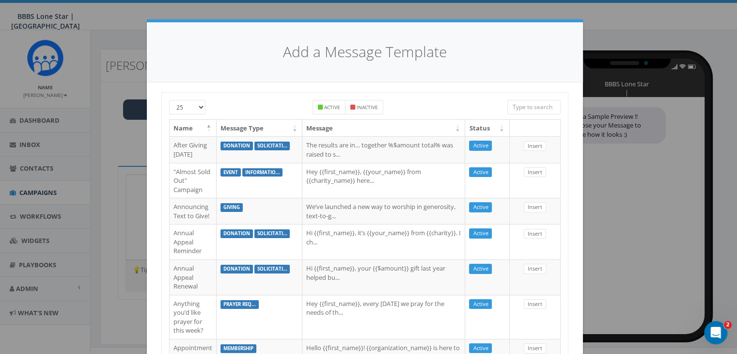
click at [532, 108] on input "search" at bounding box center [533, 107] width 53 height 15
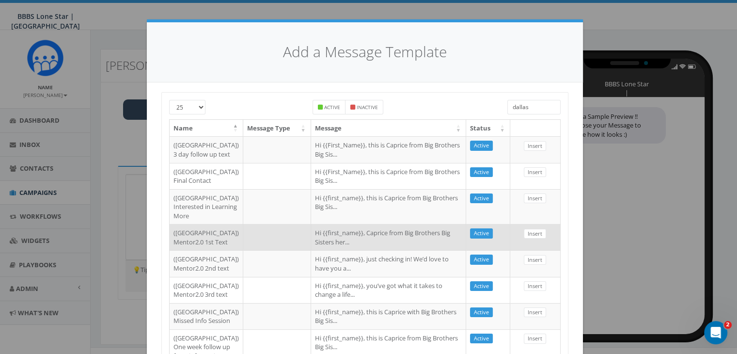
type input "dallas"
click at [311, 250] on td "Hi {{first_name}}, Caprice from Big Brothers Big Sisters her..." at bounding box center [388, 237] width 155 height 26
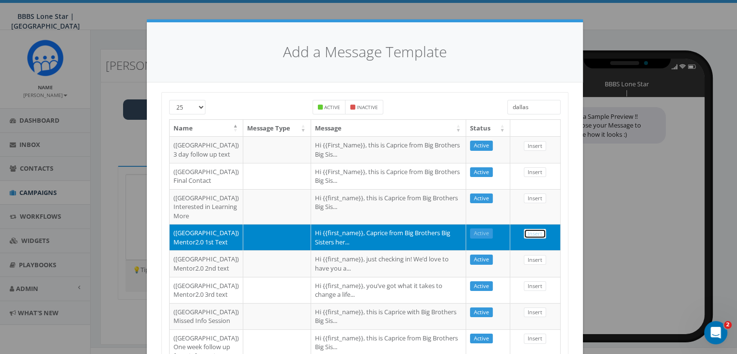
click at [524, 239] on link "Insert" at bounding box center [535, 234] width 22 height 10
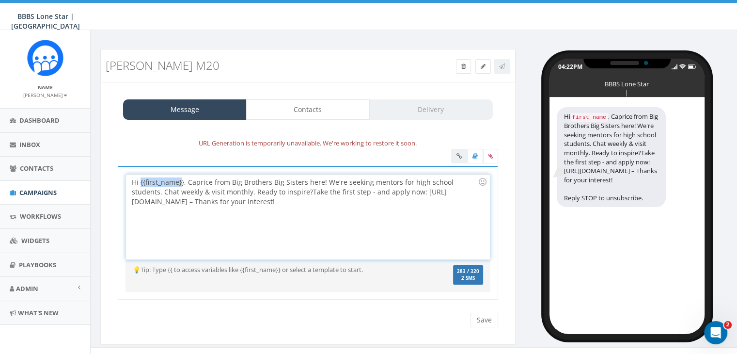
drag, startPoint x: 182, startPoint y: 182, endPoint x: 139, endPoint y: 174, distance: 43.8
click at [139, 174] on div "Hi {{first_name}}, Caprice from Big Brothers Big Sisters here! We're seeking me…" at bounding box center [307, 216] width 363 height 85
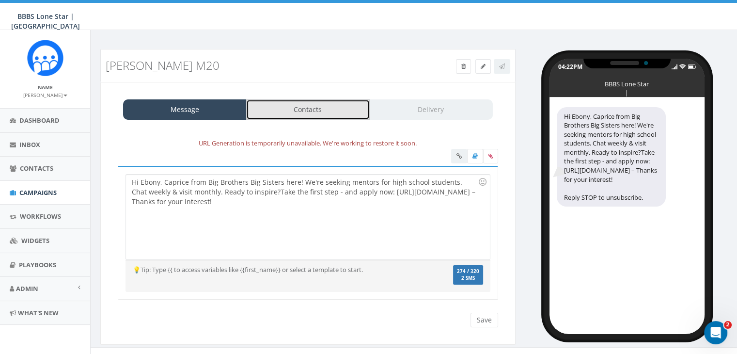
click at [352, 113] on link "Contacts" at bounding box center [308, 109] width 124 height 20
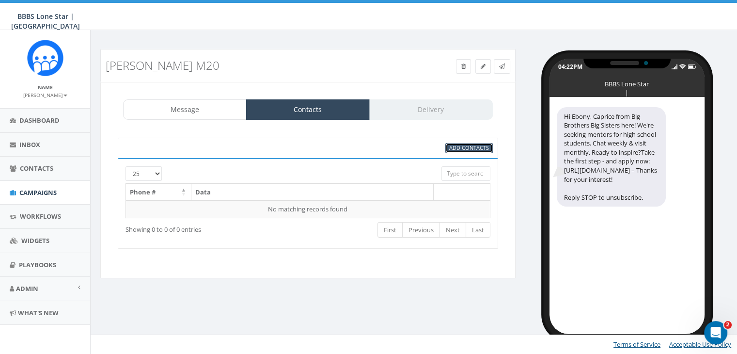
click at [481, 145] on span "Add Contacts" at bounding box center [469, 147] width 40 height 7
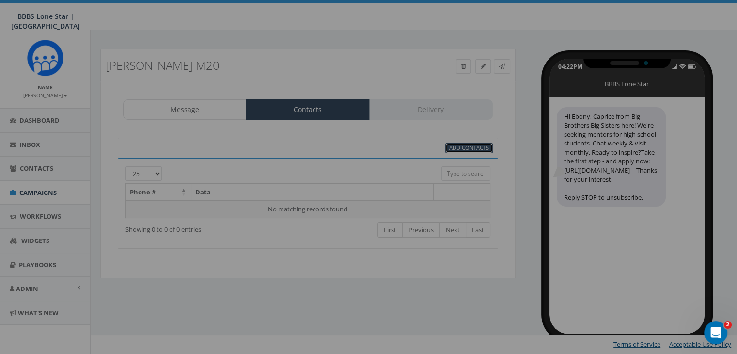
select select
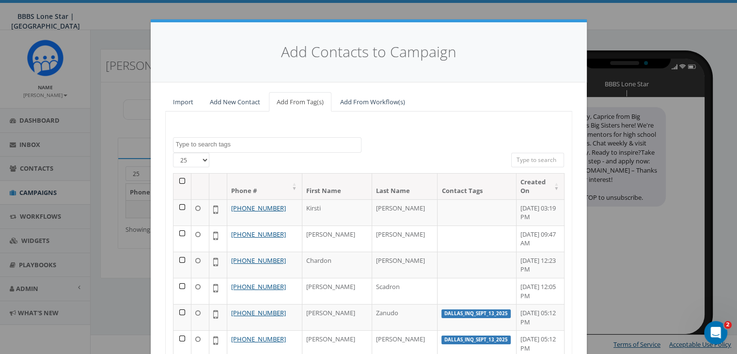
click at [533, 156] on input "search" at bounding box center [537, 160] width 53 height 15
paste input "(205) 215-8898"
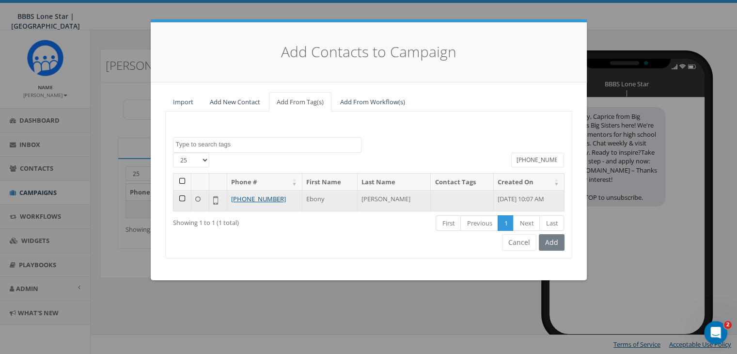
type input "(205) 215-8898"
click at [181, 198] on td at bounding box center [182, 200] width 18 height 21
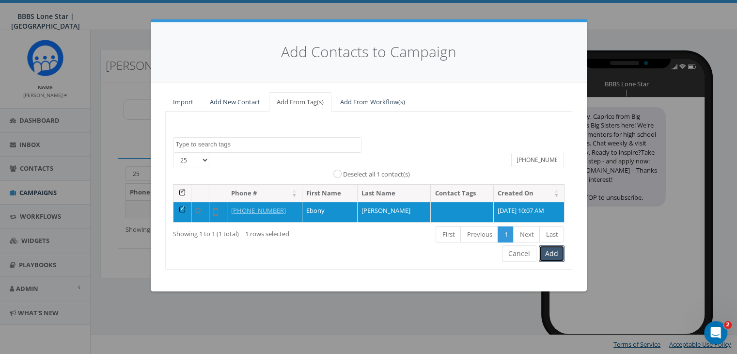
click at [561, 256] on button "Add" at bounding box center [552, 253] width 26 height 16
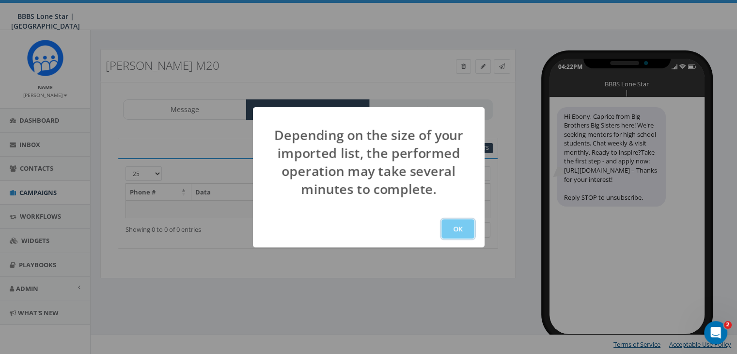
click at [461, 229] on button "OK" at bounding box center [457, 228] width 33 height 19
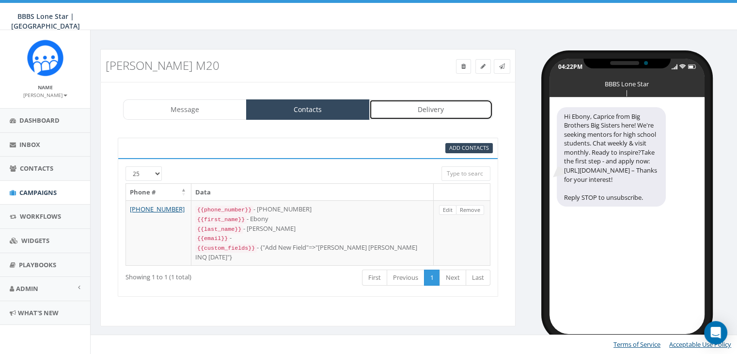
click at [402, 108] on link "Delivery" at bounding box center [431, 109] width 124 height 20
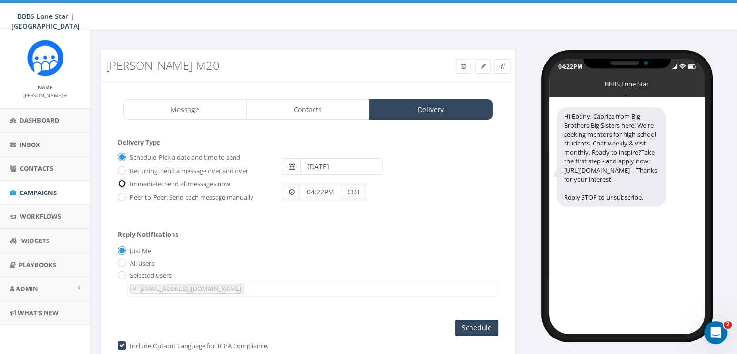
click at [121, 182] on input "Immediate: Send all messages now" at bounding box center [121, 184] width 6 height 6
radio input "true"
click at [485, 323] on input "Send Now" at bounding box center [476, 327] width 46 height 16
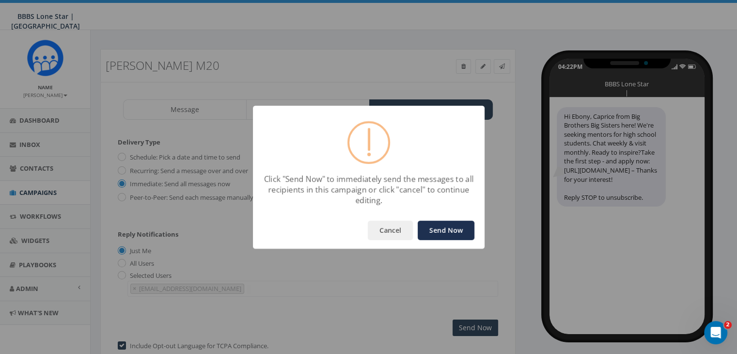
click at [448, 227] on button "Send Now" at bounding box center [446, 229] width 57 height 19
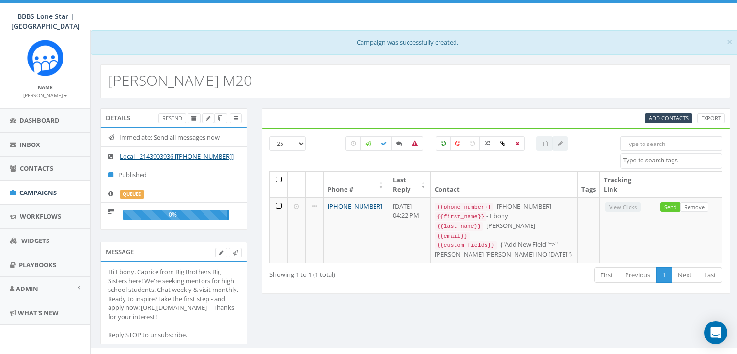
select select
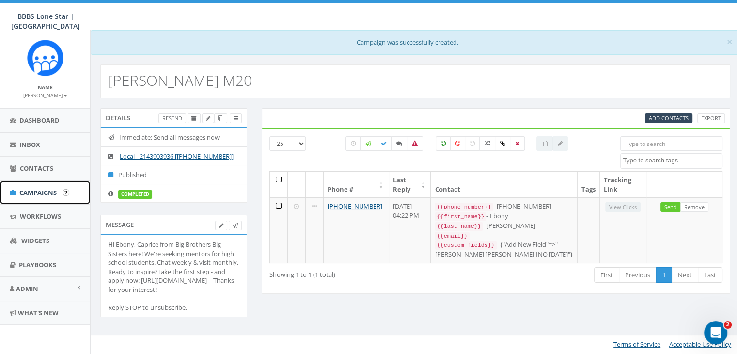
click at [46, 187] on link "Campaigns" at bounding box center [45, 193] width 90 height 24
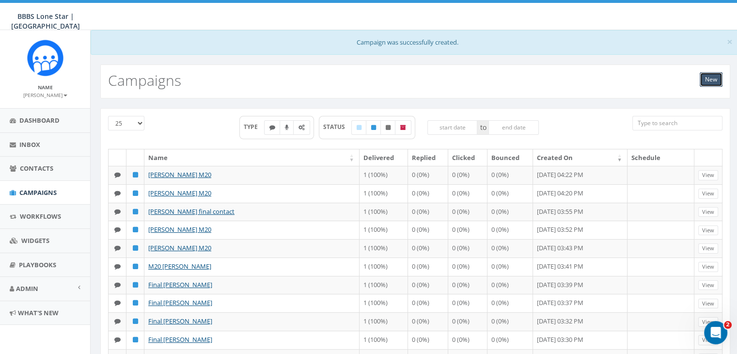
click at [711, 79] on link "New" at bounding box center [711, 79] width 23 height 15
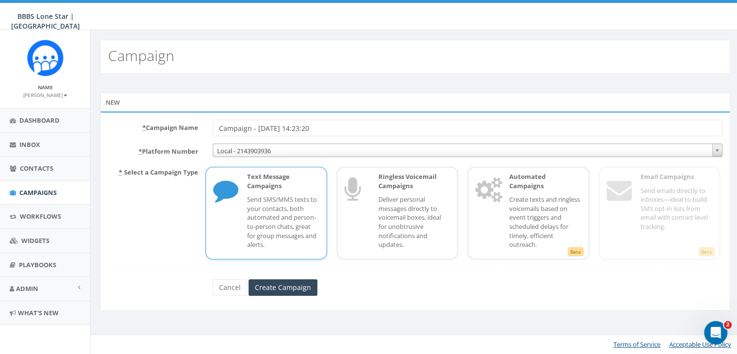
drag, startPoint x: 314, startPoint y: 128, endPoint x: 205, endPoint y: 130, distance: 108.6
click at [205, 130] on div "Campaign - [DATE] 14:23:20" at bounding box center [467, 128] width 524 height 16
type input "Chevelle [PERSON_NAME] M20"
click at [224, 215] on div "Text Message Campaigns Send SMS/MMS texts to your contacts, both automated and …" at bounding box center [265, 213] width 121 height 93
click at [280, 287] on input "Create Campaign" at bounding box center [283, 287] width 69 height 16
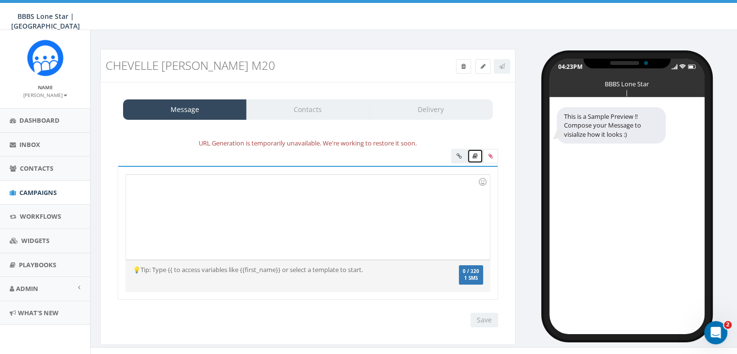
click at [475, 153] on icon at bounding box center [474, 156] width 5 height 6
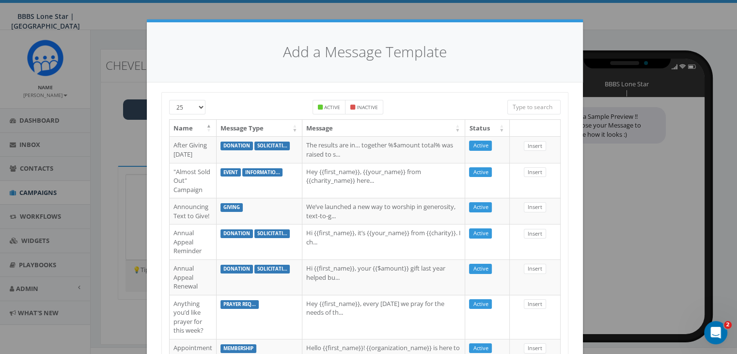
click at [520, 103] on input "search" at bounding box center [533, 107] width 53 height 15
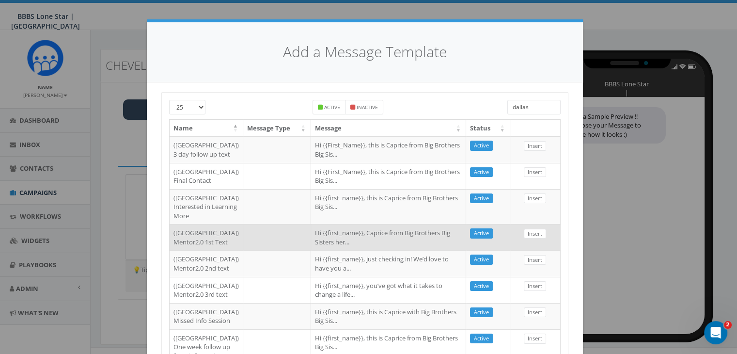
type input "dallas"
click at [374, 250] on td "Hi {{first_name}}, Caprice from Big Brothers Big Sisters her..." at bounding box center [388, 237] width 155 height 26
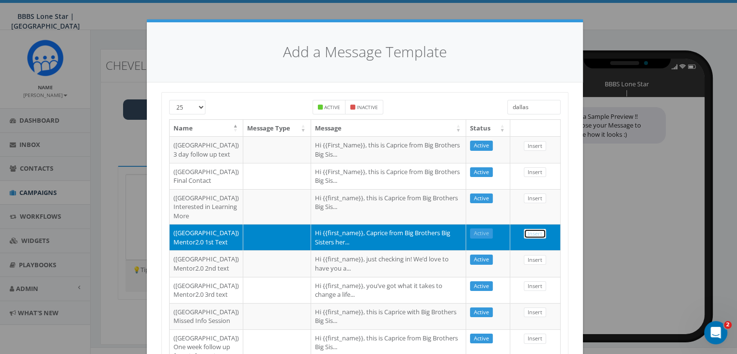
click at [533, 239] on link "Insert" at bounding box center [535, 234] width 22 height 10
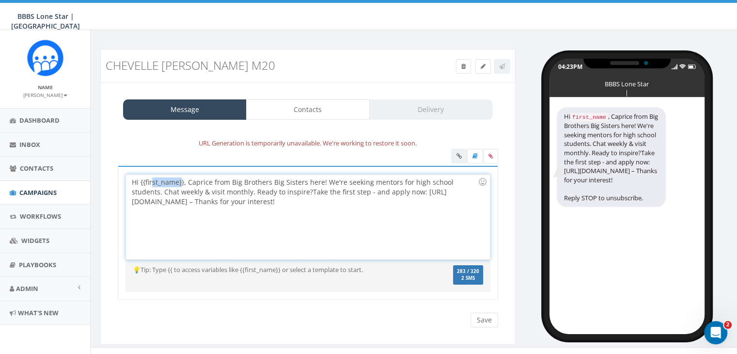
drag, startPoint x: 182, startPoint y: 182, endPoint x: 151, endPoint y: 181, distance: 30.5
click at [151, 181] on div "Hi {{first_name}}, Caprice from Big Brothers Big Sisters here! We're seeking me…" at bounding box center [307, 216] width 363 height 85
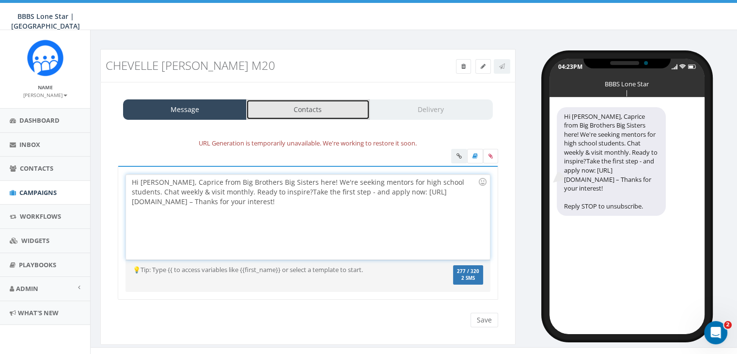
click at [339, 111] on link "Contacts" at bounding box center [308, 109] width 124 height 20
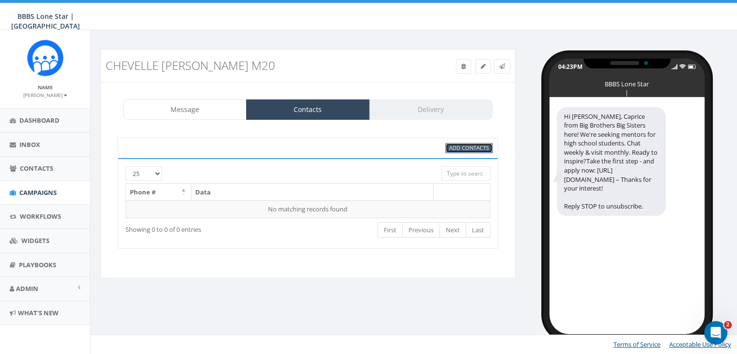
click at [456, 149] on span "Add Contacts" at bounding box center [469, 147] width 40 height 7
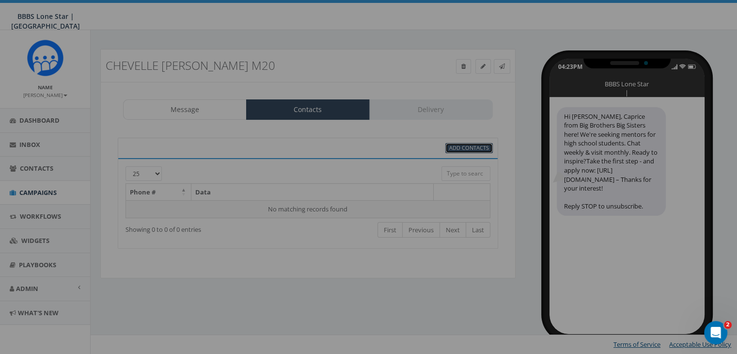
select select
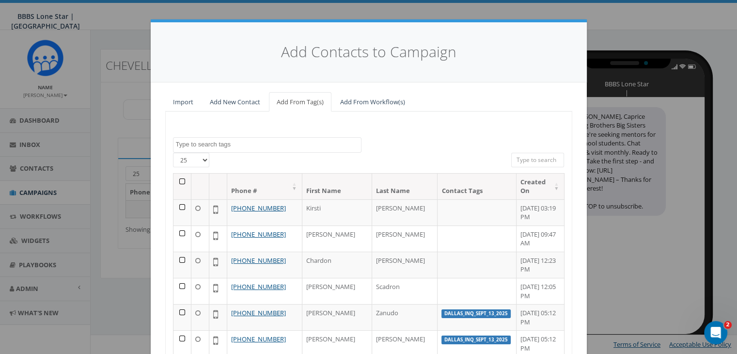
click at [535, 159] on input "search" at bounding box center [537, 160] width 53 height 15
paste input "(646) 705-5993"
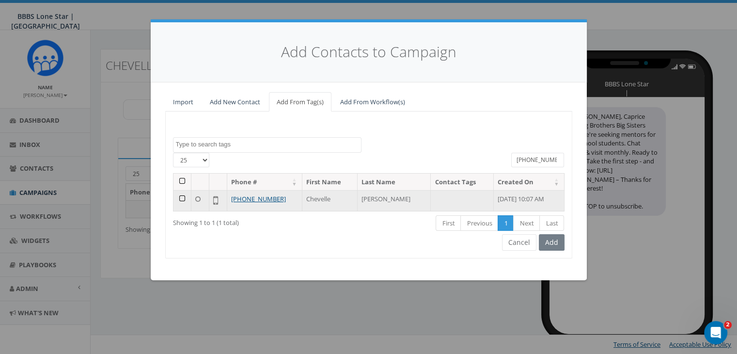
type input "(646) 705-5993"
click at [181, 197] on td at bounding box center [182, 200] width 18 height 21
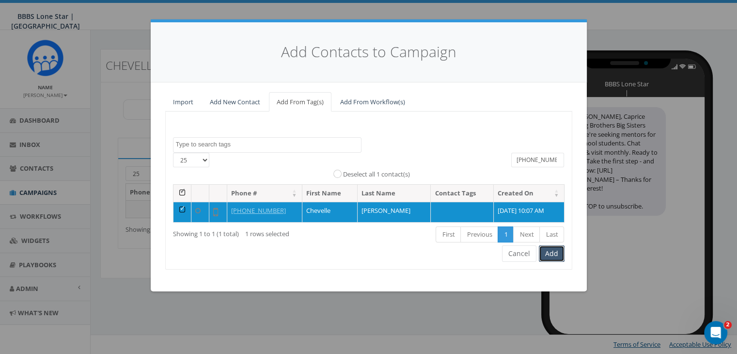
click at [550, 252] on button "Add" at bounding box center [552, 253] width 26 height 16
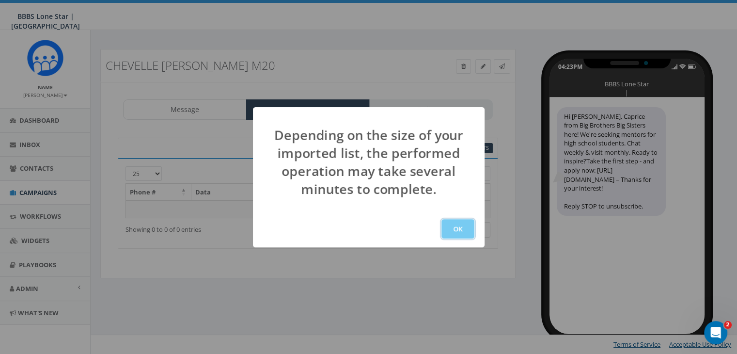
click at [457, 227] on button "OK" at bounding box center [457, 228] width 33 height 19
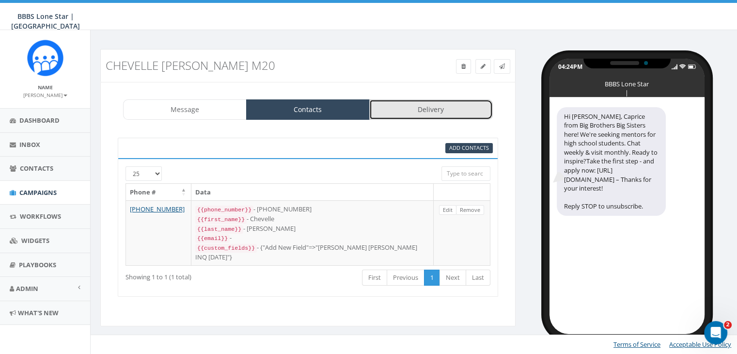
click at [403, 109] on link "Delivery" at bounding box center [431, 109] width 124 height 20
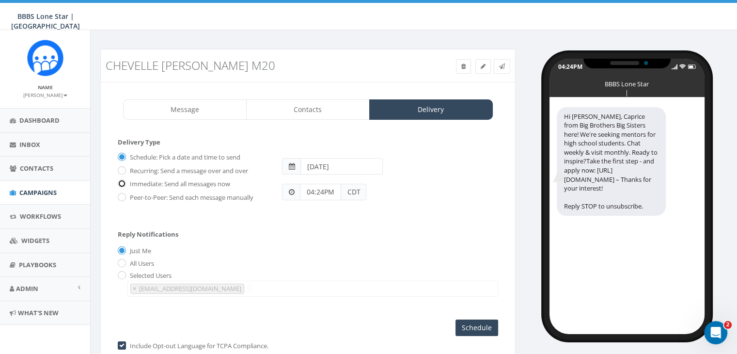
click at [122, 181] on input "Immediate: Send all messages now" at bounding box center [121, 184] width 6 height 6
radio input "true"
click at [480, 321] on input "Send Now" at bounding box center [476, 327] width 46 height 16
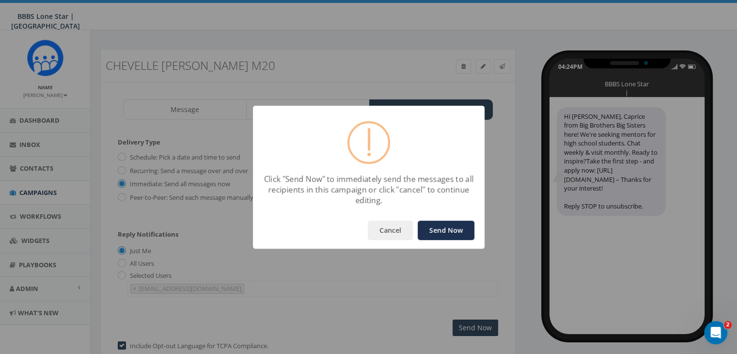
click at [446, 227] on button "Send Now" at bounding box center [446, 229] width 57 height 19
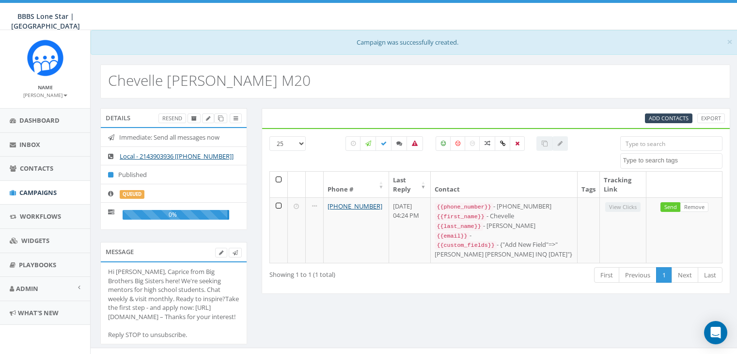
select select
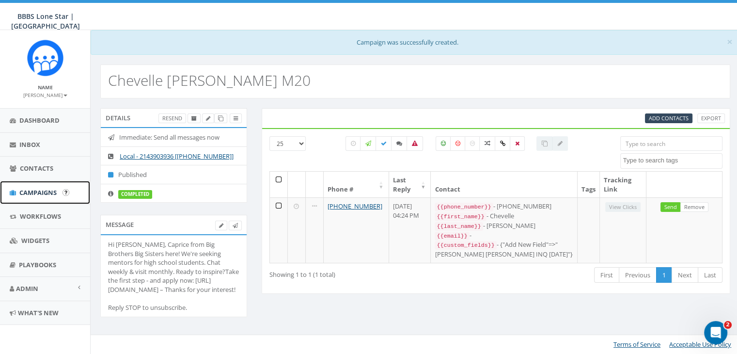
click at [43, 190] on span "Campaigns" at bounding box center [37, 192] width 37 height 9
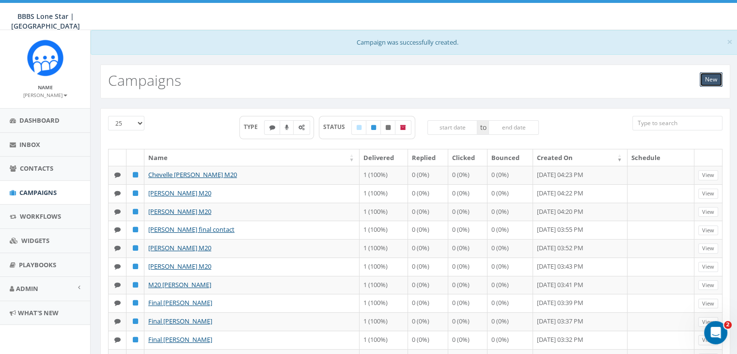
click at [710, 76] on link "New" at bounding box center [711, 79] width 23 height 15
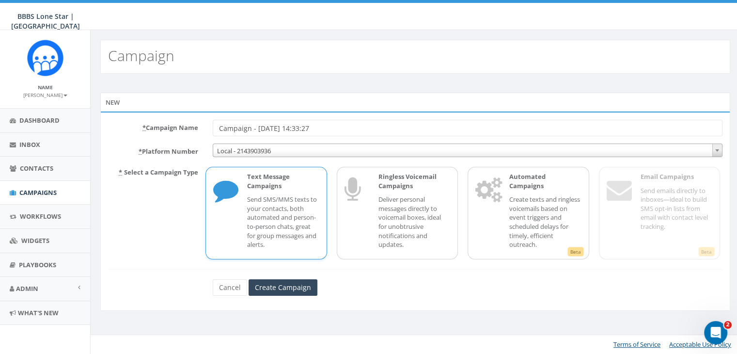
drag, startPoint x: 353, startPoint y: 130, endPoint x: 182, endPoint y: 125, distance: 171.6
click at [185, 124] on div "* Campaign Name Campaign - [DATE] 14:33:27" at bounding box center [415, 128] width 629 height 16
type input "[PERSON_NAME] M20"
click at [297, 201] on p "Send SMS/MMS texts to your contacts, both automated and person-to-person chats,…" at bounding box center [283, 222] width 72 height 54
click at [275, 287] on input "Create Campaign" at bounding box center [283, 287] width 69 height 16
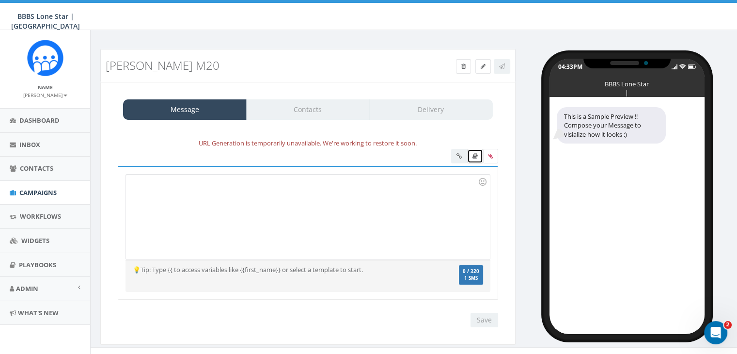
click at [471, 150] on link at bounding box center [475, 156] width 16 height 15
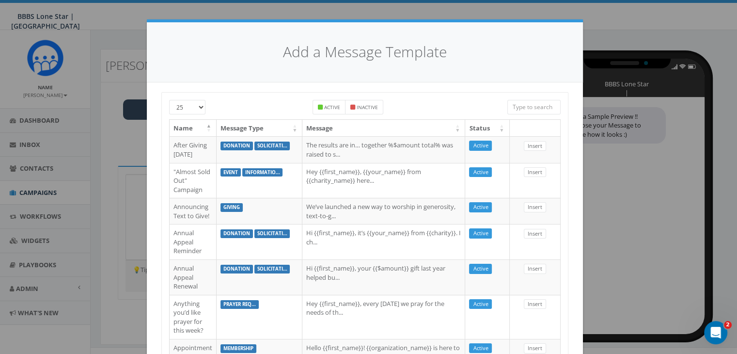
click at [531, 105] on input "search" at bounding box center [533, 107] width 53 height 15
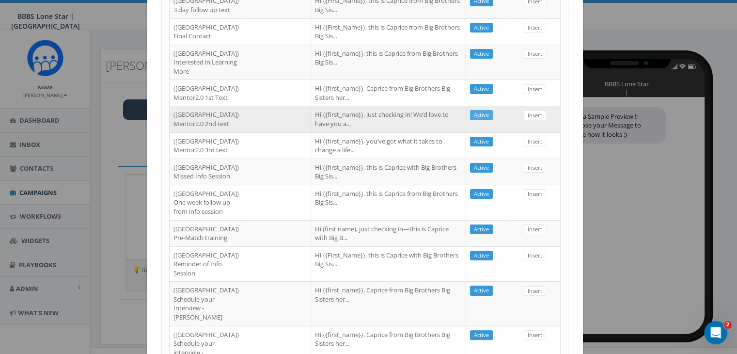
scroll to position [145, 0]
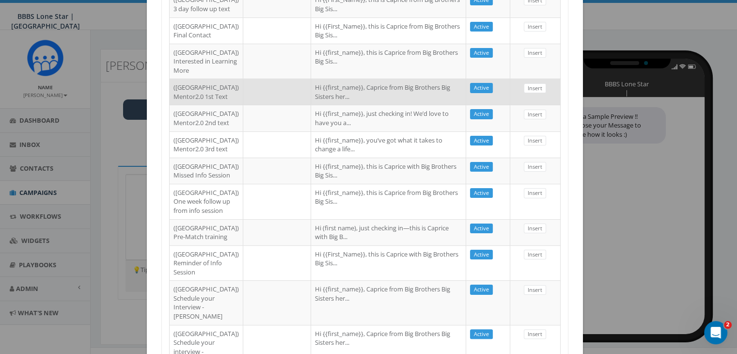
type input "dallas"
click at [437, 105] on td "Hi {{first_name}}, Caprice from Big Brothers Big Sisters her..." at bounding box center [388, 92] width 155 height 26
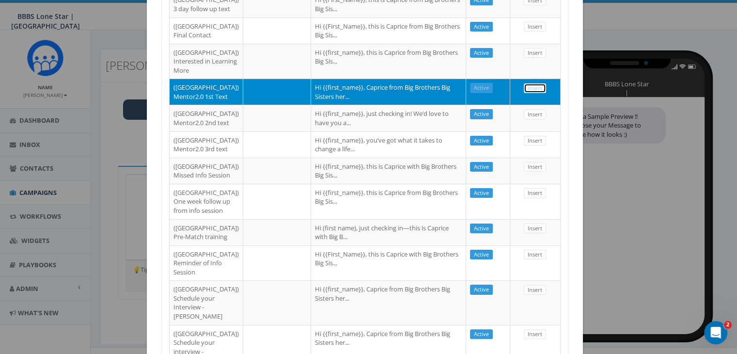
click at [529, 94] on link "Insert" at bounding box center [535, 88] width 22 height 10
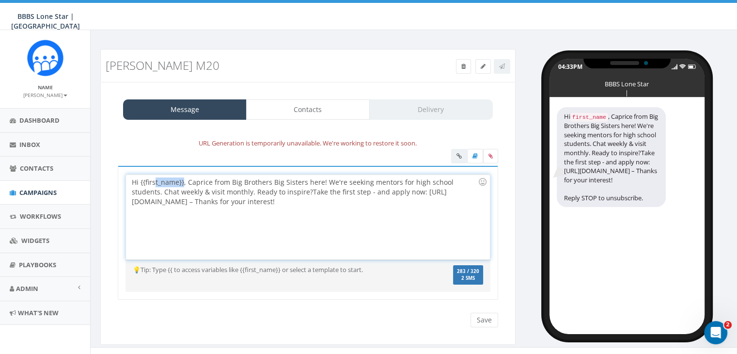
drag, startPoint x: 183, startPoint y: 181, endPoint x: 153, endPoint y: 180, distance: 30.1
click at [153, 180] on div "Hi {{first_name}}, Caprice from Big Brothers Big Sisters here! We're seeking me…" at bounding box center [307, 216] width 363 height 85
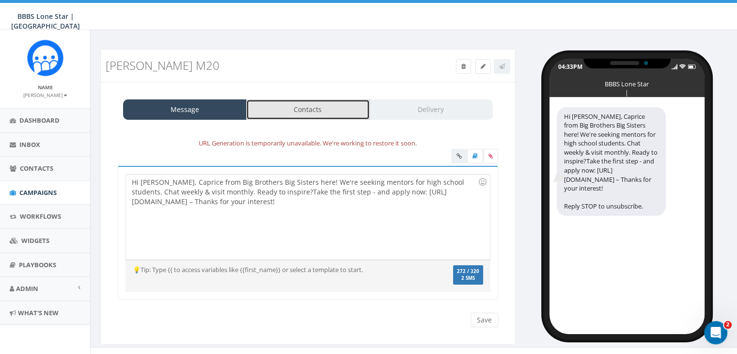
click at [287, 104] on link "Contacts" at bounding box center [308, 109] width 124 height 20
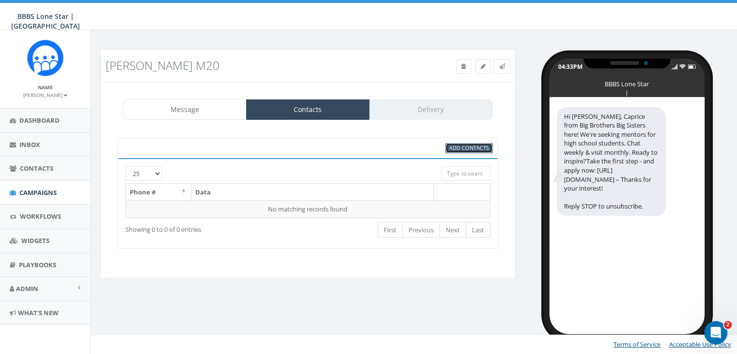
click at [459, 144] on span "Add Contacts" at bounding box center [469, 147] width 40 height 7
select select
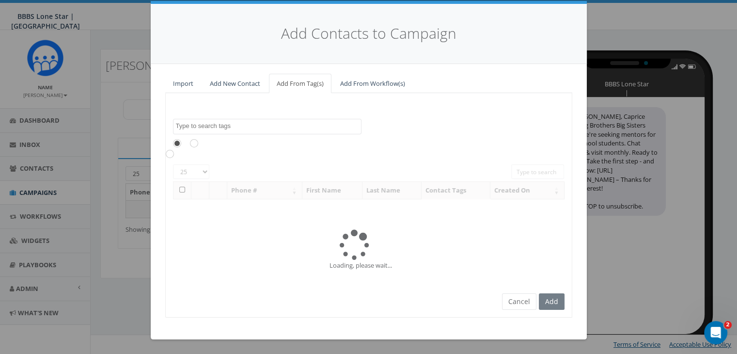
scroll to position [0, 0]
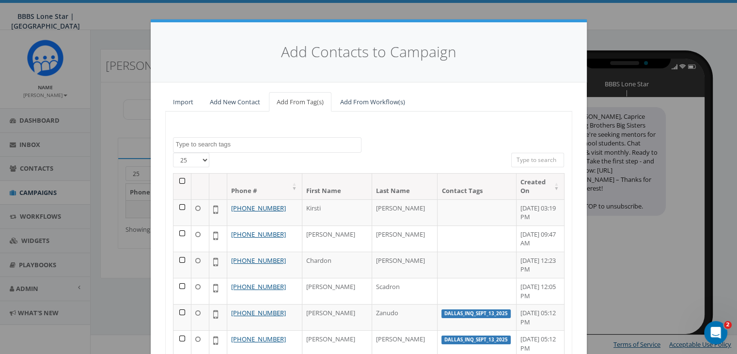
click at [521, 158] on input "search" at bounding box center [537, 160] width 53 height 15
paste input "(469) 897-2043"
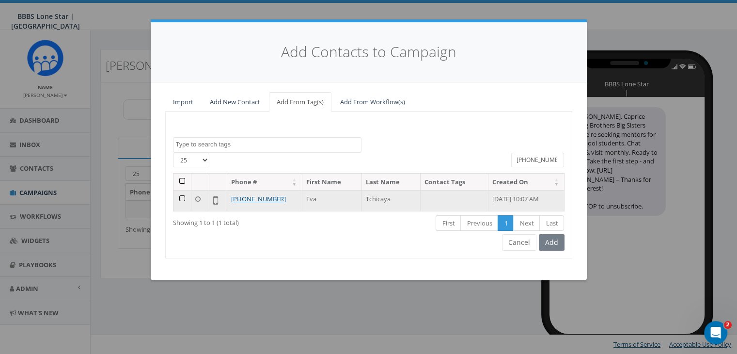
type input "(469) 897-2043"
click at [182, 197] on td at bounding box center [182, 200] width 18 height 21
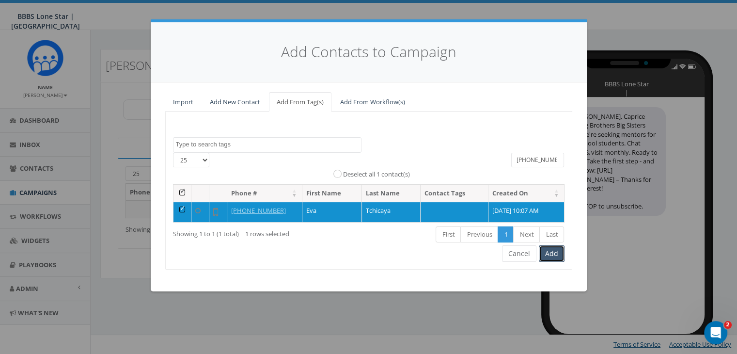
click at [545, 252] on button "Add" at bounding box center [552, 253] width 26 height 16
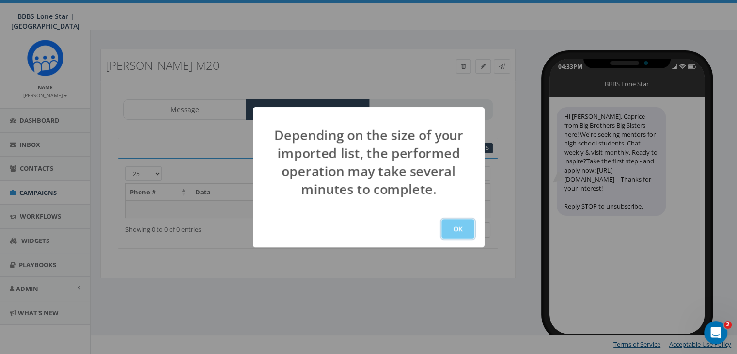
click at [456, 225] on button "OK" at bounding box center [457, 228] width 33 height 19
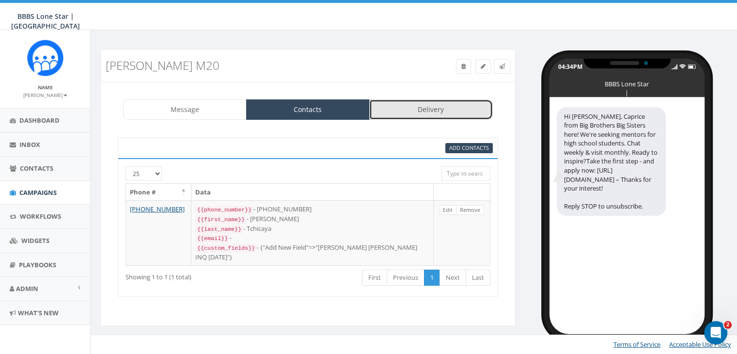
click at [430, 107] on link "Delivery" at bounding box center [431, 109] width 124 height 20
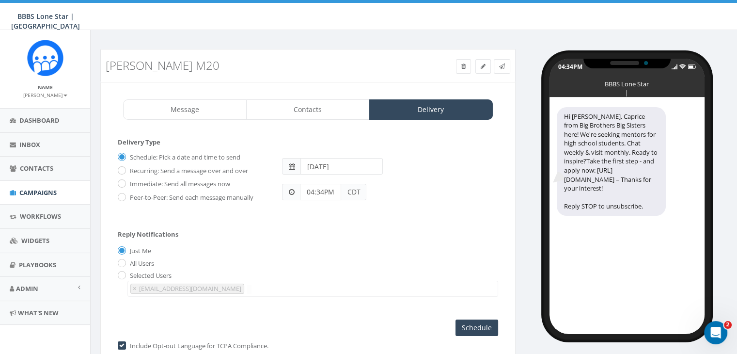
click at [127, 183] on label "Immediate: Send all messages now" at bounding box center [178, 184] width 103 height 10
click at [124, 183] on input "Immediate: Send all messages now" at bounding box center [121, 184] width 6 height 6
radio input "true"
click at [477, 327] on input "Send Now" at bounding box center [476, 327] width 46 height 16
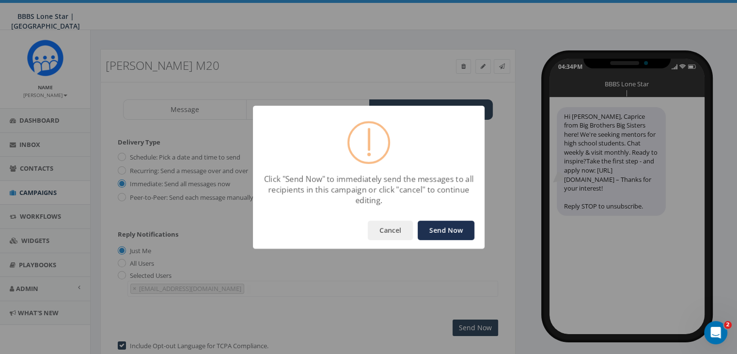
click at [453, 229] on button "Send Now" at bounding box center [446, 229] width 57 height 19
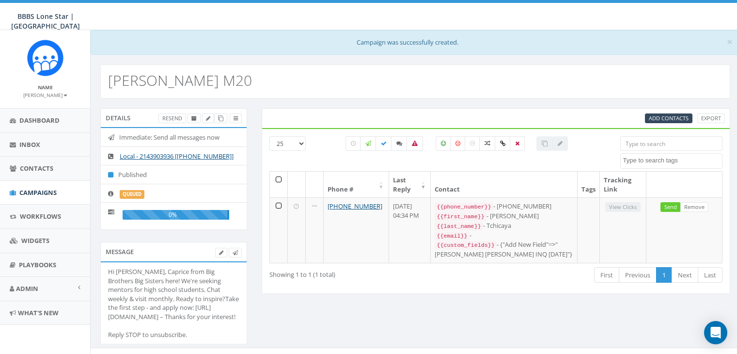
select select
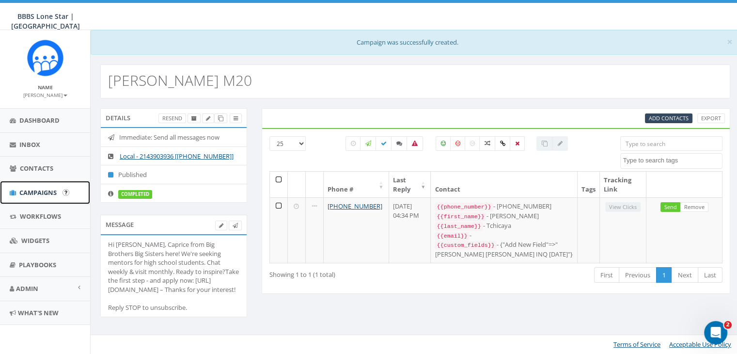
click at [31, 191] on span "Campaigns" at bounding box center [37, 192] width 37 height 9
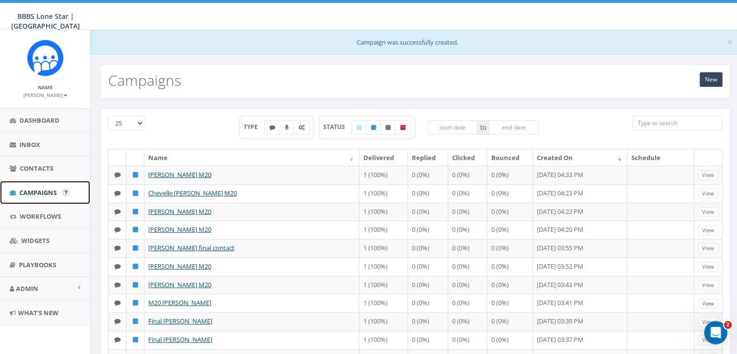
click at [33, 190] on span "Campaigns" at bounding box center [37, 192] width 37 height 9
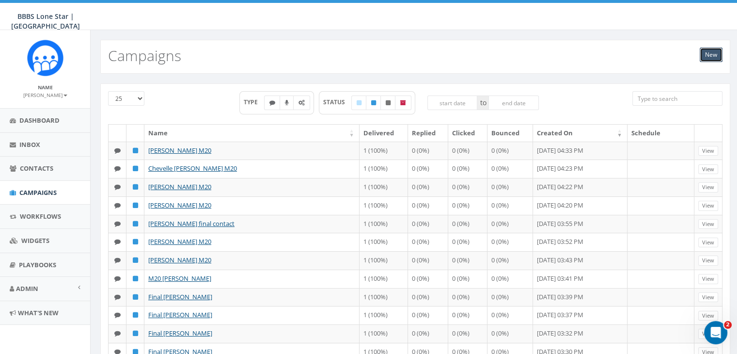
click at [709, 52] on link "New" at bounding box center [711, 54] width 23 height 15
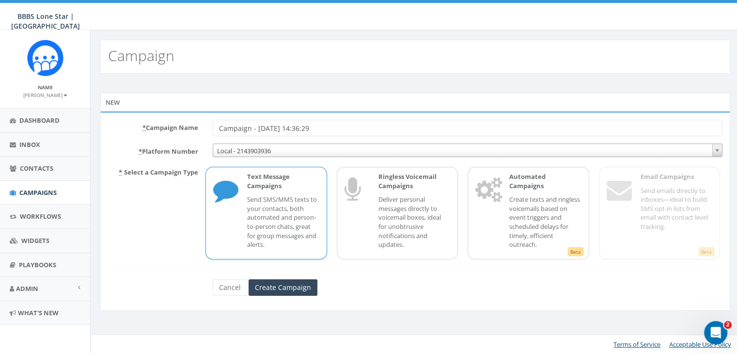
drag, startPoint x: 330, startPoint y: 128, endPoint x: 185, endPoint y: 127, distance: 145.4
click at [185, 127] on div "* Campaign Name Campaign - [DATE] 14:36:29" at bounding box center [415, 128] width 629 height 16
type input "[PERSON_NAME] M20"
click at [273, 187] on p "Text Message Campaigns" at bounding box center [283, 181] width 72 height 18
click at [289, 284] on input "Create Campaign" at bounding box center [283, 287] width 69 height 16
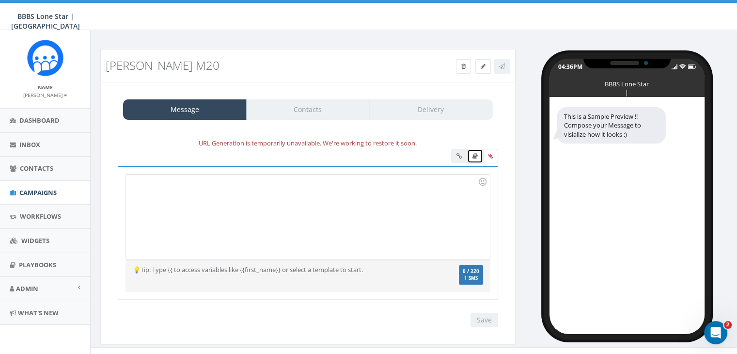
click at [472, 156] on icon at bounding box center [474, 156] width 5 height 6
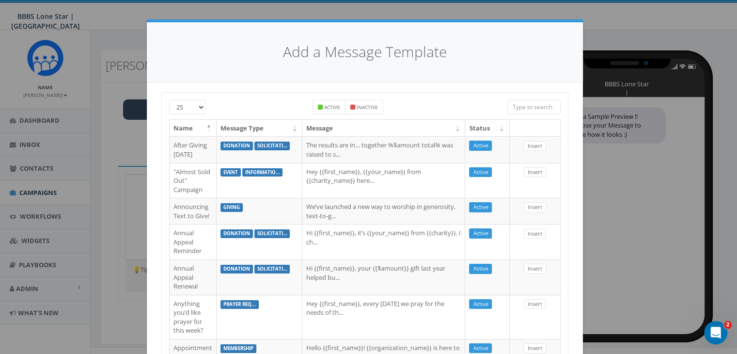
click at [522, 108] on input "search" at bounding box center [533, 107] width 53 height 15
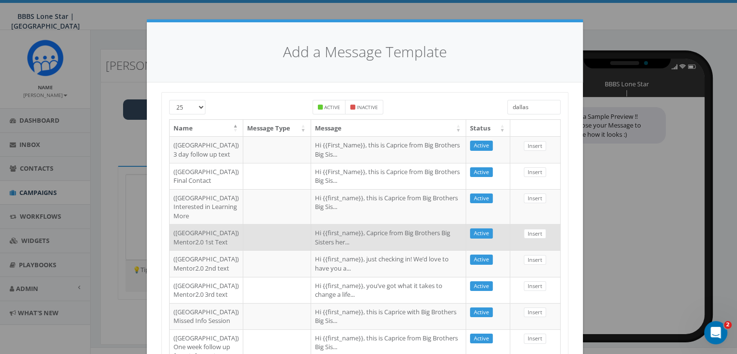
type input "dallas"
click at [372, 250] on td "Hi {{first_name}}, Caprice from Big Brothers Big Sisters her..." at bounding box center [388, 237] width 155 height 26
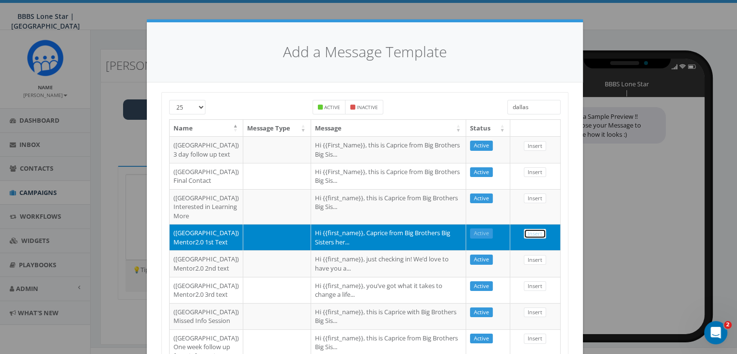
click at [533, 239] on link "Insert" at bounding box center [535, 234] width 22 height 10
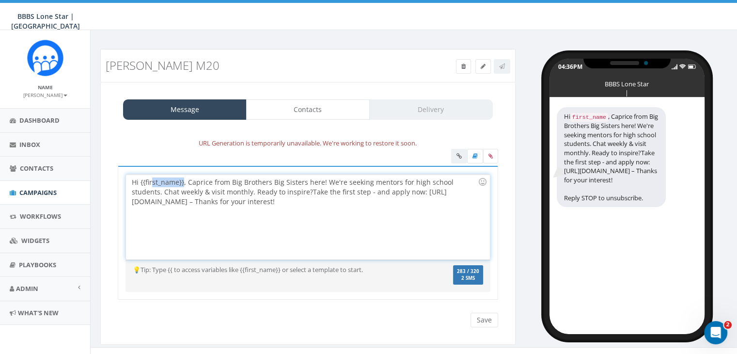
drag, startPoint x: 183, startPoint y: 182, endPoint x: 150, endPoint y: 182, distance: 33.0
click at [150, 182] on div "Hi {{first_name}}, Caprice from Big Brothers Big Sisters here! We're seeking me…" at bounding box center [307, 216] width 363 height 85
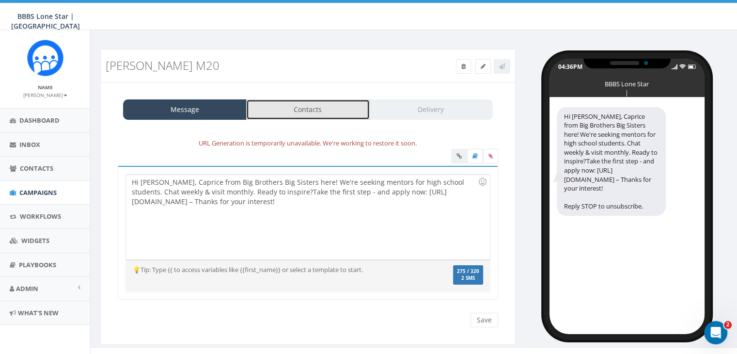
click at [285, 111] on link "Contacts" at bounding box center [308, 109] width 124 height 20
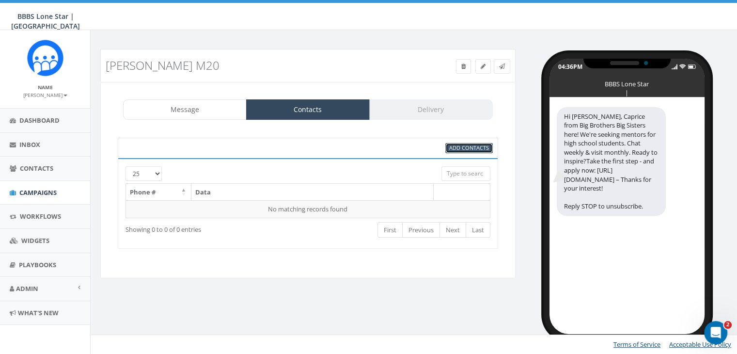
click at [455, 147] on span "Add Contacts" at bounding box center [469, 147] width 40 height 7
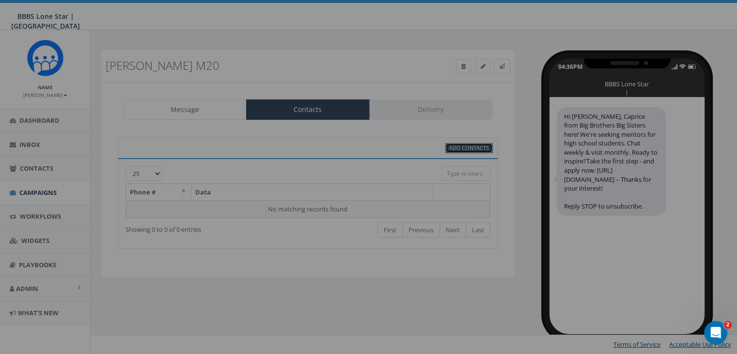
select select
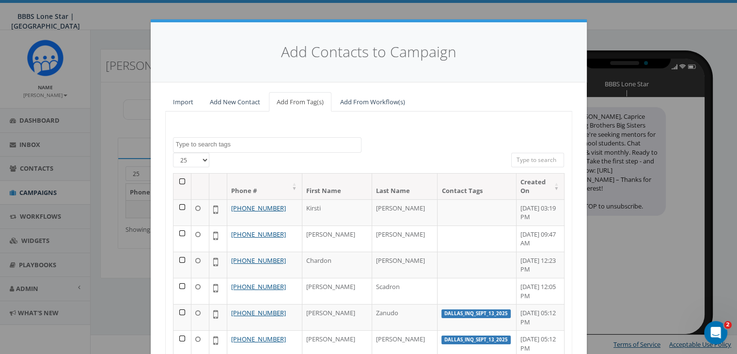
click at [523, 158] on input "search" at bounding box center [537, 160] width 53 height 15
paste input "(404) 414-0795"
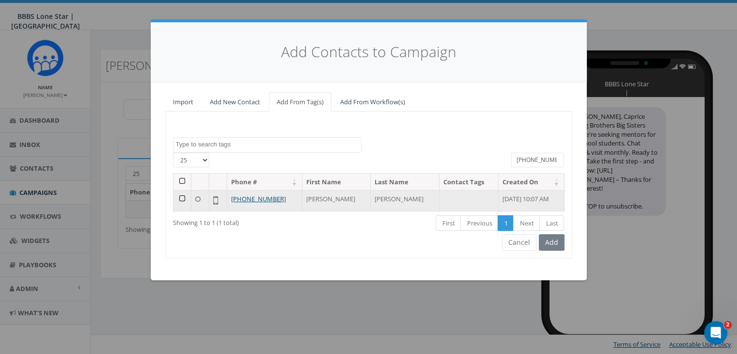
type input "(404) 414-0795"
click at [181, 198] on td at bounding box center [182, 200] width 18 height 21
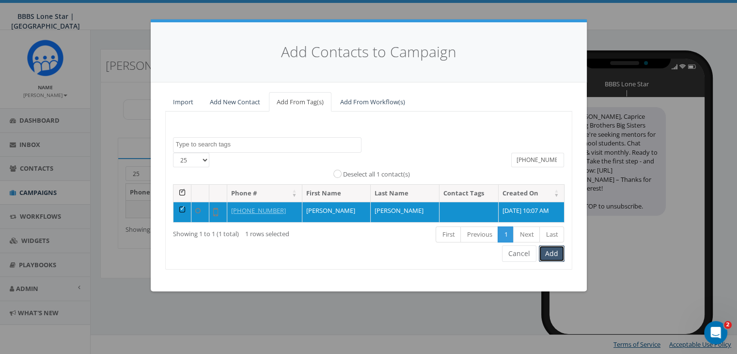
click at [554, 253] on button "Add" at bounding box center [552, 253] width 26 height 16
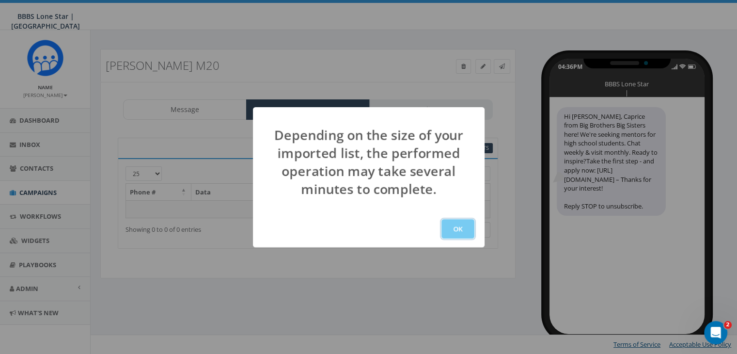
click at [448, 230] on button "OK" at bounding box center [457, 228] width 33 height 19
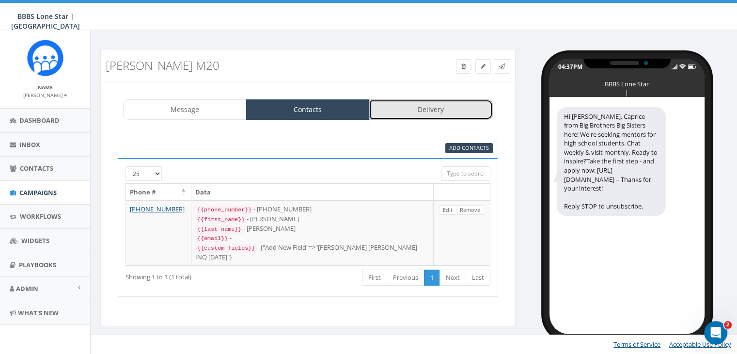
click at [421, 110] on link "Delivery" at bounding box center [431, 109] width 124 height 20
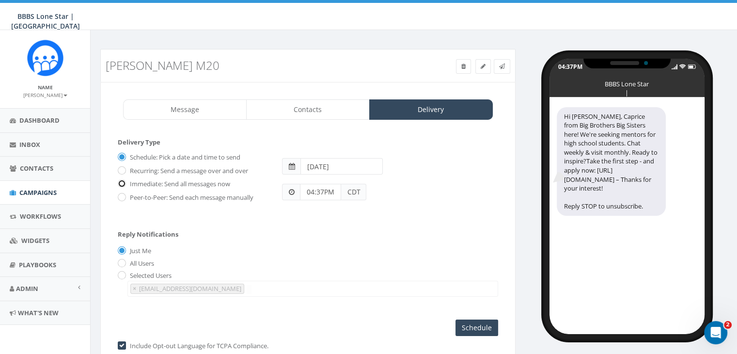
click at [123, 183] on input "Immediate: Send all messages now" at bounding box center [121, 184] width 6 height 6
radio input "true"
click at [473, 323] on input "Send Now" at bounding box center [476, 327] width 46 height 16
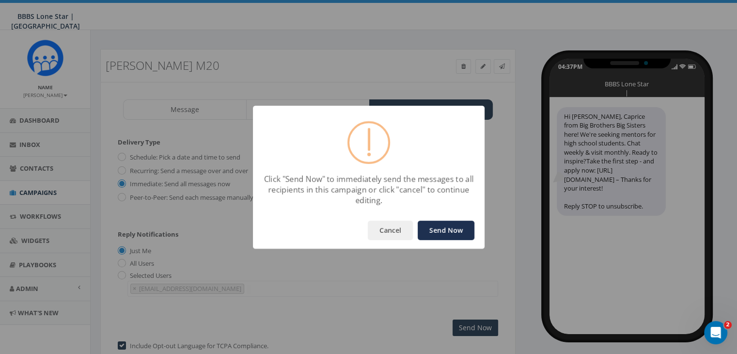
click at [455, 229] on button "Send Now" at bounding box center [446, 229] width 57 height 19
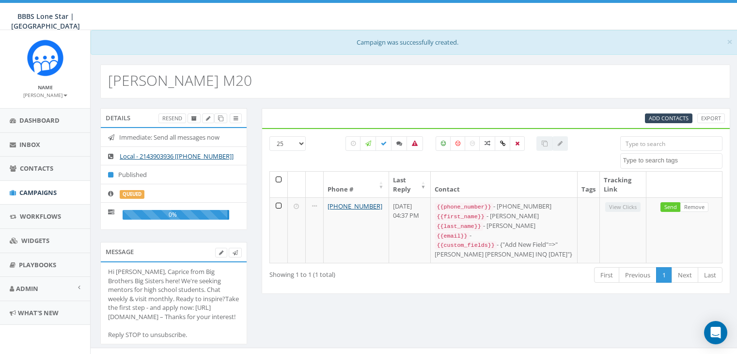
select select
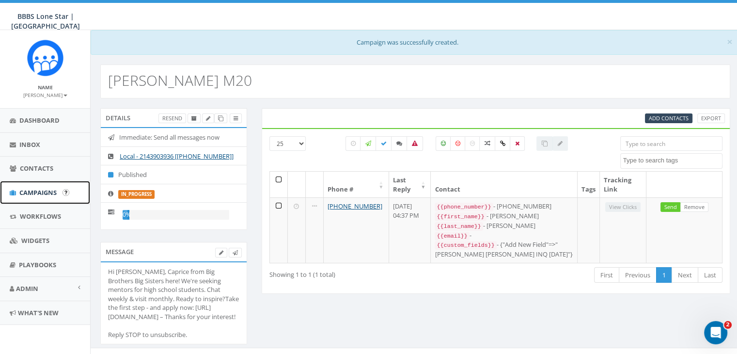
click at [45, 190] on span "Campaigns" at bounding box center [37, 192] width 37 height 9
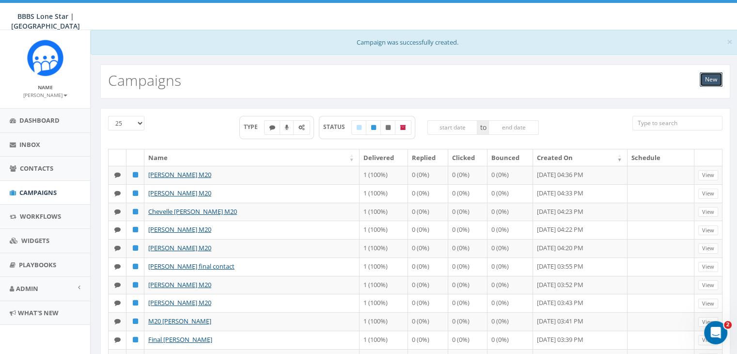
click at [709, 78] on link "New" at bounding box center [711, 79] width 23 height 15
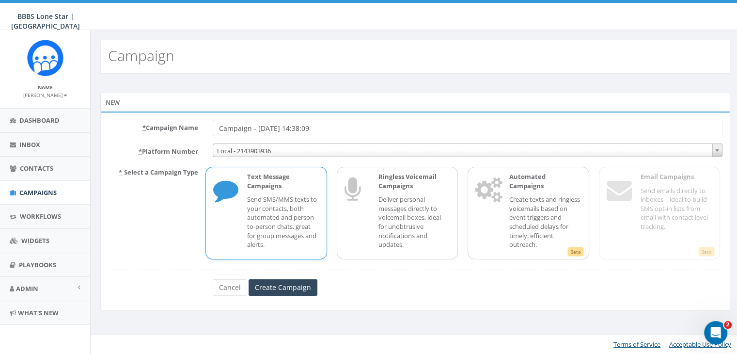
drag, startPoint x: 341, startPoint y: 126, endPoint x: 170, endPoint y: 115, distance: 171.4
click at [170, 115] on div "* Campaign Name Campaign - [DATE] 14:38:09 * Platform Number Local - 2143903936…" at bounding box center [415, 210] width 630 height 199
type input "[PERSON_NAME] M20"
click at [291, 220] on p "Send SMS/MMS texts to your contacts, both automated and person-to-person chats,…" at bounding box center [283, 222] width 72 height 54
click at [284, 284] on input "Create Campaign" at bounding box center [283, 287] width 69 height 16
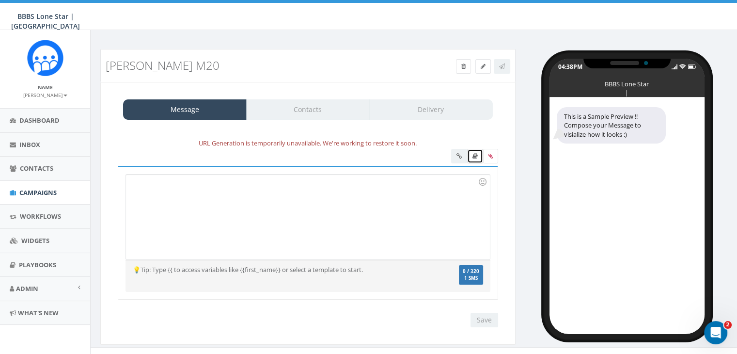
click at [477, 154] on icon at bounding box center [474, 156] width 5 height 6
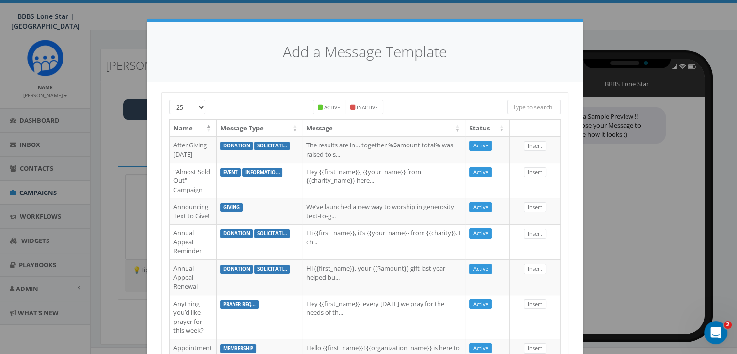
click at [517, 109] on input "search" at bounding box center [533, 107] width 53 height 15
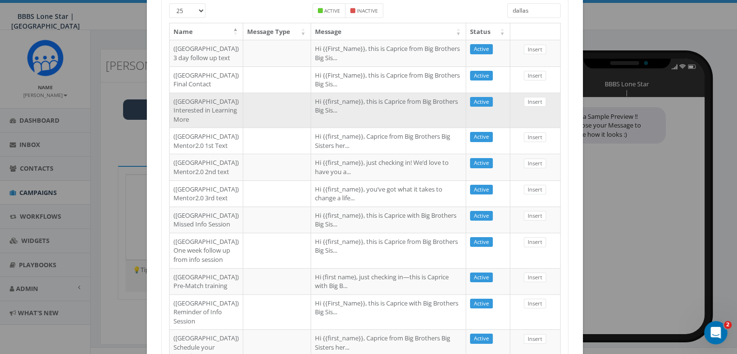
scroll to position [97, 0]
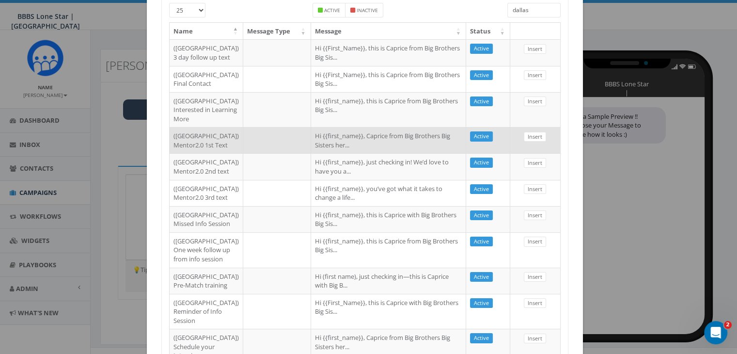
type input "dallas"
click at [447, 153] on td "Hi {{first_name}}, Caprice from Big Brothers Big Sisters her..." at bounding box center [388, 140] width 155 height 26
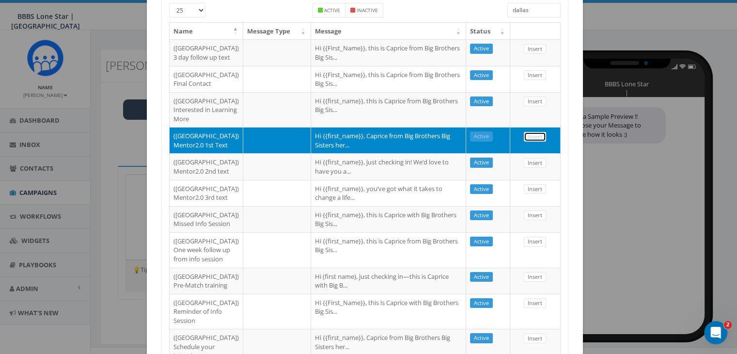
click at [533, 142] on link "Insert" at bounding box center [535, 137] width 22 height 10
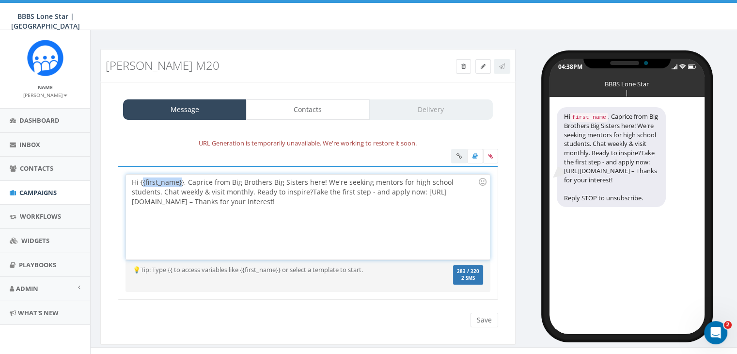
drag, startPoint x: 178, startPoint y: 180, endPoint x: 142, endPoint y: 179, distance: 36.4
click at [142, 179] on div "Hi {{first_name}}, Caprice from Big Brothers Big Sisters here! We're seeking me…" at bounding box center [307, 216] width 363 height 85
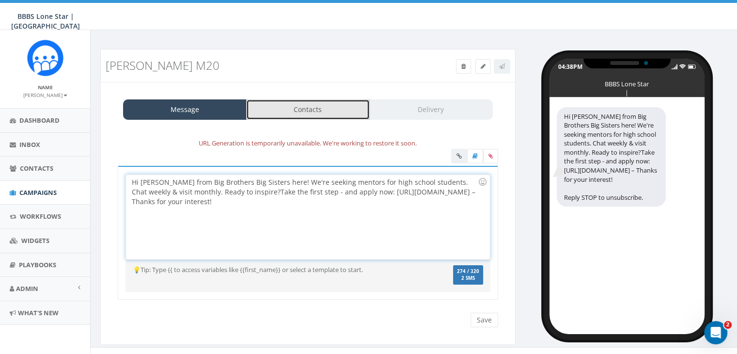
click at [347, 108] on link "Contacts" at bounding box center [308, 109] width 124 height 20
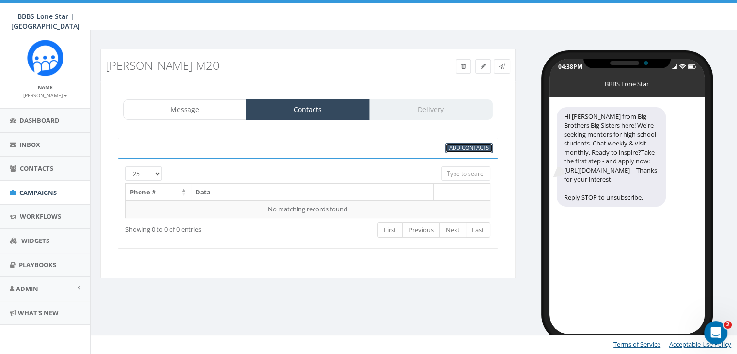
click at [461, 144] on span "Add Contacts" at bounding box center [469, 147] width 40 height 7
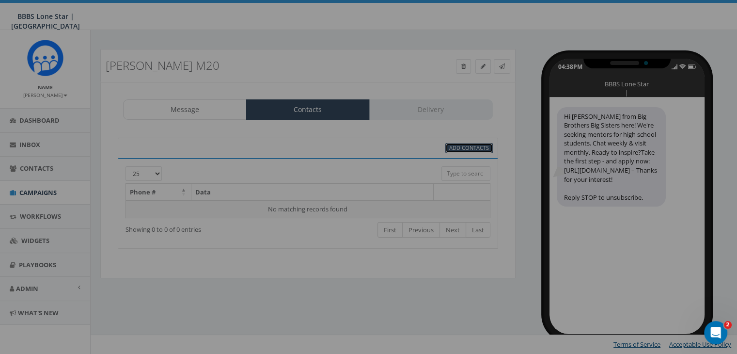
scroll to position [0, 0]
select select
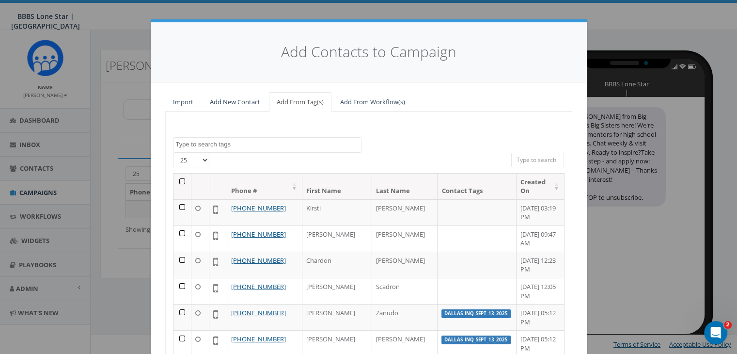
click at [512, 157] on input "search" at bounding box center [537, 160] width 53 height 15
paste input "[PHONE_NUMBER]"
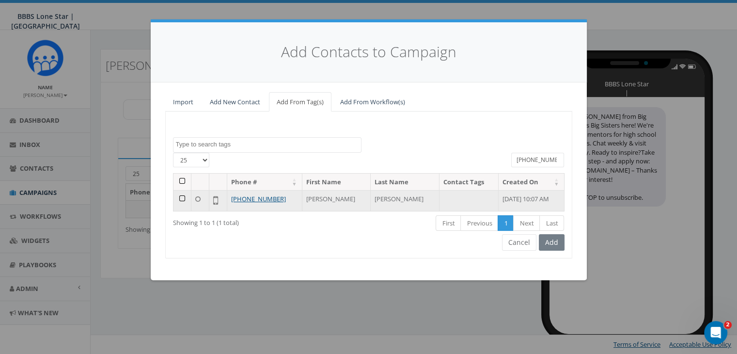
type input "[PHONE_NUMBER]"
click at [181, 198] on td at bounding box center [182, 200] width 18 height 21
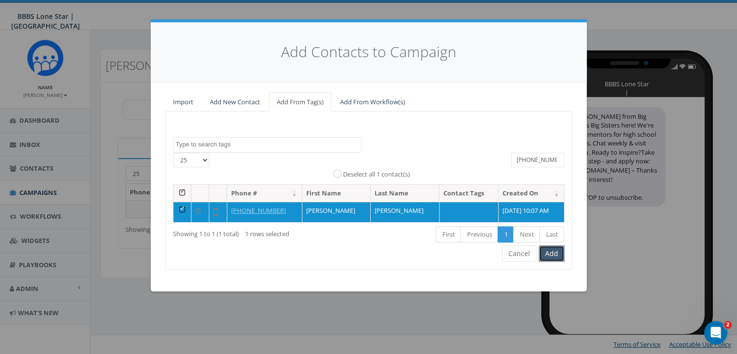
click at [552, 252] on button "Add" at bounding box center [552, 253] width 26 height 16
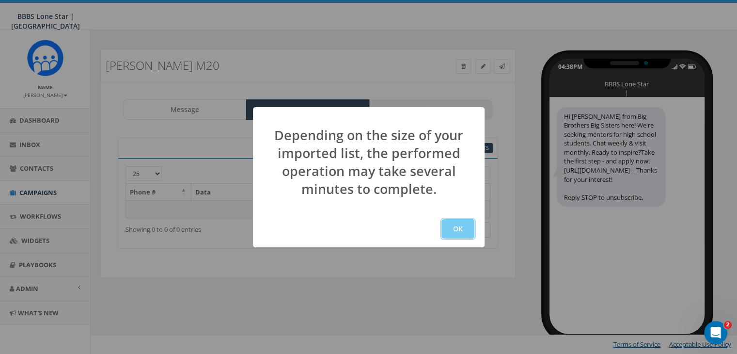
click at [453, 228] on button "OK" at bounding box center [457, 228] width 33 height 19
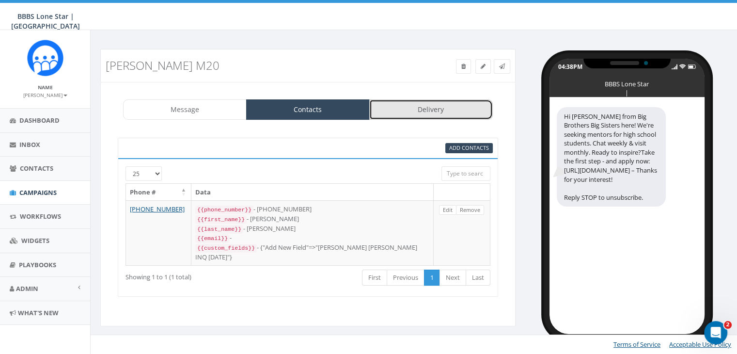
click at [415, 111] on link "Delivery" at bounding box center [431, 109] width 124 height 20
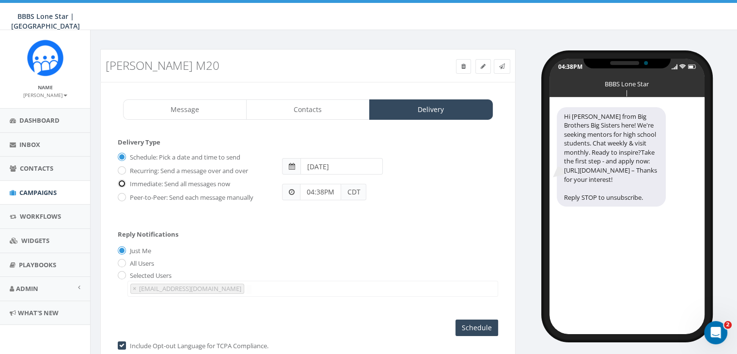
click at [122, 181] on input "Immediate: Send all messages now" at bounding box center [121, 184] width 6 height 6
radio input "true"
click at [474, 324] on input "Send Now" at bounding box center [476, 327] width 46 height 16
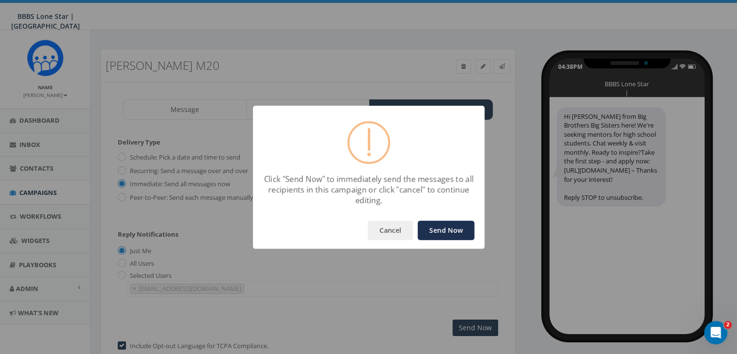
click at [442, 225] on button "Send Now" at bounding box center [446, 229] width 57 height 19
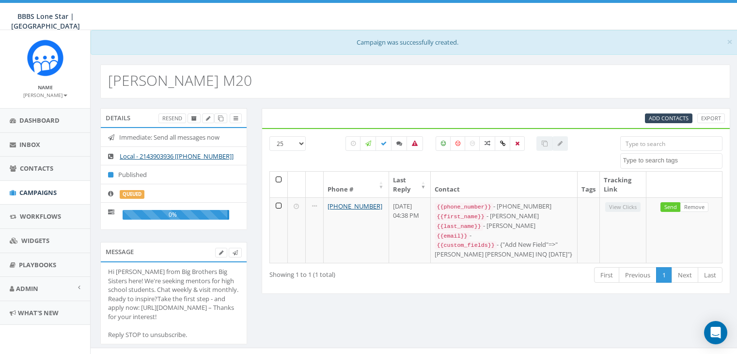
select select
click at [34, 192] on span "Campaigns" at bounding box center [37, 192] width 37 height 9
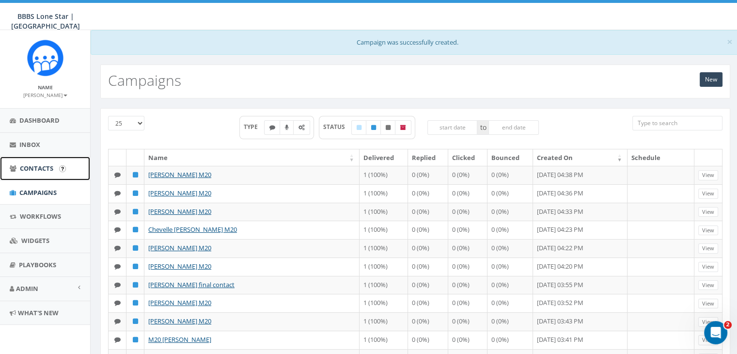
click at [33, 162] on link "Contacts" at bounding box center [45, 169] width 90 height 24
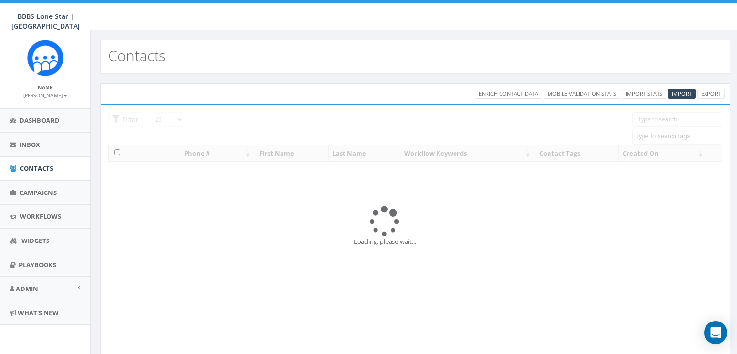
select select
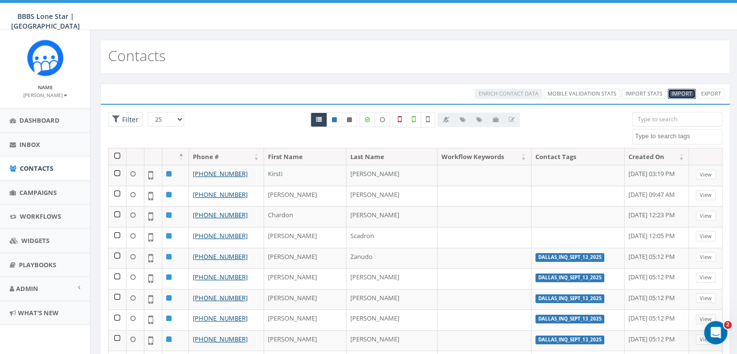
click at [684, 93] on span "Import" at bounding box center [682, 93] width 20 height 7
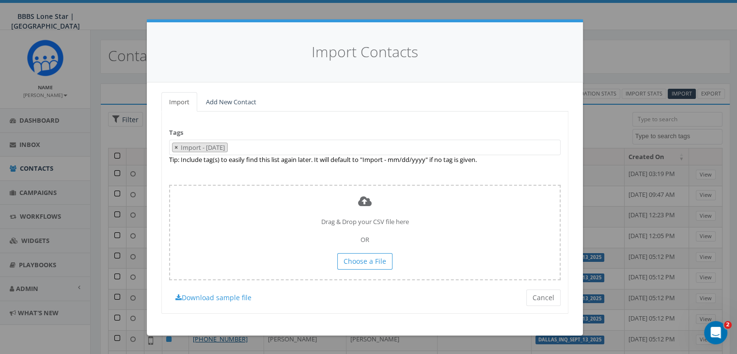
click at [176, 147] on span "×" at bounding box center [175, 147] width 3 height 9
select select
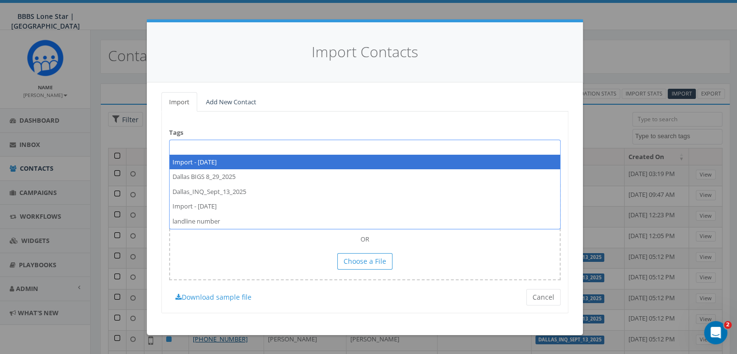
click at [177, 145] on span at bounding box center [365, 148] width 392 height 16
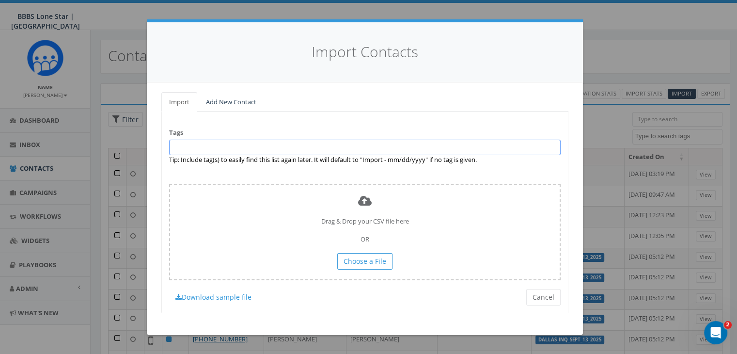
click at [177, 145] on span at bounding box center [365, 148] width 392 height 16
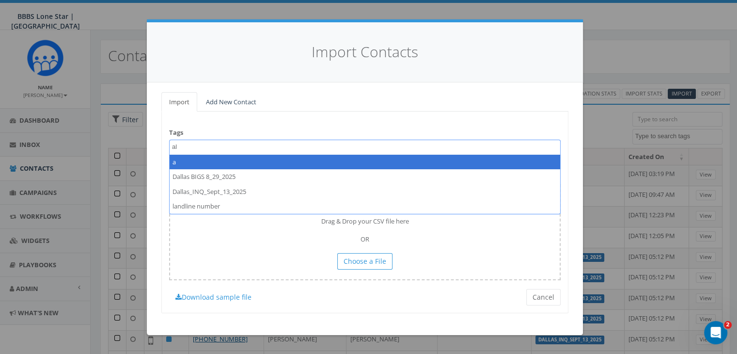
type textarea "a"
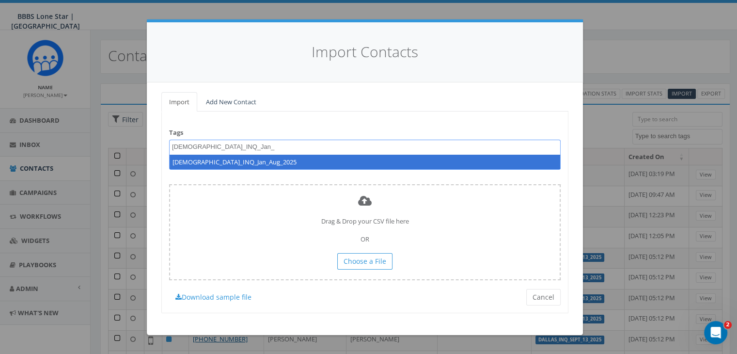
type textarea "[DEMOGRAPHIC_DATA]_INQ_Jan_Aug_2025"
select select "[DEMOGRAPHIC_DATA]_INQ_Jan_Aug_2025"
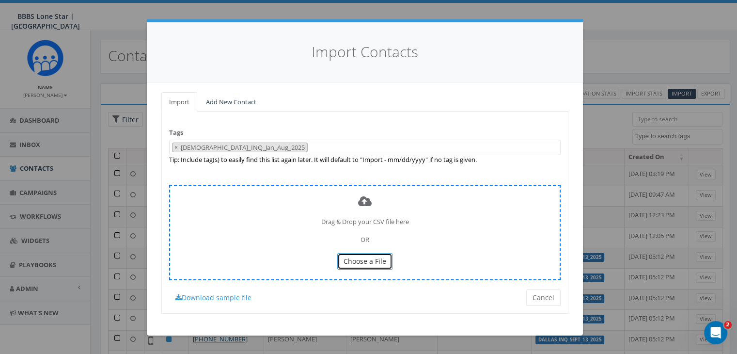
click at [368, 261] on span "Choose a File" at bounding box center [365, 260] width 43 height 9
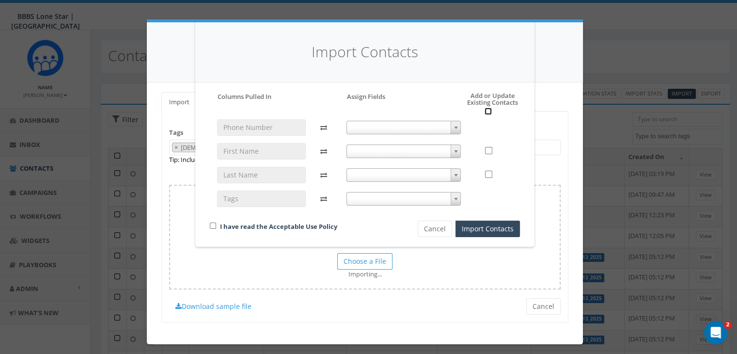
click at [487, 108] on input "checkbox" at bounding box center [488, 111] width 7 height 7
checkbox input "true"
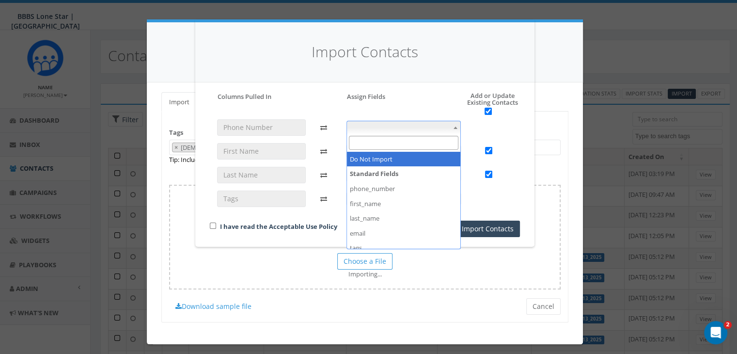
click at [455, 123] on span at bounding box center [456, 127] width 10 height 13
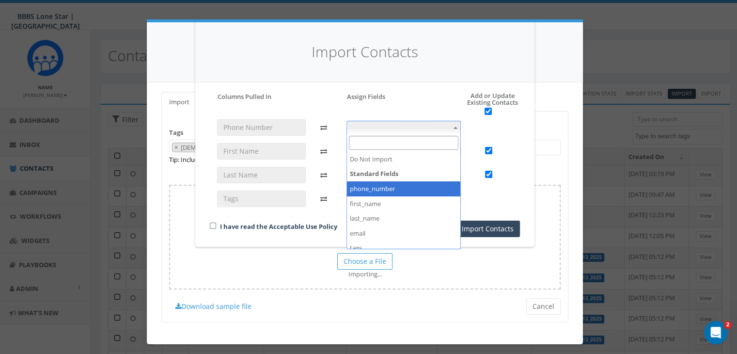
select select "phone_number"
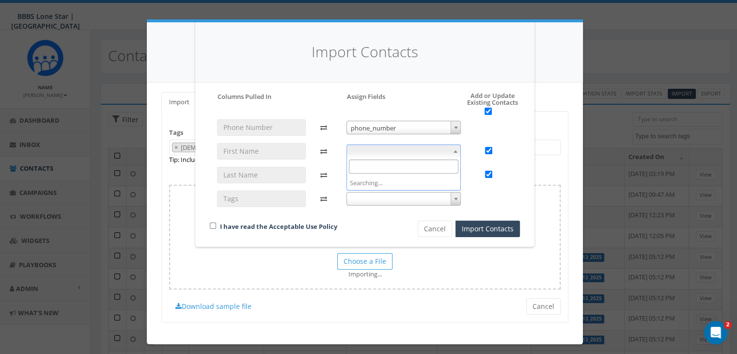
click at [442, 152] on span at bounding box center [403, 151] width 115 height 14
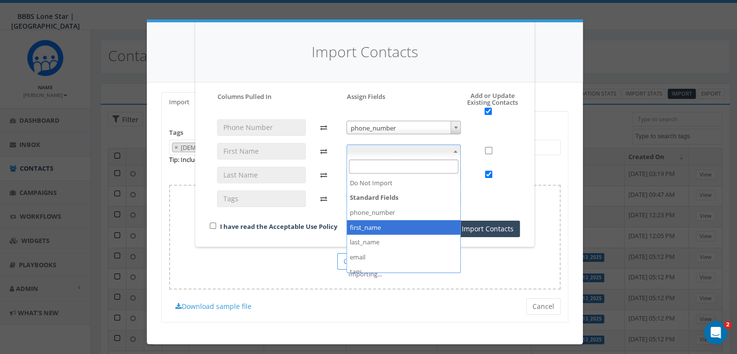
checkbox input "false"
select select "first_name"
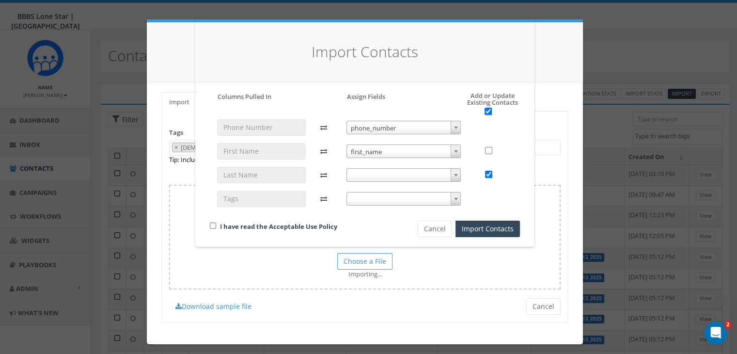
click at [405, 176] on span at bounding box center [403, 175] width 115 height 14
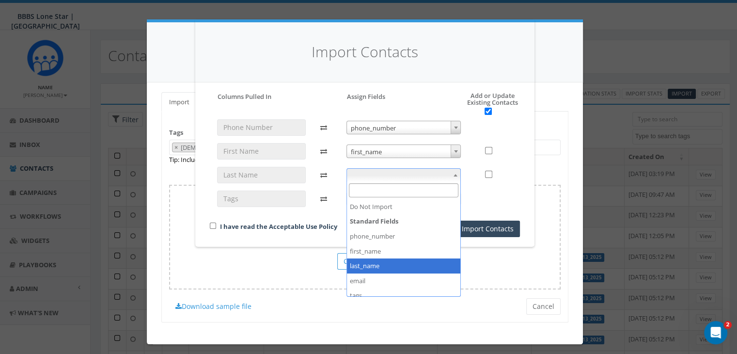
checkbox input "false"
select select "last_name"
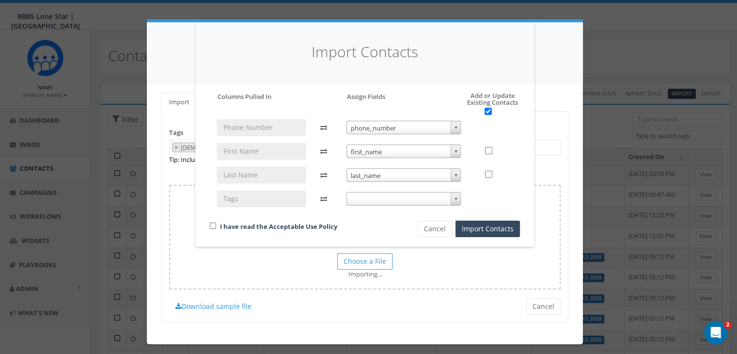
click at [208, 223] on div "I have read the Acceptable Use Policy" at bounding box center [297, 226] width 189 height 13
click at [215, 222] on input "checkbox" at bounding box center [213, 225] width 6 height 6
click at [214, 227] on input "checkbox" at bounding box center [213, 225] width 6 height 6
click at [213, 226] on input "checkbox" at bounding box center [213, 225] width 6 height 6
checkbox input "true"
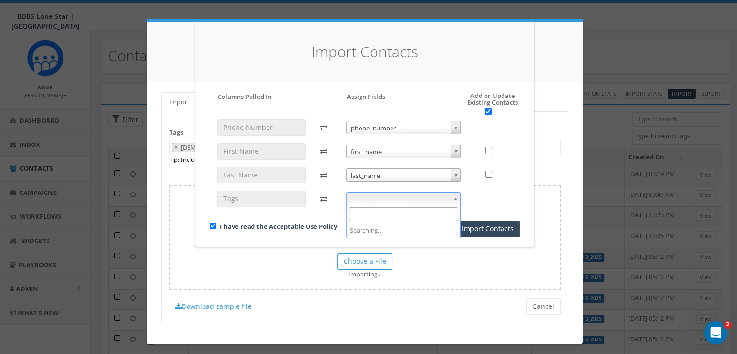
click at [397, 198] on span at bounding box center [403, 199] width 115 height 14
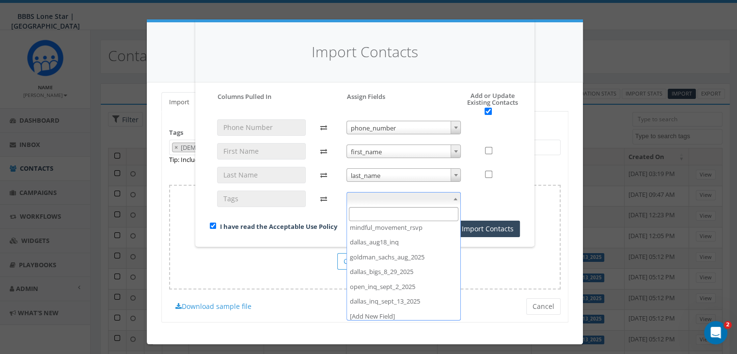
scroll to position [155, 0]
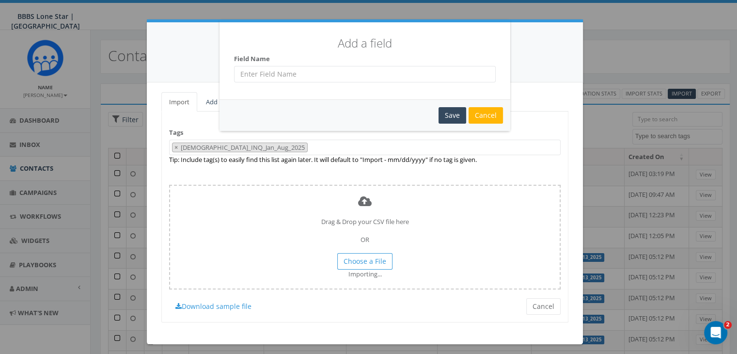
click at [272, 71] on input "text" at bounding box center [365, 74] width 262 height 16
type input "Male_INQ_Jan_Aug_2025"
click at [445, 111] on div "Save" at bounding box center [453, 115] width 28 height 16
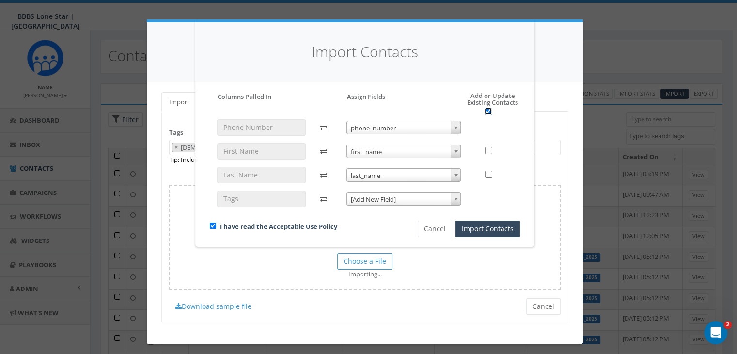
click at [485, 113] on input "checkbox" at bounding box center [488, 111] width 7 height 7
checkbox input "true"
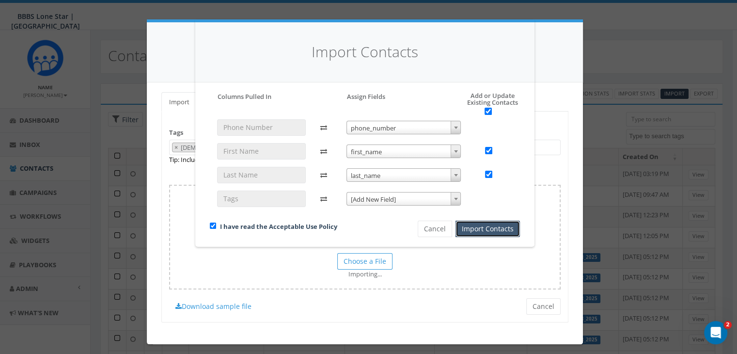
click at [468, 233] on button "Import Contacts" at bounding box center [488, 228] width 64 height 16
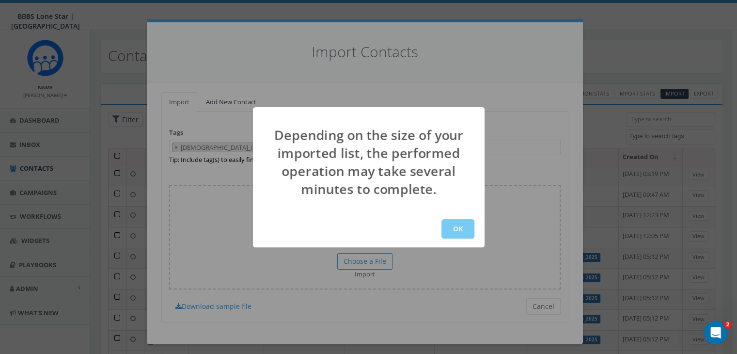
click at [462, 229] on button "OK" at bounding box center [457, 228] width 33 height 19
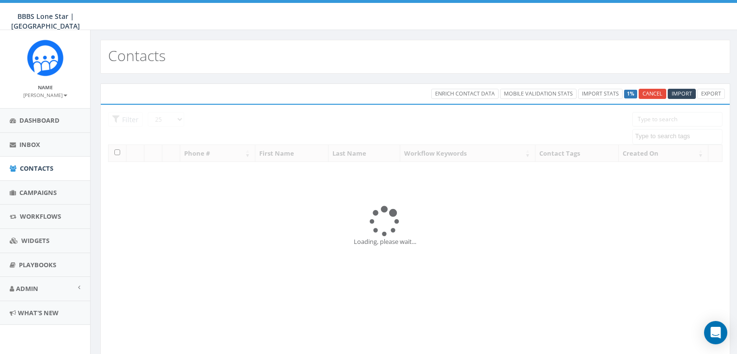
select select
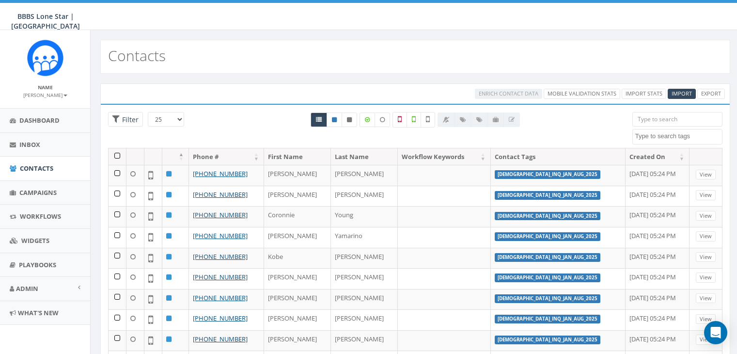
select select
click at [41, 194] on span "Campaigns" at bounding box center [37, 192] width 37 height 9
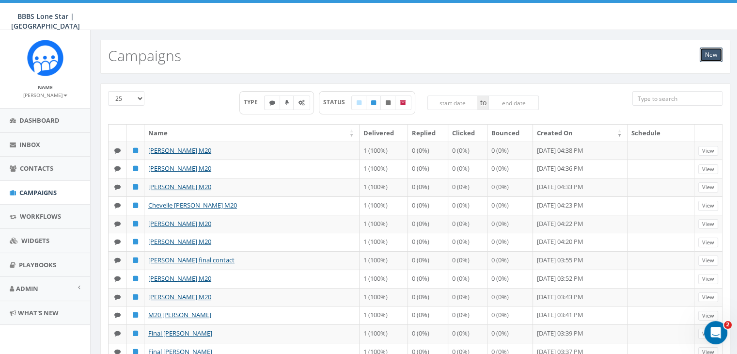
click at [709, 51] on link "New" at bounding box center [711, 54] width 23 height 15
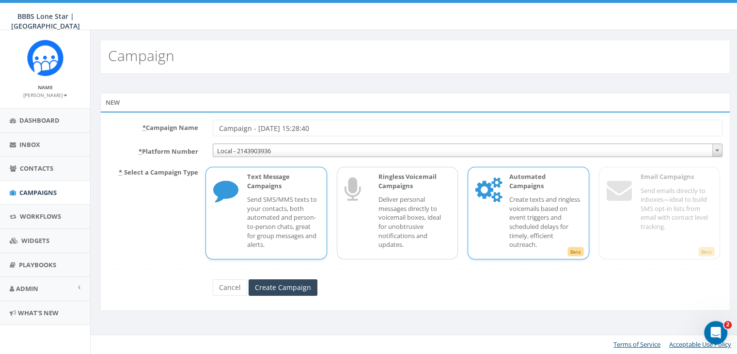
click at [493, 202] on icon at bounding box center [487, 191] width 24 height 39
click at [349, 126] on input "Campaign - [DATE] 15:28:40" at bounding box center [468, 128] width 510 height 16
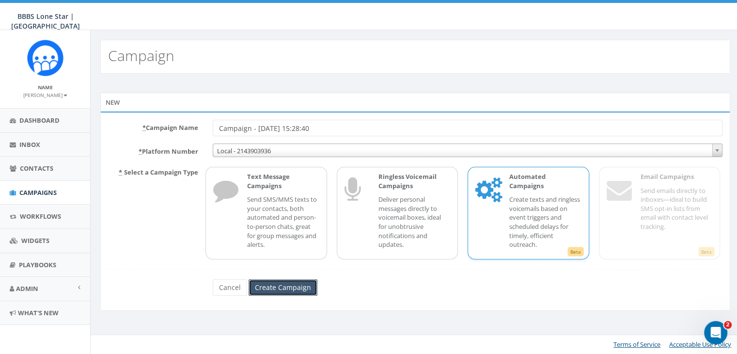
click at [274, 292] on input "Create Campaign" at bounding box center [283, 287] width 69 height 16
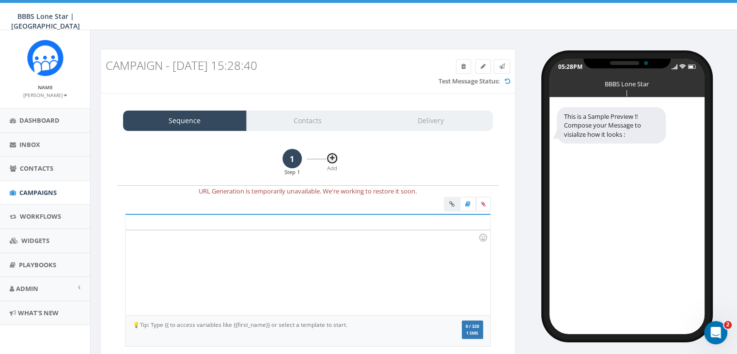
click at [330, 157] on icon at bounding box center [332, 158] width 4 height 6
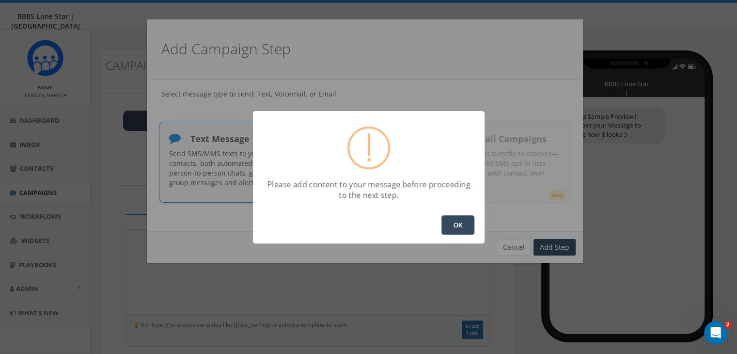
click at [457, 227] on button "OK" at bounding box center [457, 224] width 33 height 19
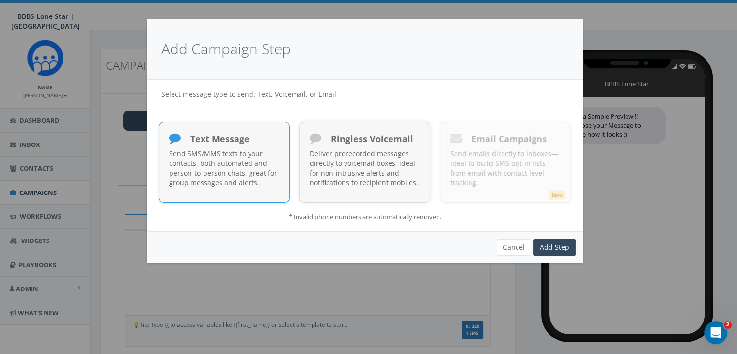
click at [190, 154] on p "Send SMS/MMS texts to your contacts, both automated and person-to-person chats,…" at bounding box center [224, 168] width 110 height 39
click at [566, 242] on link "Add Step" at bounding box center [555, 247] width 42 height 16
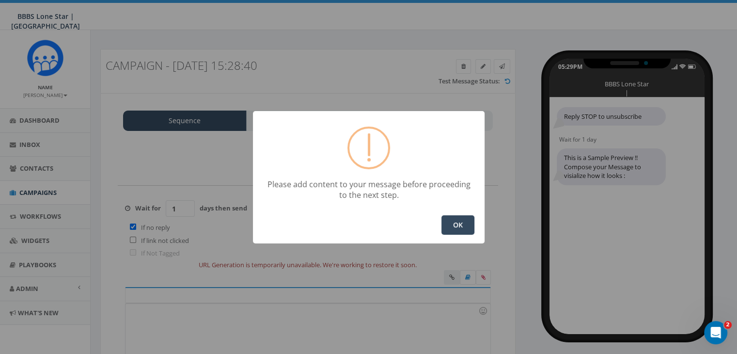
click at [454, 225] on button "OK" at bounding box center [457, 224] width 33 height 19
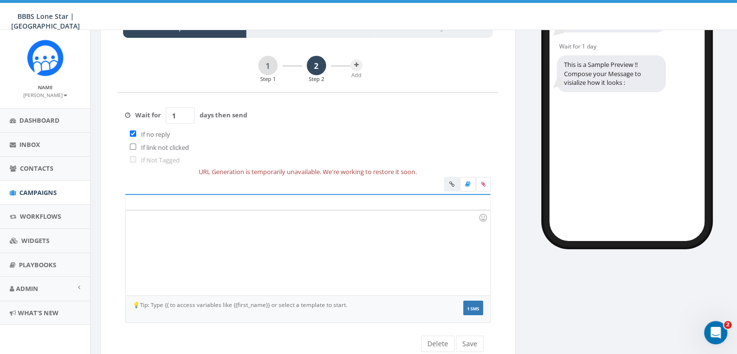
scroll to position [97, 0]
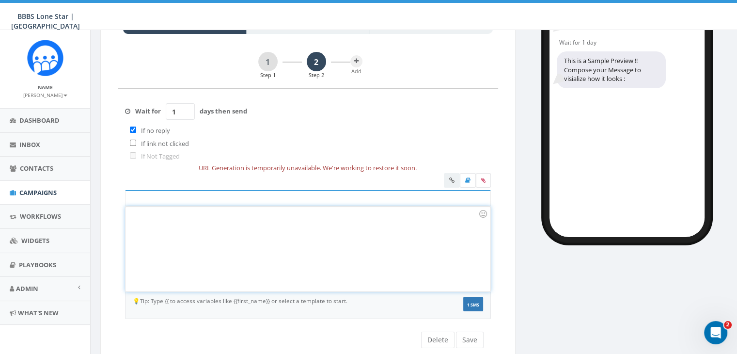
click at [143, 215] on div at bounding box center [308, 248] width 364 height 85
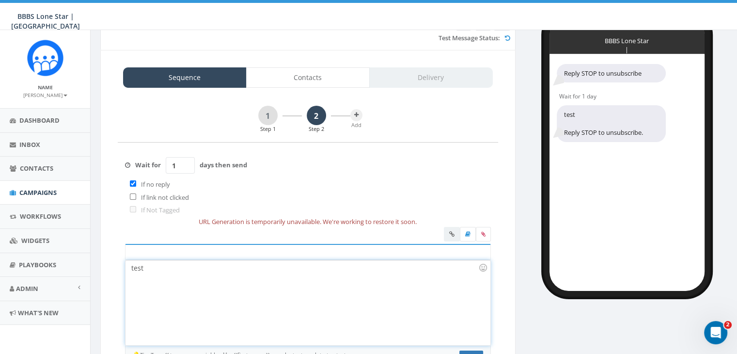
scroll to position [37, 0]
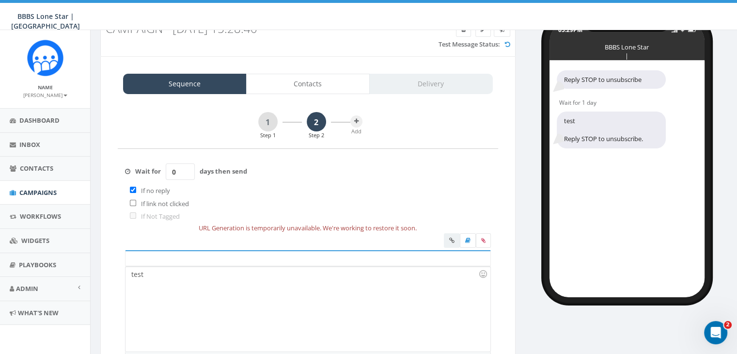
click at [186, 171] on input "0" at bounding box center [180, 171] width 29 height 16
click at [186, 169] on input "1" at bounding box center [180, 171] width 29 height 16
click at [186, 169] on input "2" at bounding box center [180, 171] width 29 height 16
type input "3"
click at [186, 169] on input "3" at bounding box center [180, 171] width 29 height 16
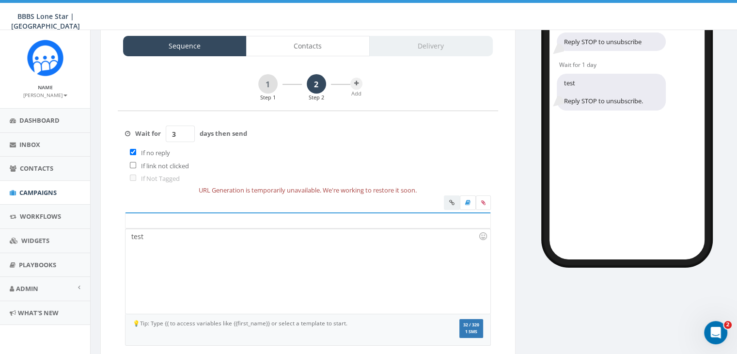
scroll to position [134, 0]
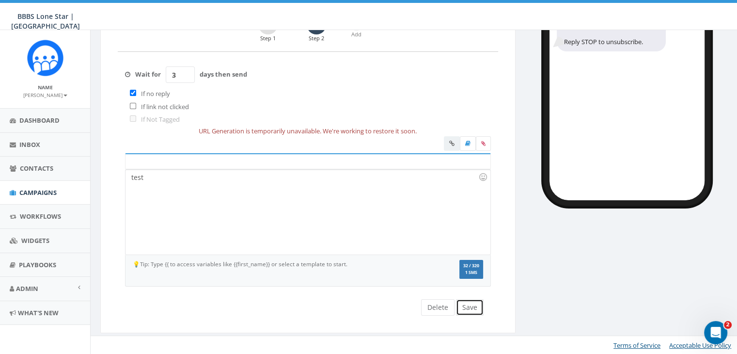
click at [475, 307] on button "Save" at bounding box center [470, 307] width 28 height 16
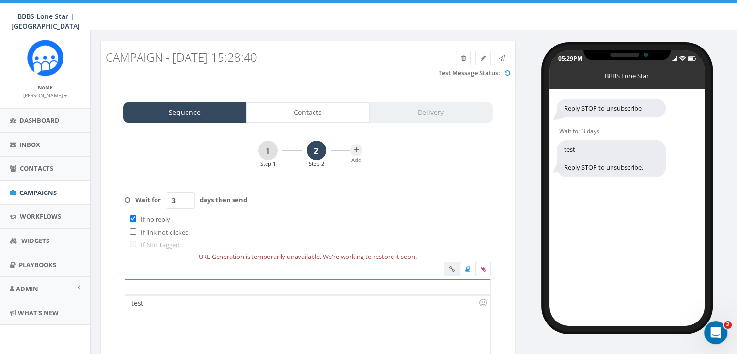
scroll to position [0, 0]
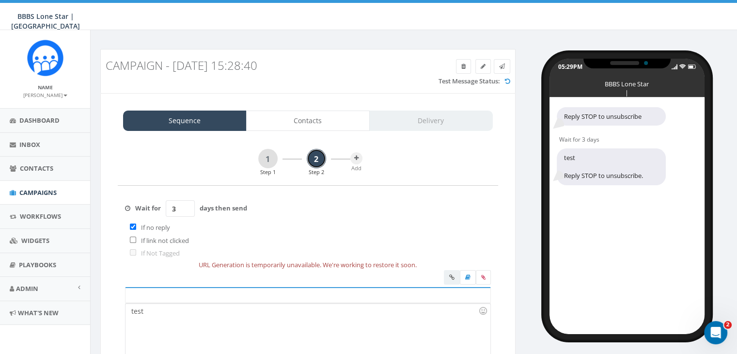
click at [314, 159] on link "2" at bounding box center [316, 158] width 19 height 19
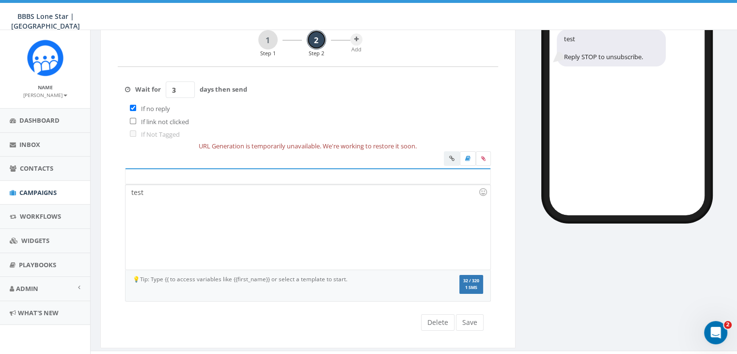
scroll to position [134, 0]
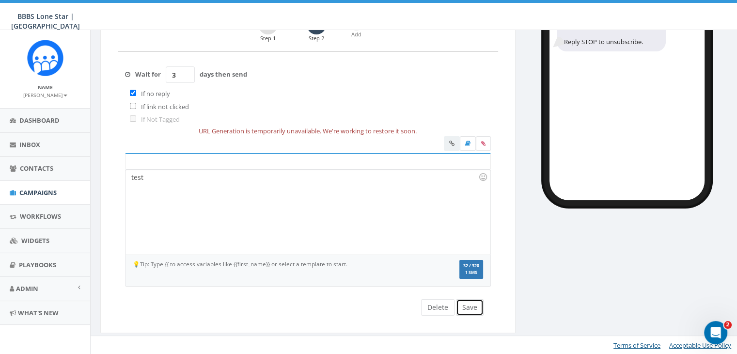
click at [469, 307] on button "Save" at bounding box center [470, 307] width 28 height 16
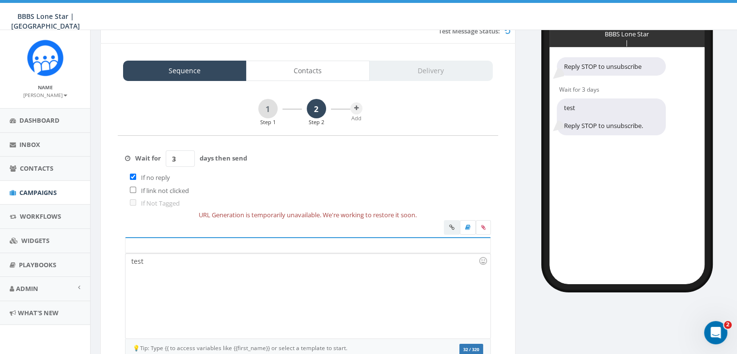
scroll to position [37, 0]
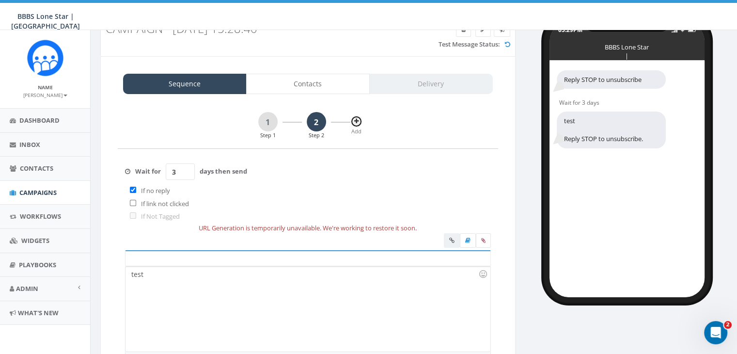
click at [354, 121] on icon at bounding box center [356, 121] width 4 height 6
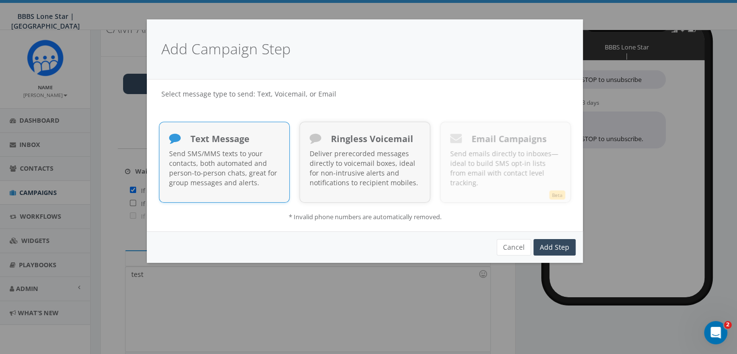
click at [227, 161] on p "Send SMS/MMS texts to your contacts, both automated and person-to-person chats,…" at bounding box center [224, 168] width 110 height 39
click at [552, 240] on link "Add Step" at bounding box center [555, 247] width 42 height 16
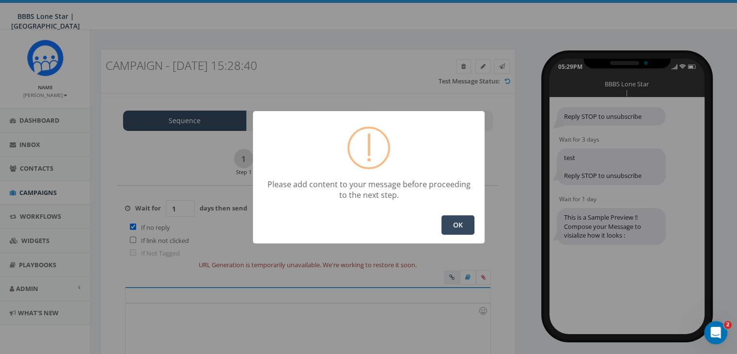
click at [461, 220] on button "OK" at bounding box center [457, 224] width 33 height 19
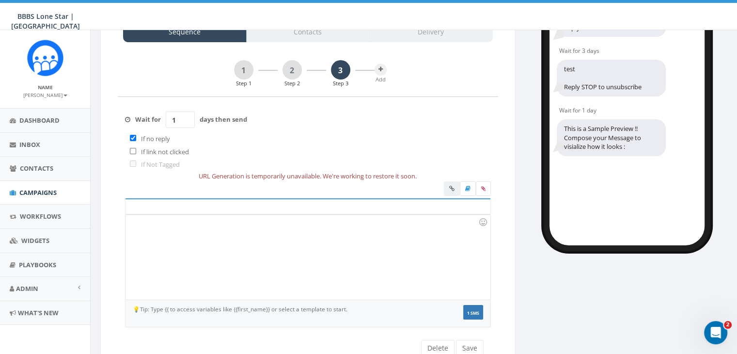
scroll to position [33, 0]
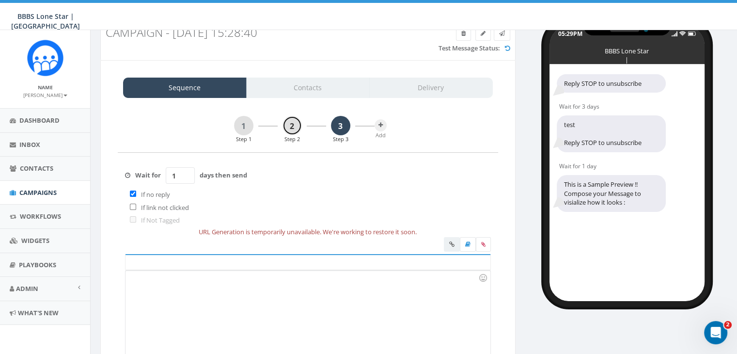
click at [288, 125] on link "2" at bounding box center [292, 125] width 19 height 19
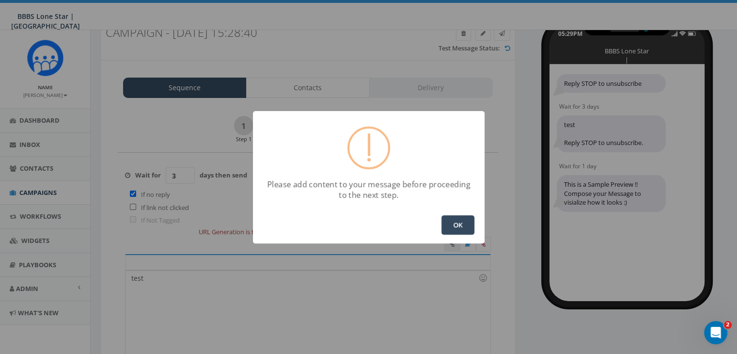
click at [453, 223] on button "OK" at bounding box center [457, 224] width 33 height 19
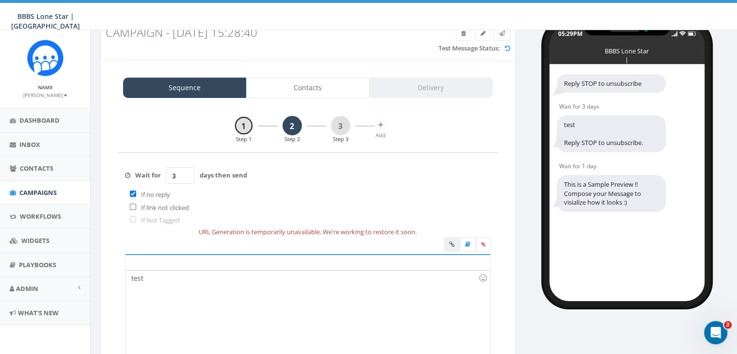
click at [239, 126] on link "1" at bounding box center [243, 125] width 19 height 19
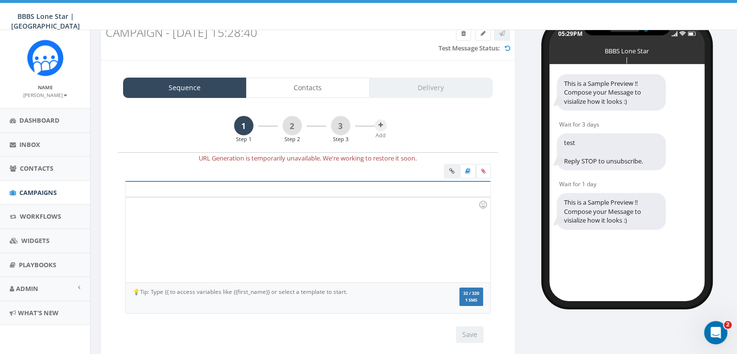
click at [248, 212] on div at bounding box center [308, 239] width 364 height 85
click at [469, 331] on button "Save" at bounding box center [470, 334] width 28 height 16
click at [285, 125] on link "2" at bounding box center [292, 125] width 19 height 19
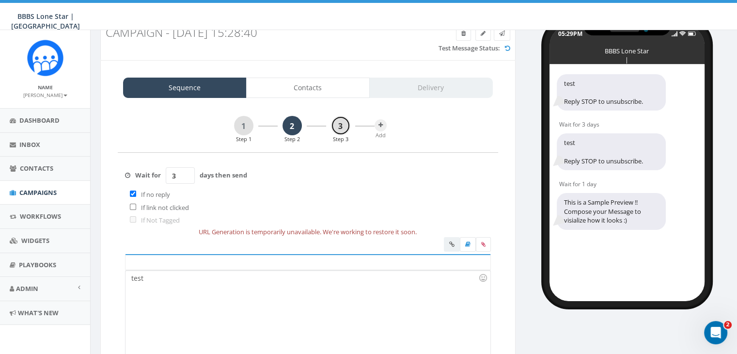
click at [343, 122] on link "3" at bounding box center [340, 125] width 19 height 19
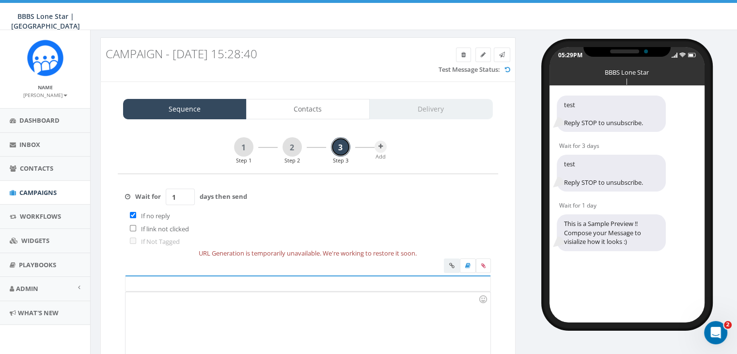
scroll to position [0, 0]
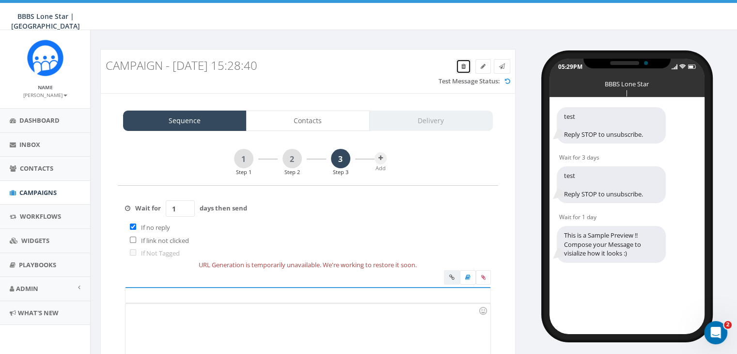
click at [457, 65] on link at bounding box center [463, 66] width 15 height 15
